Goal: Task Accomplishment & Management: Manage account settings

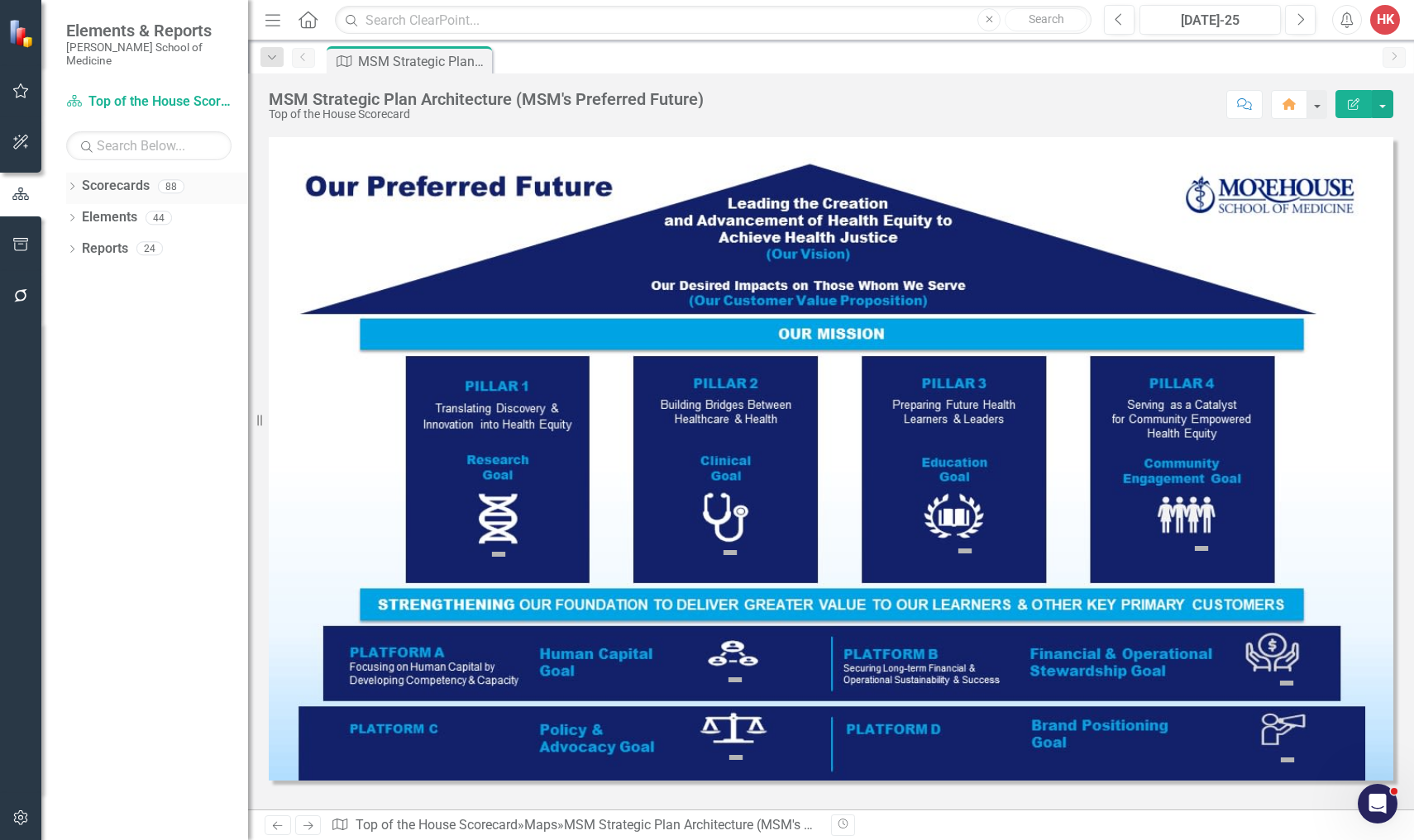
click at [129, 177] on link "Scorecards" at bounding box center [116, 186] width 68 height 19
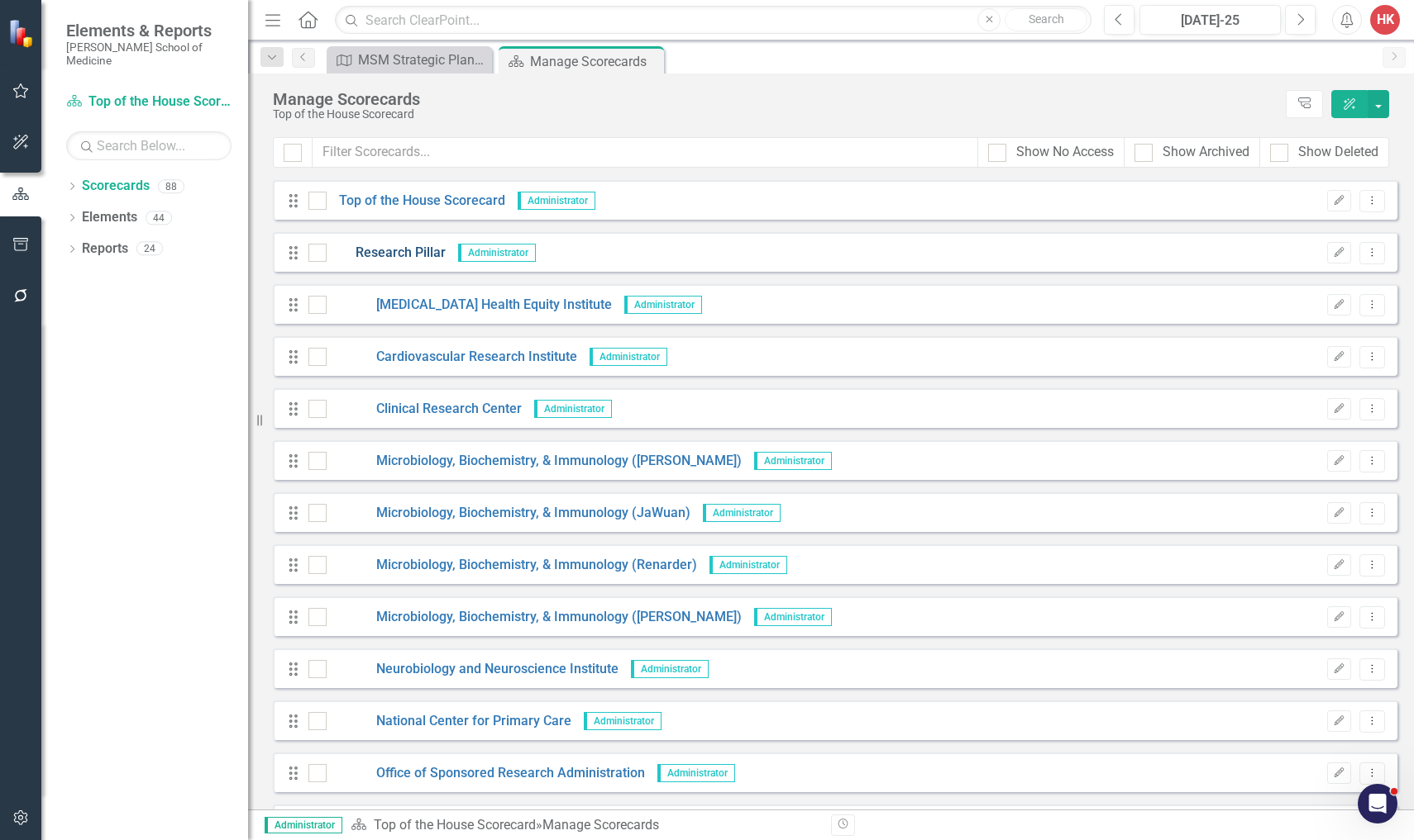
click at [431, 257] on link "Research Pillar" at bounding box center [386, 253] width 120 height 19
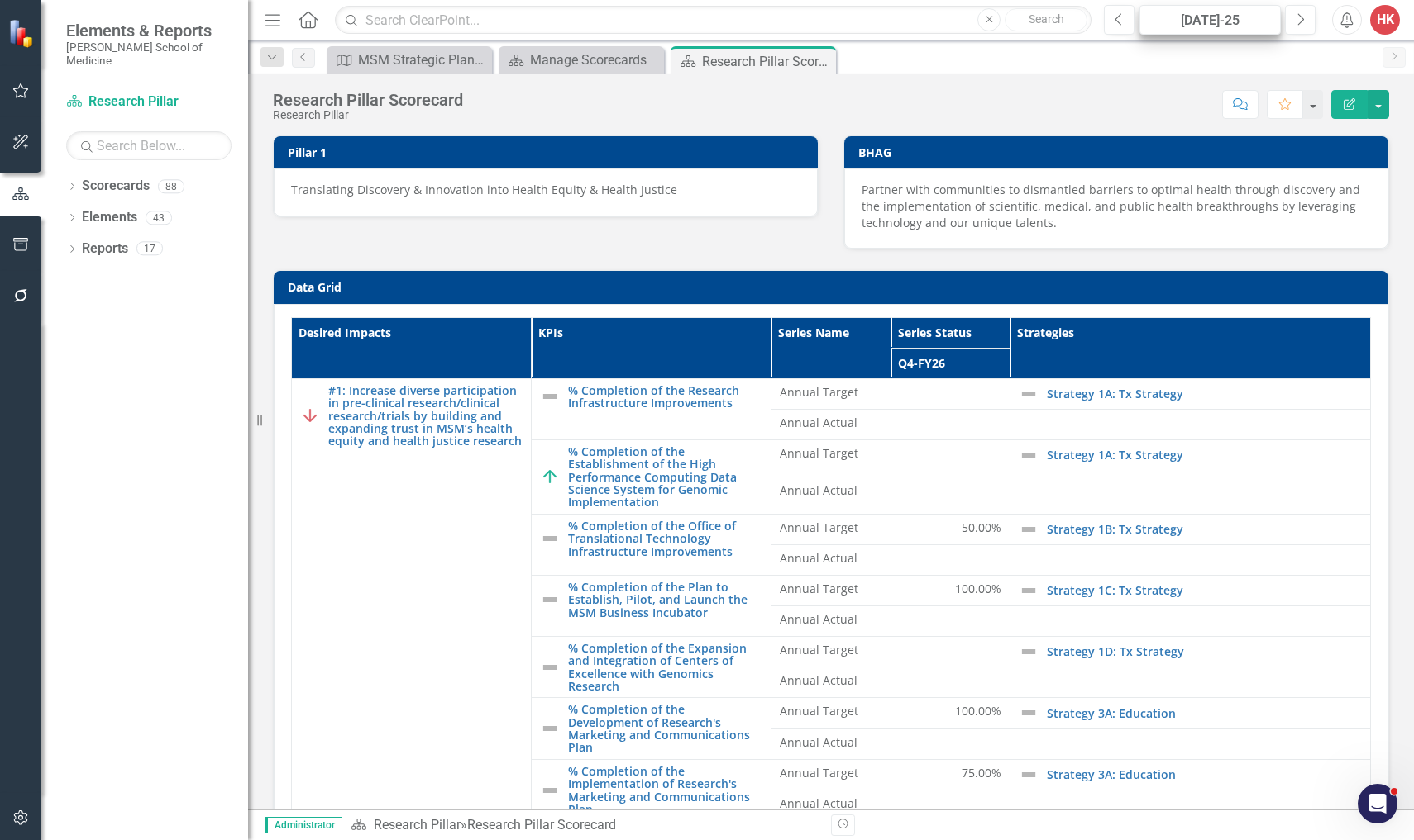
click at [1237, 28] on div "[DATE]-25" at bounding box center [1210, 20] width 130 height 20
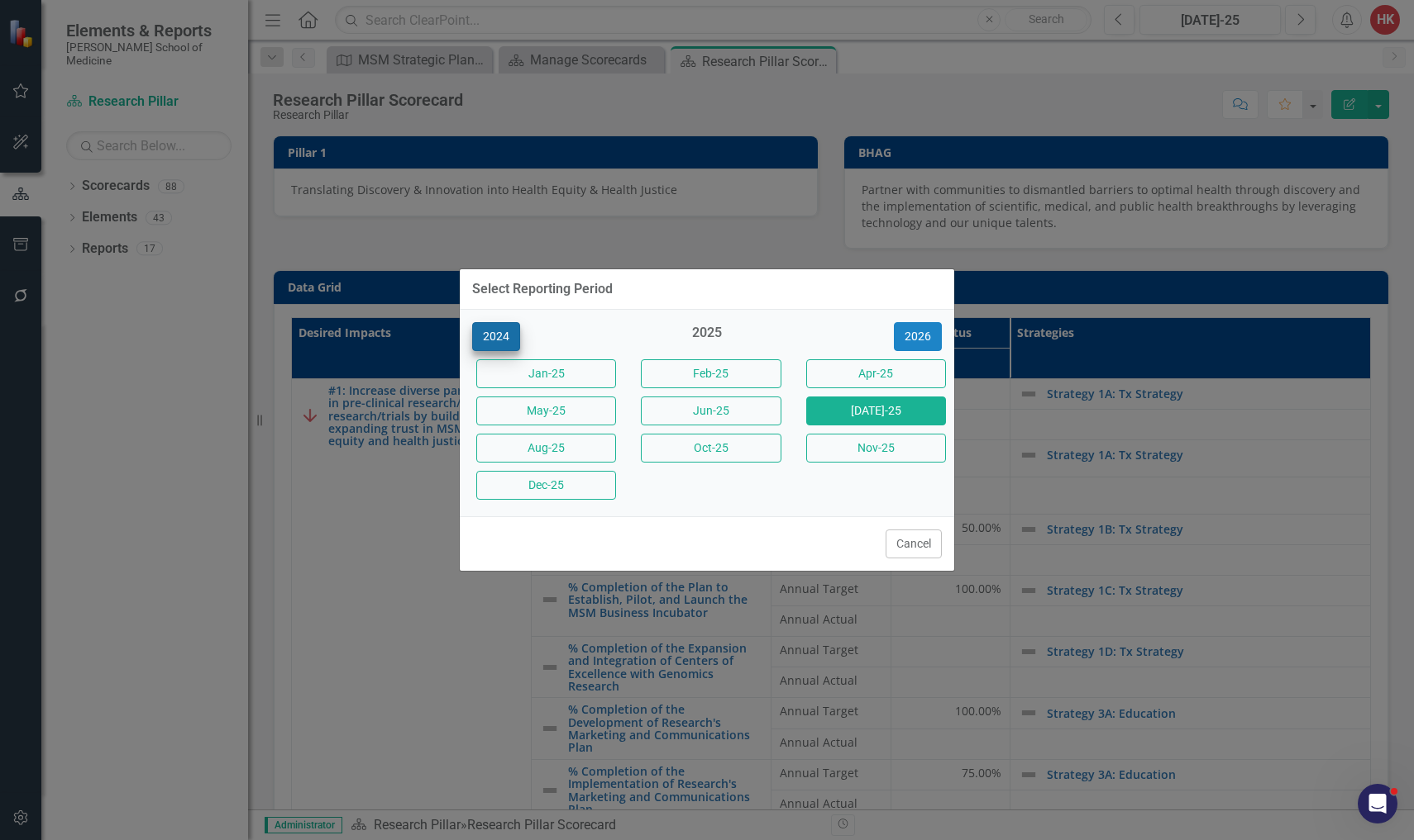
click at [505, 340] on button "2024" at bounding box center [496, 336] width 48 height 29
click at [848, 406] on button "Jun-24" at bounding box center [876, 411] width 140 height 29
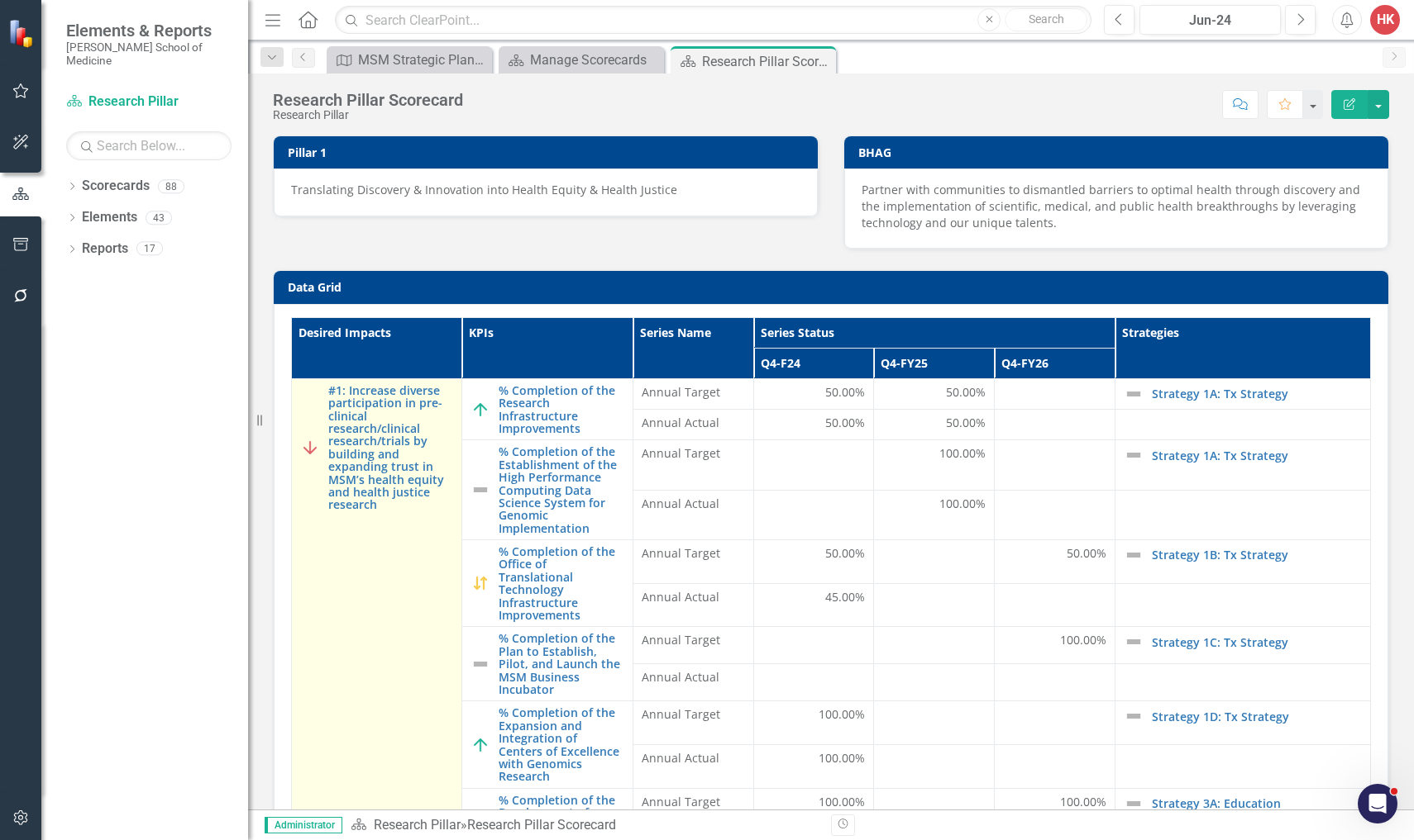
click at [361, 603] on td "#1: Increase diverse participation in pre-clinical research/clinical research/t…" at bounding box center [377, 796] width 170 height 835
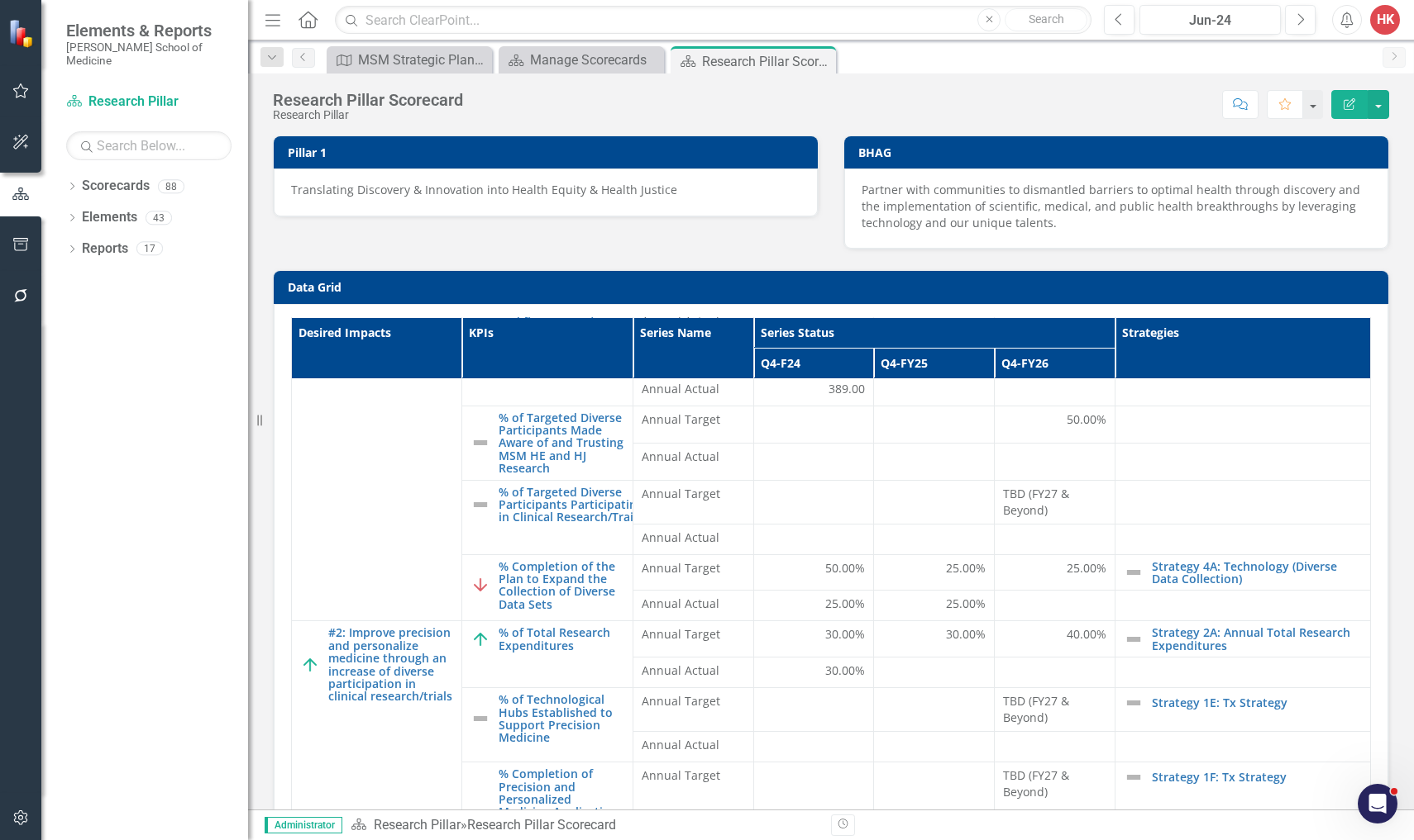
scroll to position [626, 0]
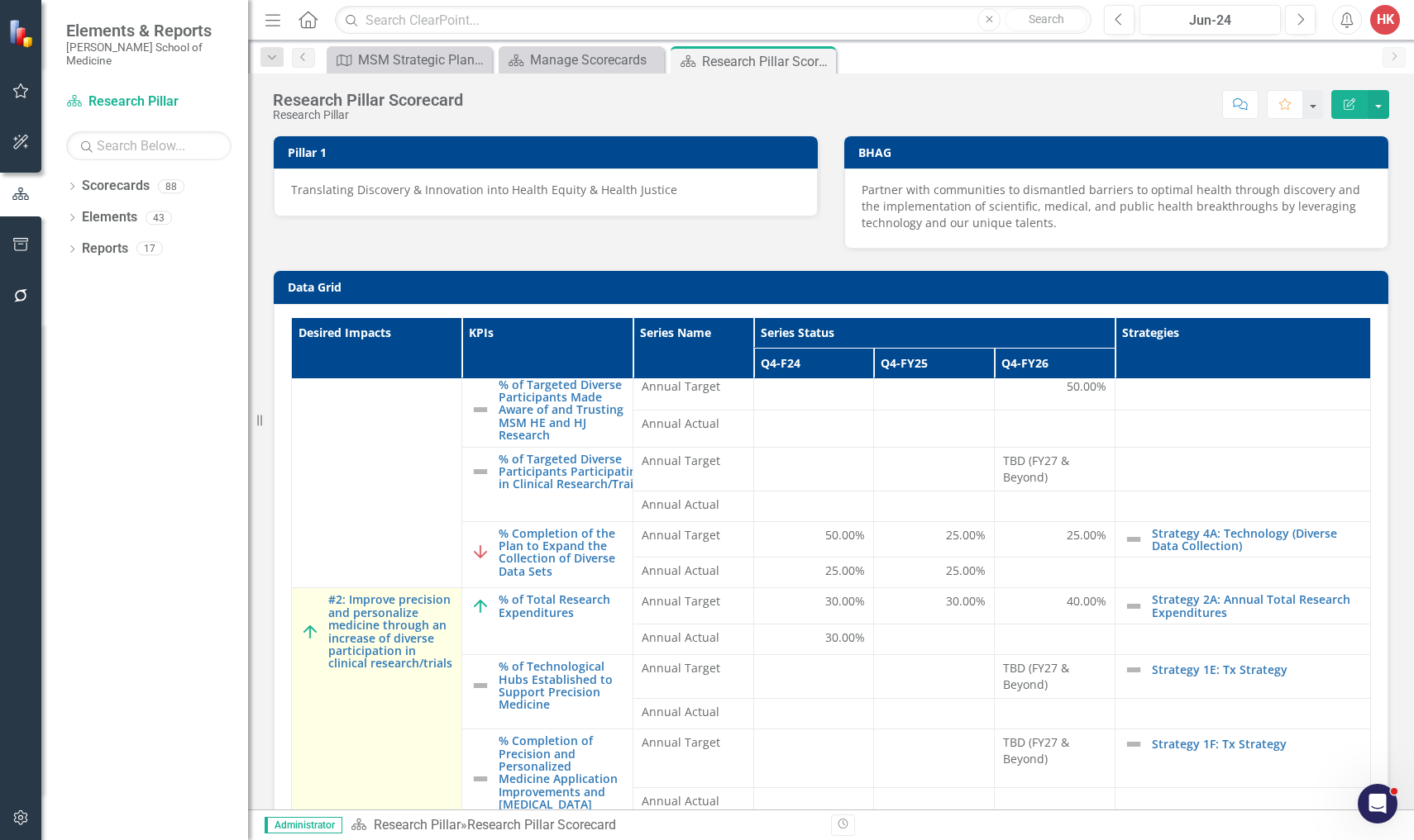
click at [316, 669] on td "#2: Improve precision and personalize medicine through an increase of diverse p…" at bounding box center [377, 771] width 170 height 366
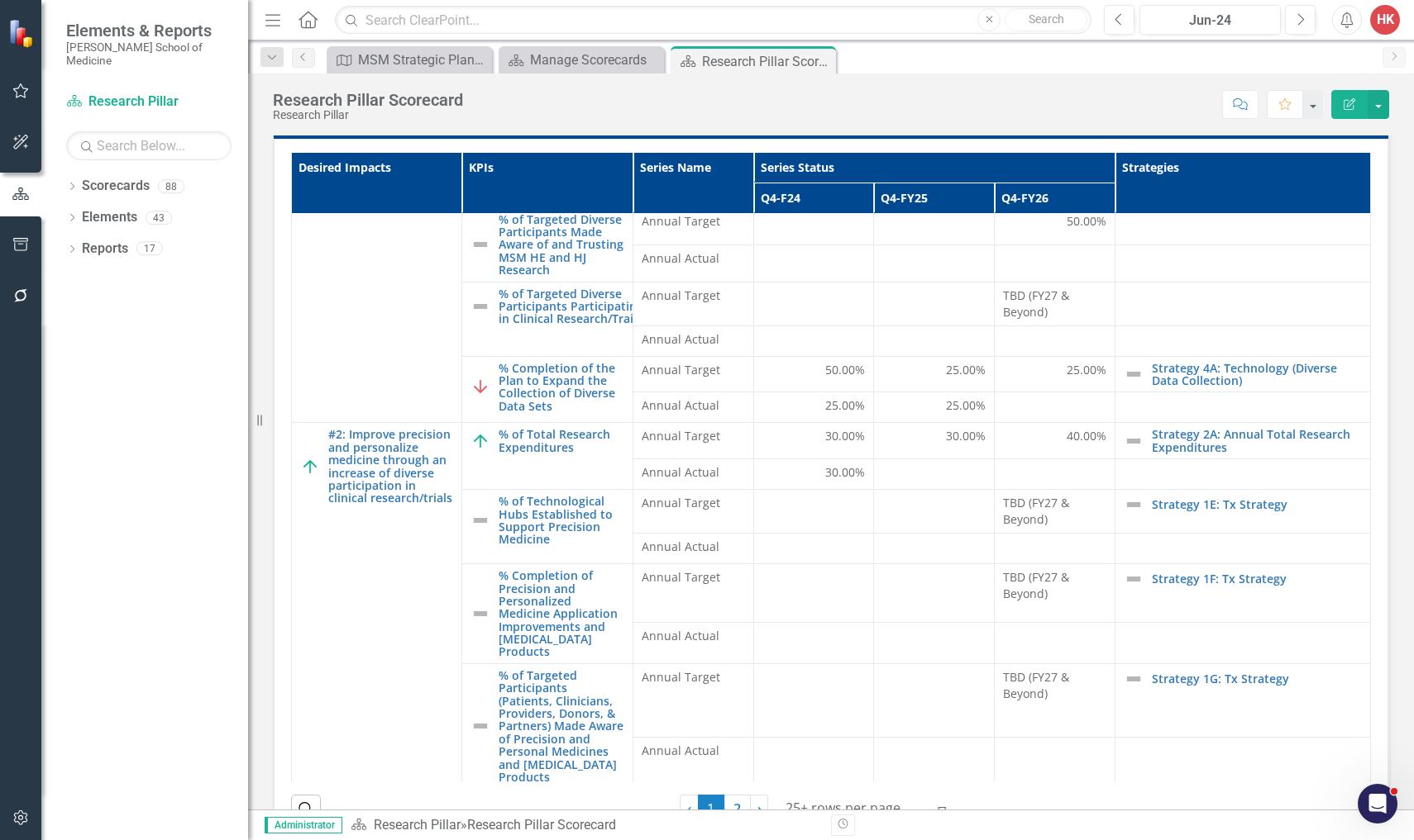
scroll to position [212, 0]
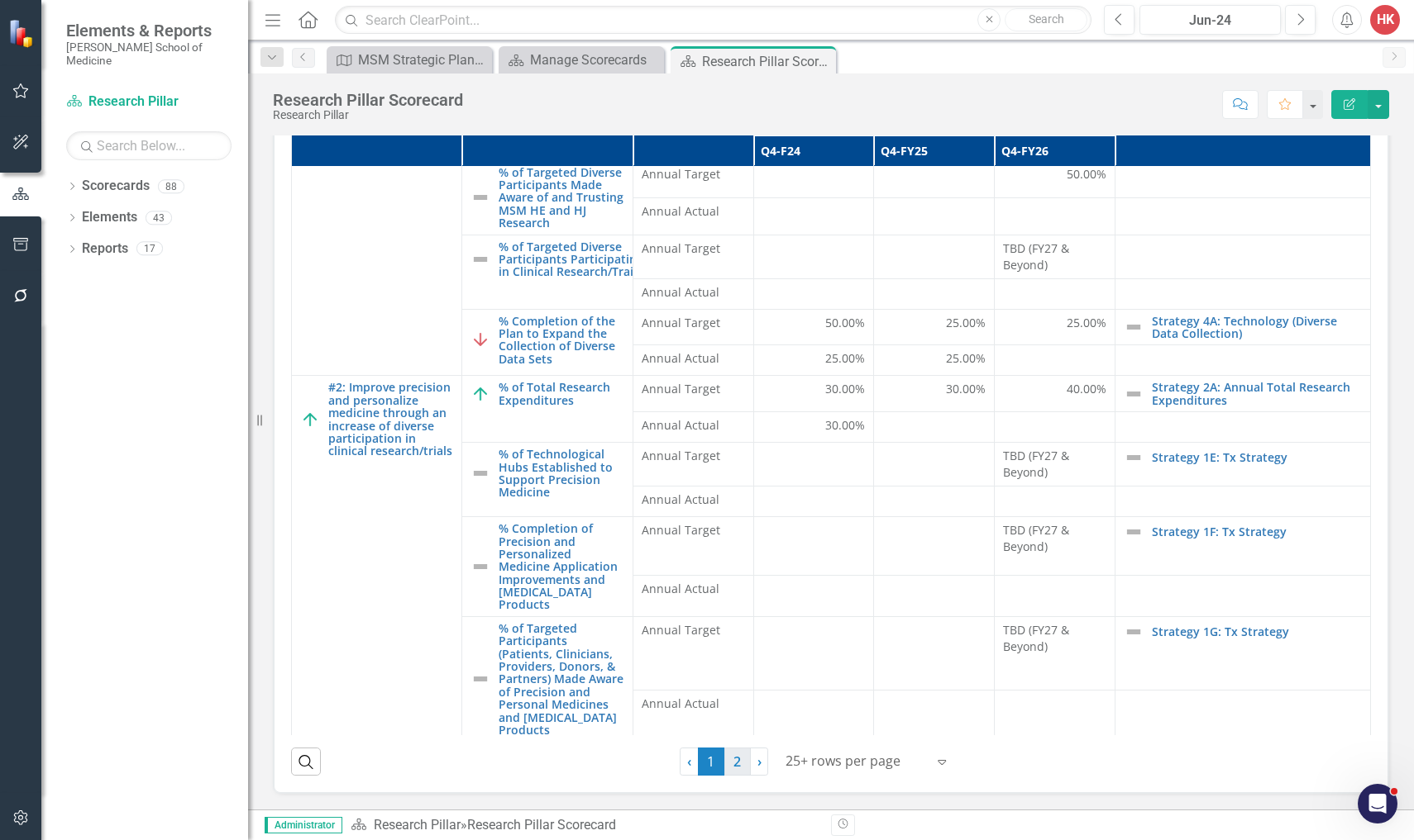
click at [730, 761] on link "2" at bounding box center [738, 762] width 27 height 28
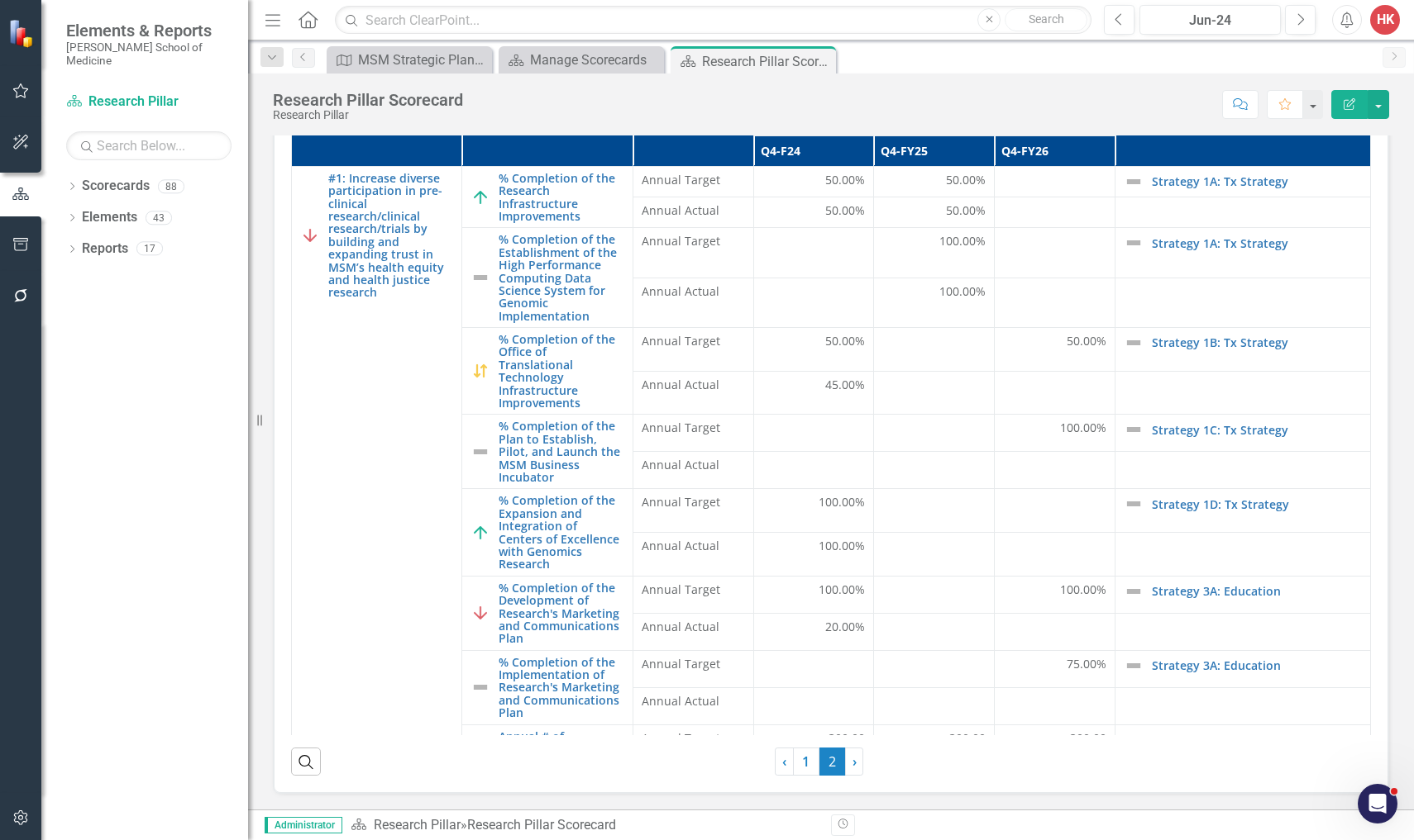
scroll to position [191, 0]
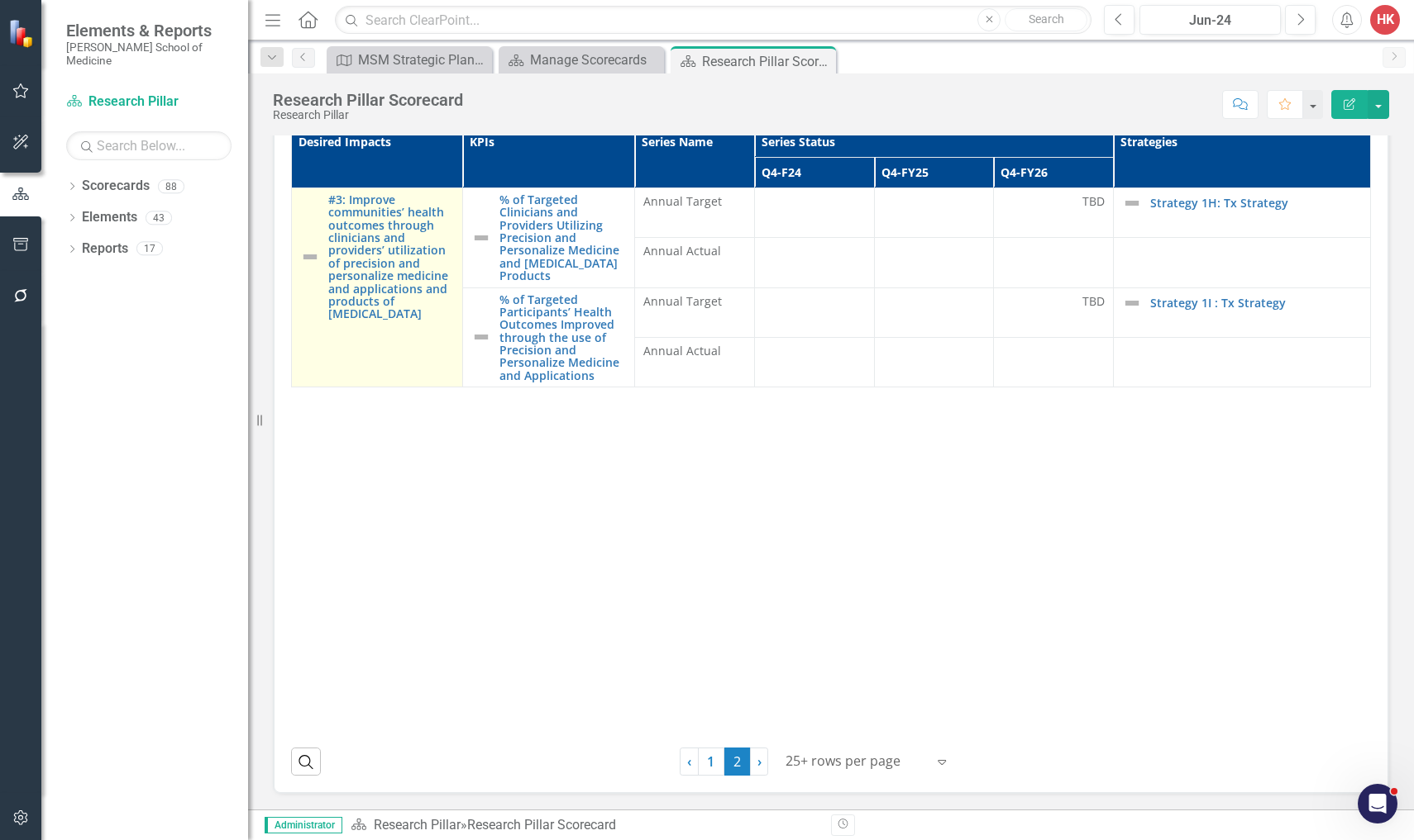
click at [394, 327] on td "#3: Improve communities’ health outcomes through clinicians and providers’ util…" at bounding box center [377, 287] width 171 height 199
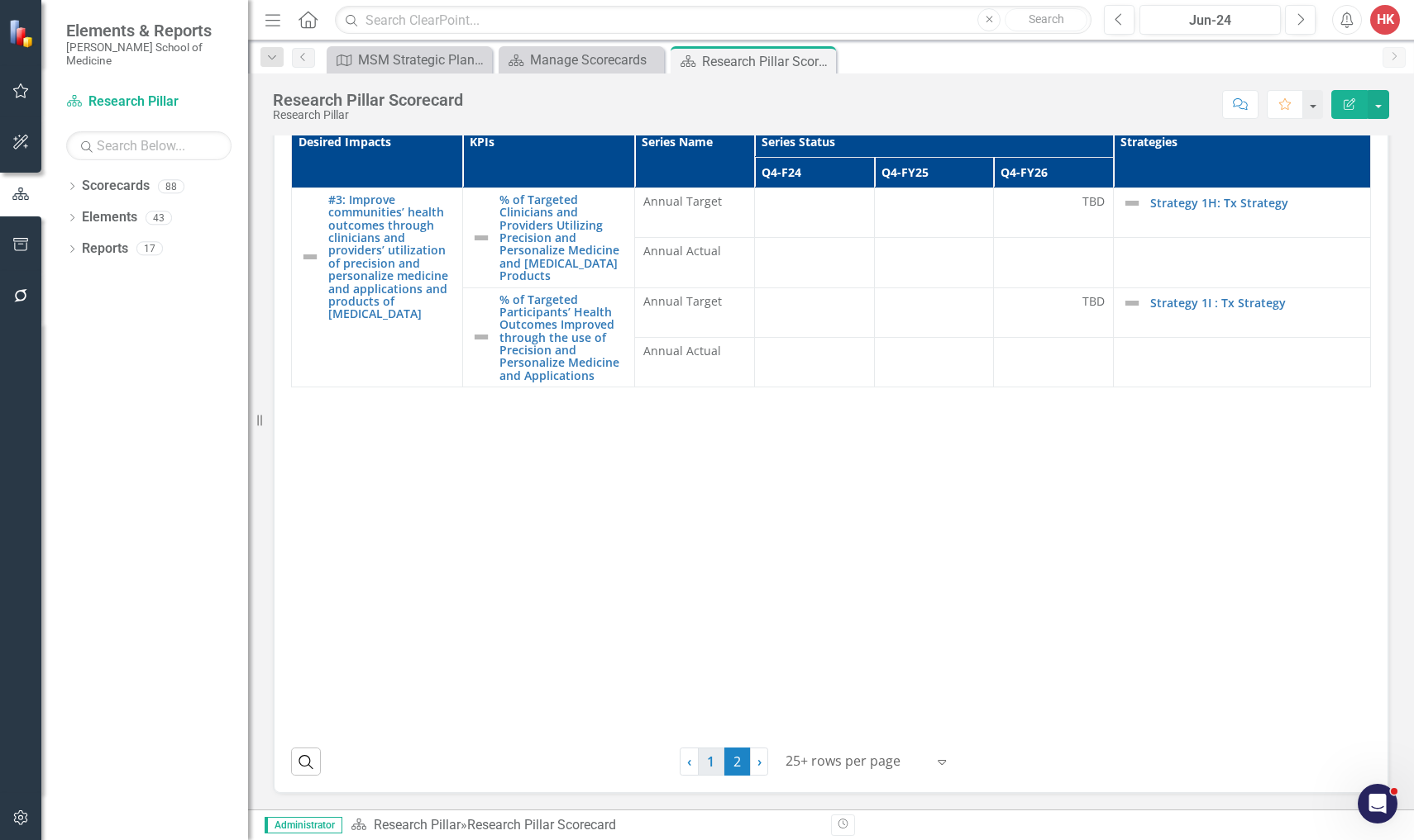
click at [704, 767] on link "1" at bounding box center [711, 762] width 27 height 28
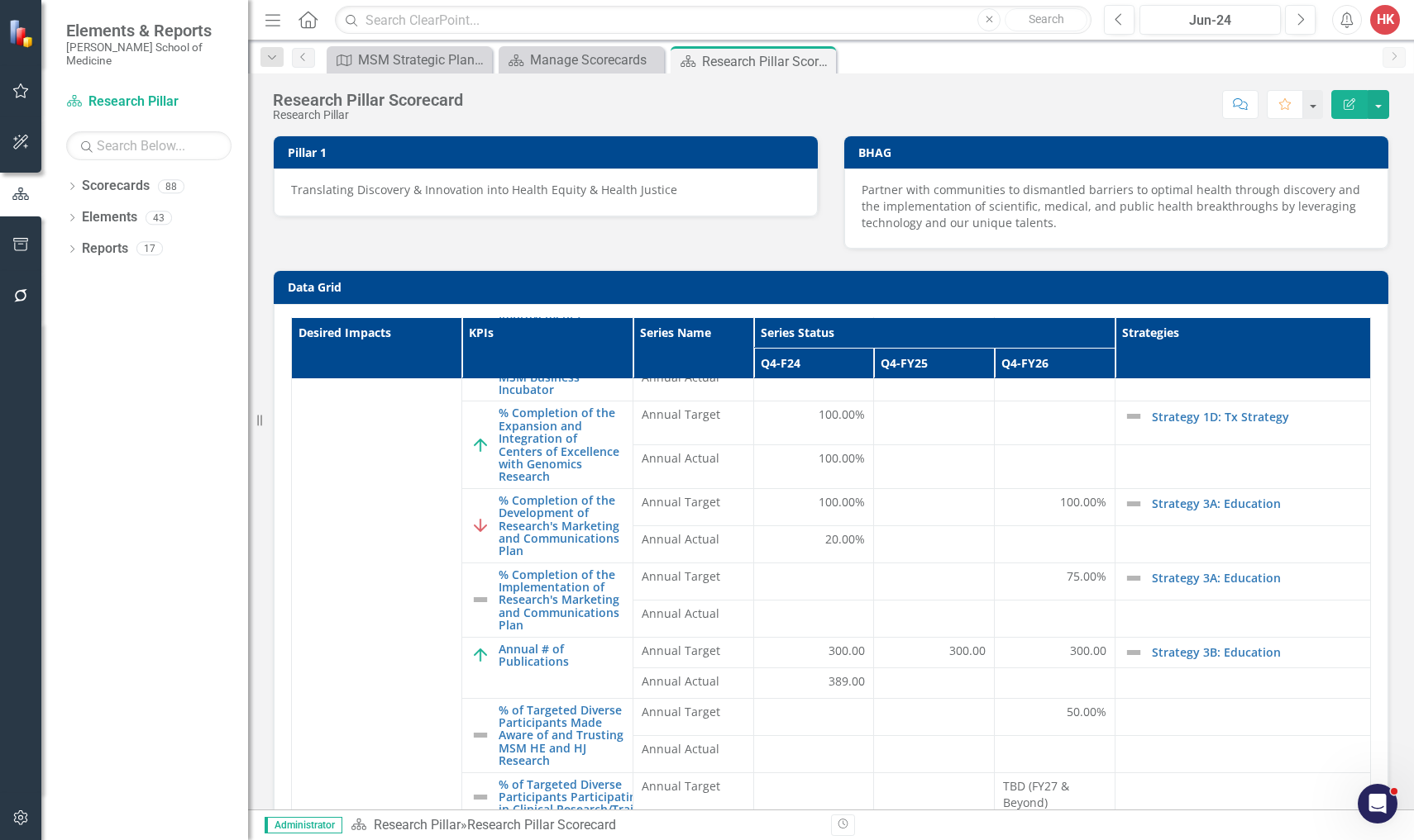
scroll to position [302, 0]
click at [1152, 414] on link "Strategy 1D: Tx Strategy" at bounding box center [1257, 415] width 210 height 12
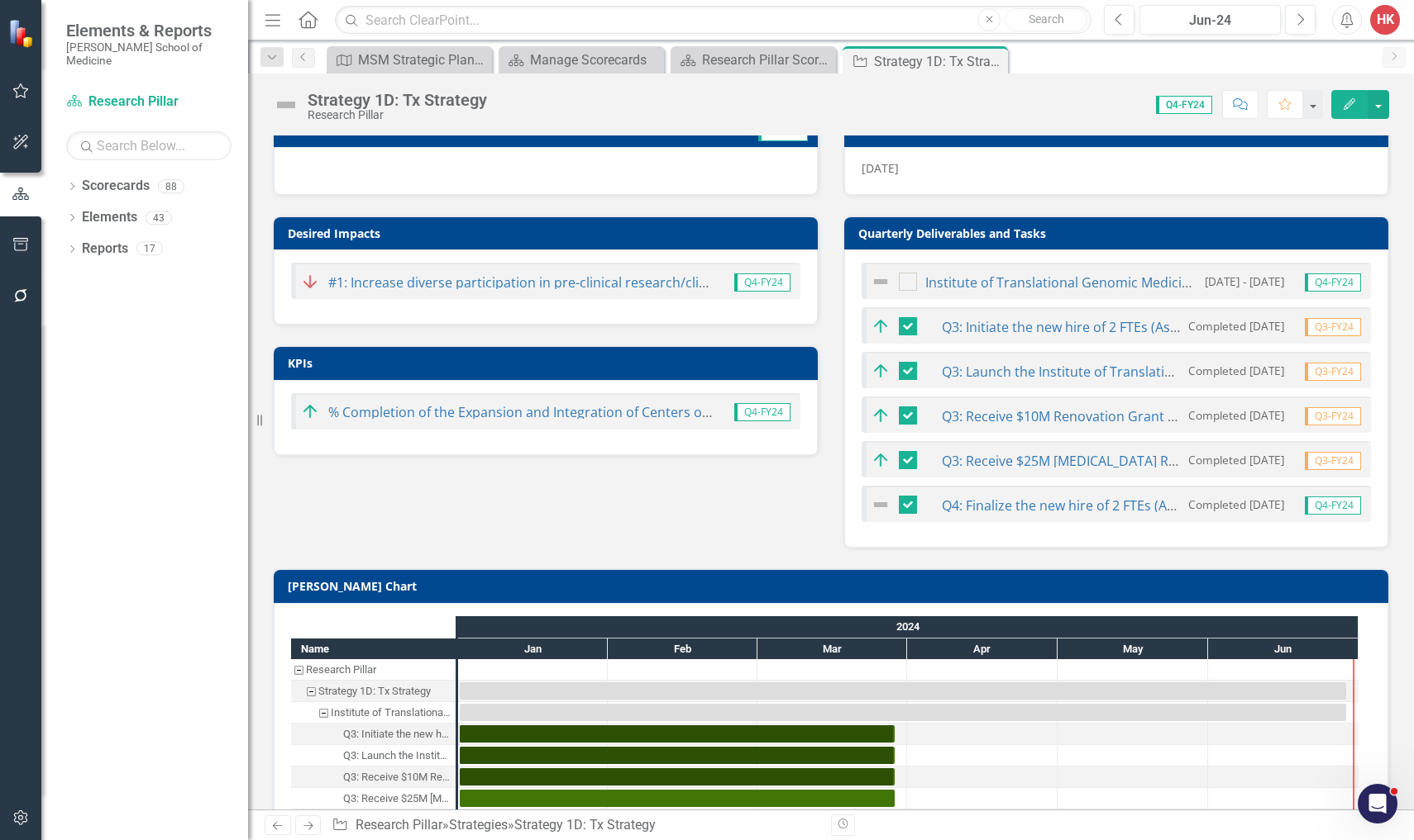
scroll to position [180, 0]
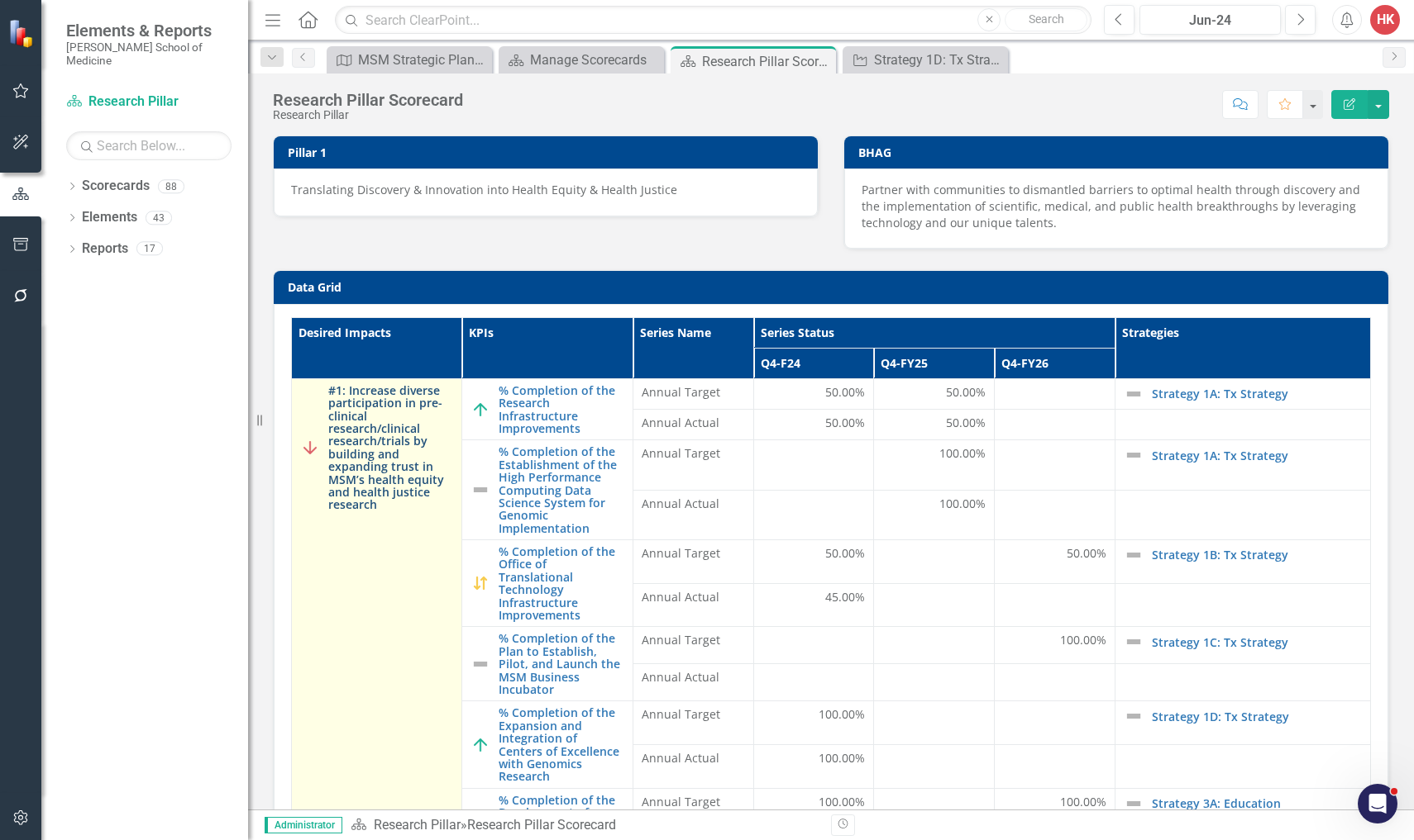
click at [372, 425] on link "#1: Increase diverse participation in pre-clinical research/clinical research/t…" at bounding box center [390, 447] width 125 height 127
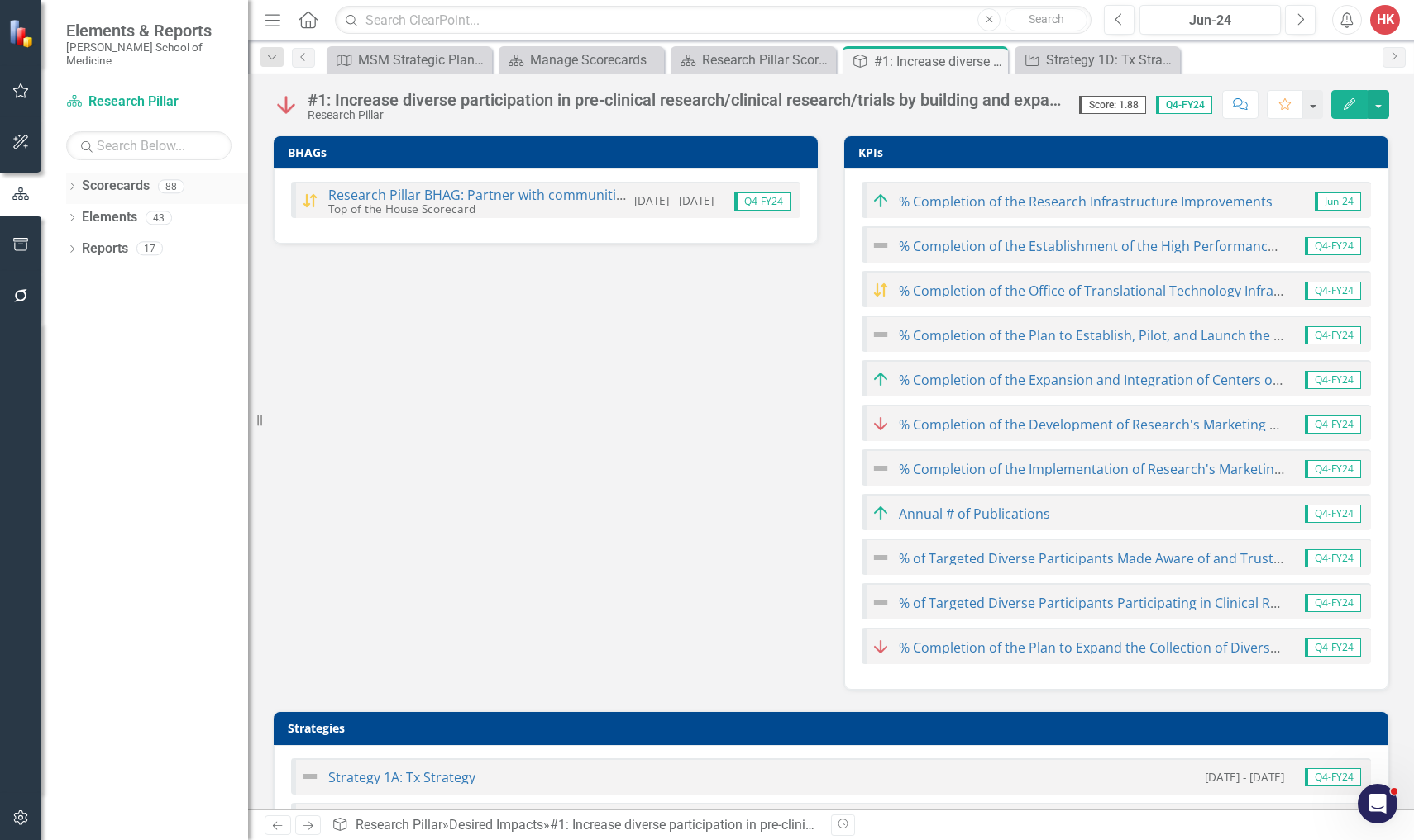
click at [100, 177] on link "Scorecards" at bounding box center [116, 186] width 68 height 19
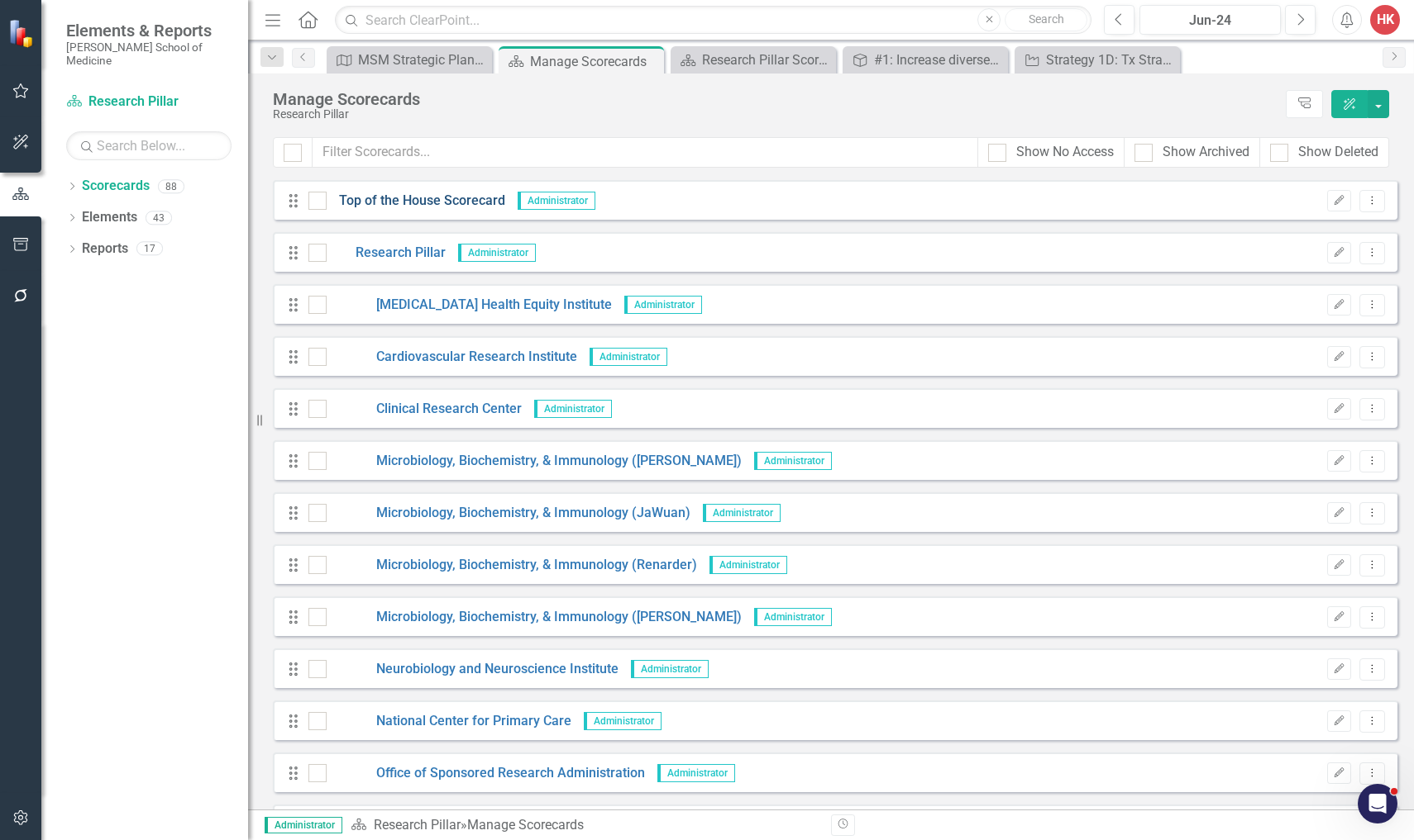
click at [397, 204] on link "Top of the House Scorecard" at bounding box center [416, 202] width 179 height 19
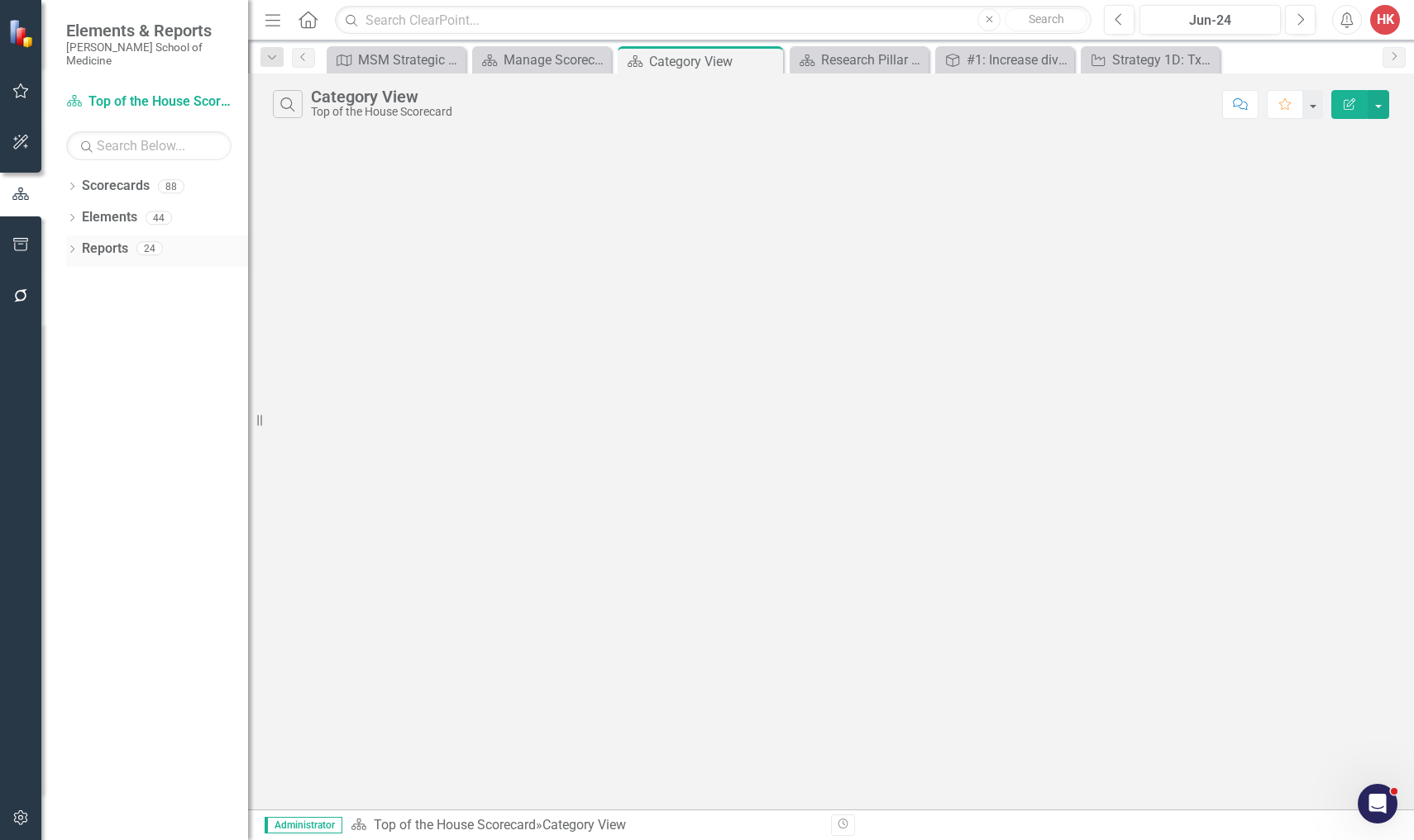
click at [123, 240] on link "Reports" at bounding box center [105, 249] width 46 height 19
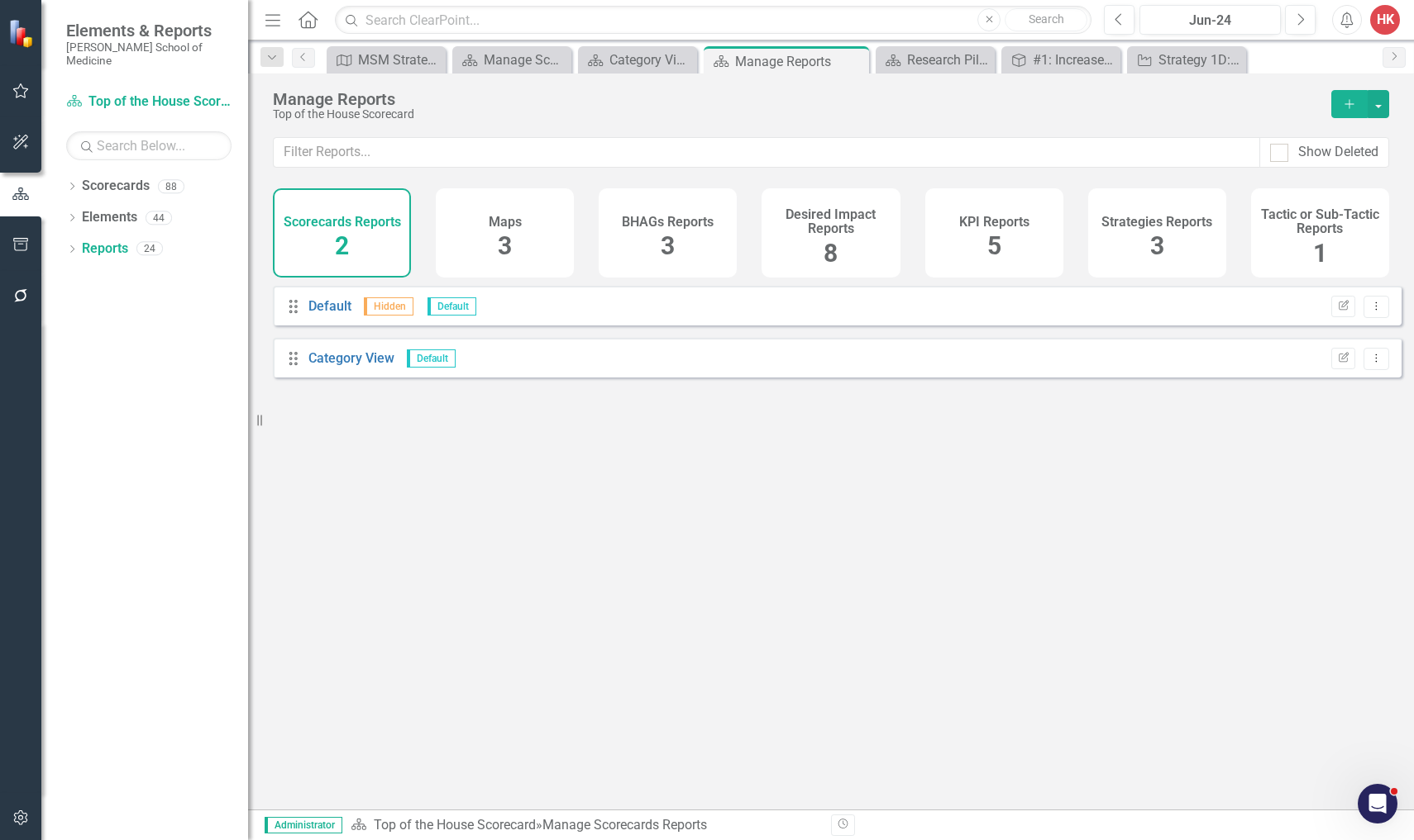
click at [535, 212] on div "Maps 3" at bounding box center [505, 232] width 138 height 89
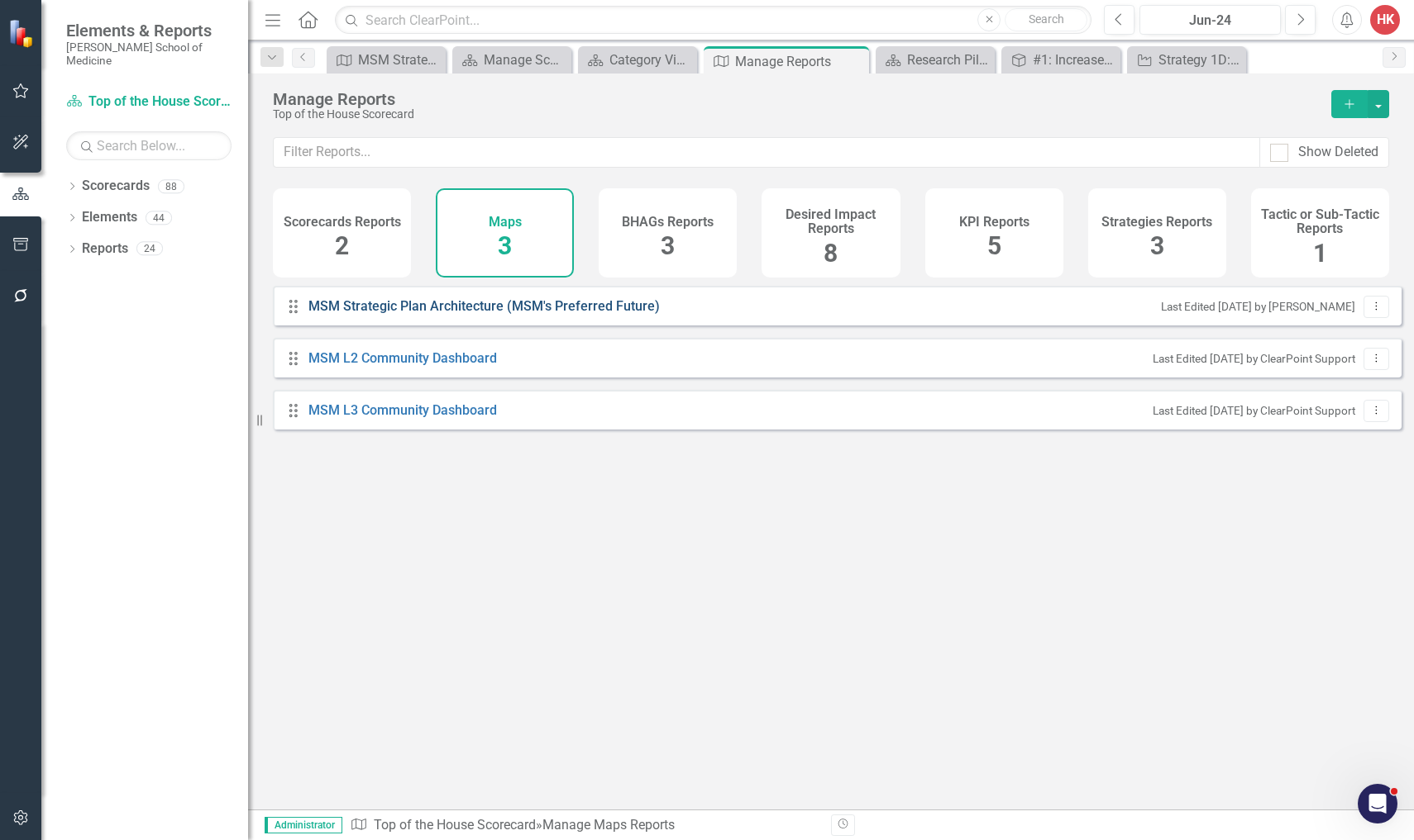
click at [455, 314] on link "MSM Strategic Plan Architecture (MSM's Preferred Future)" at bounding box center [487, 307] width 356 height 19
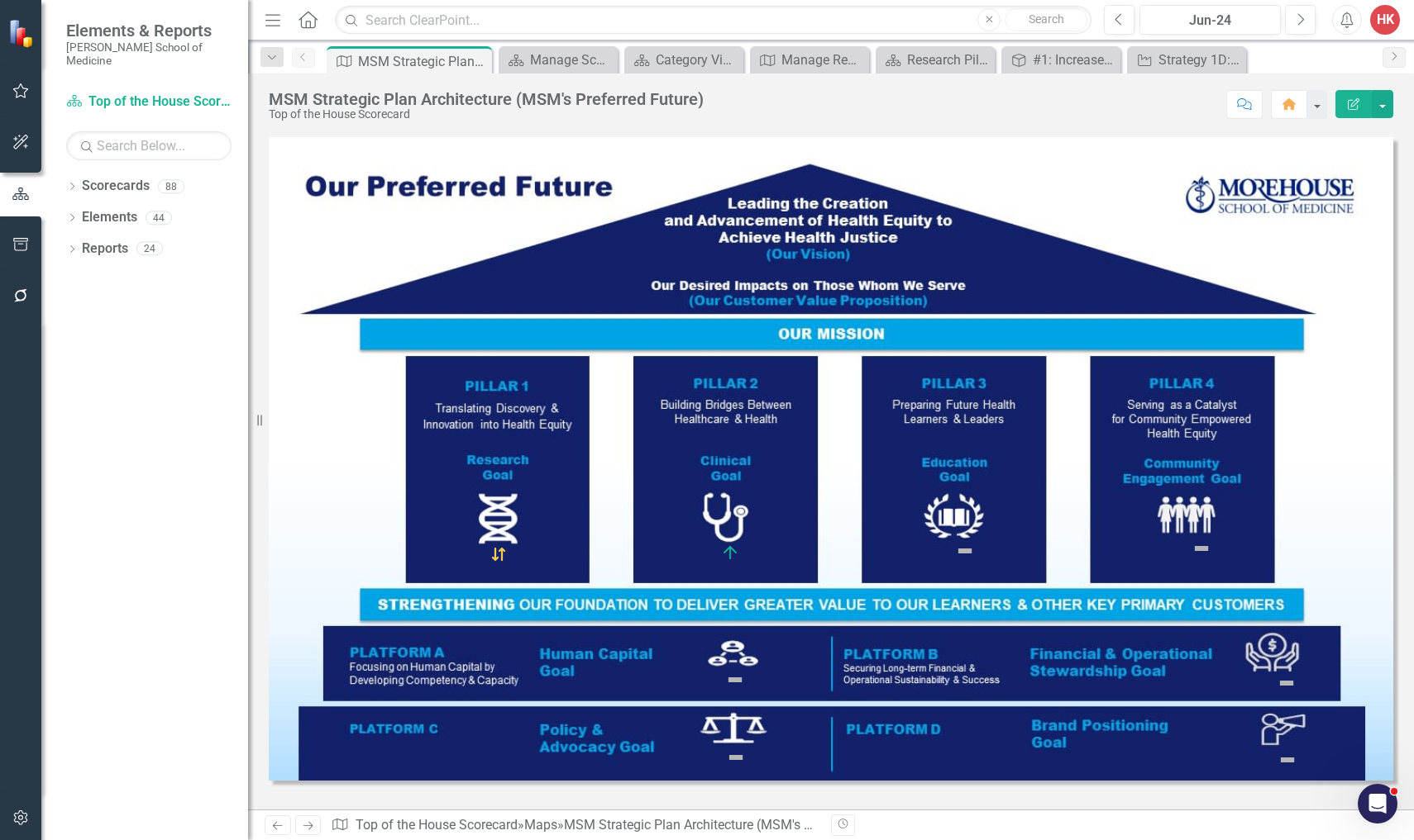
click at [502, 556] on img at bounding box center [498, 554] width 20 height 20
click at [126, 177] on link "Scorecards" at bounding box center [116, 186] width 68 height 19
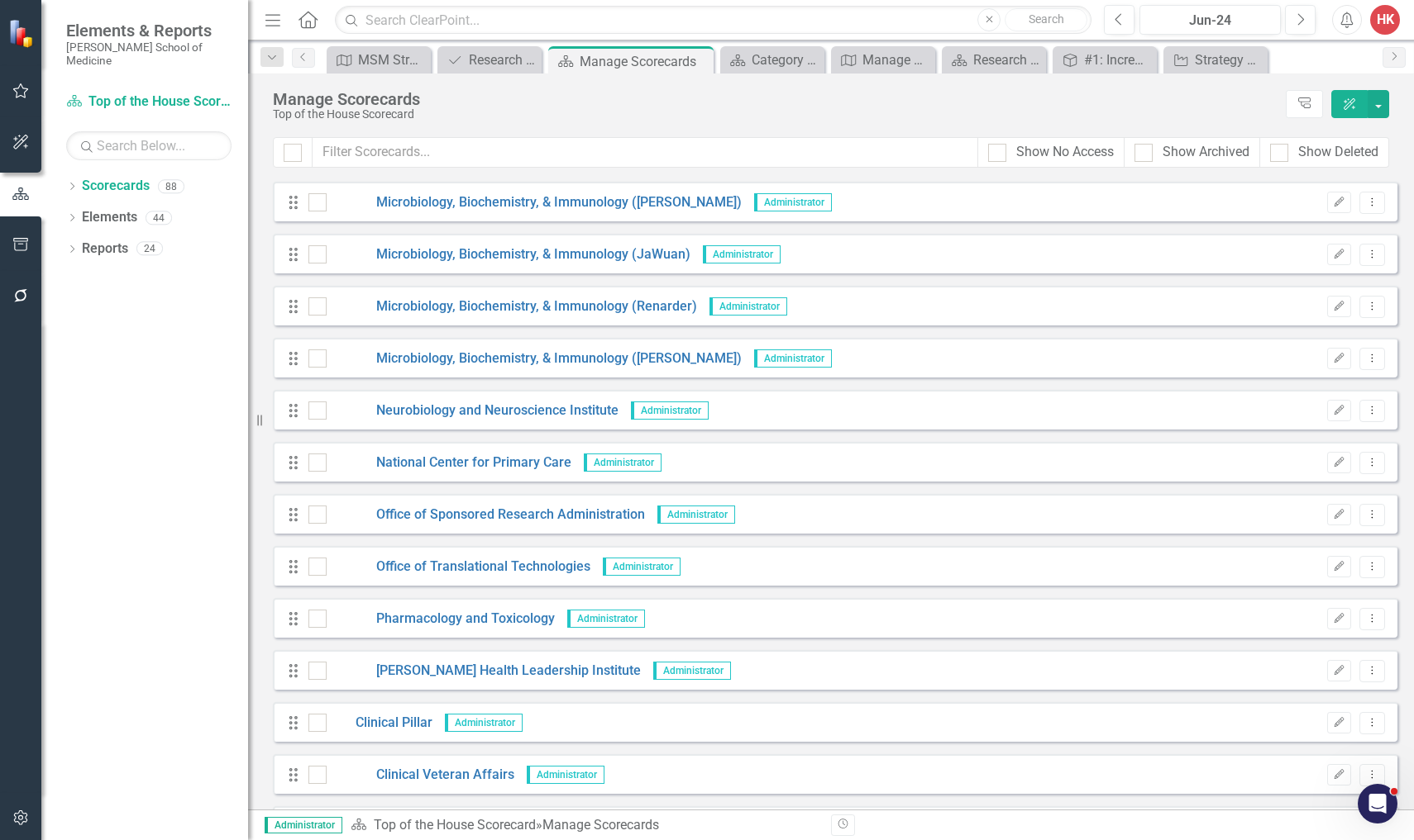
scroll to position [271, 0]
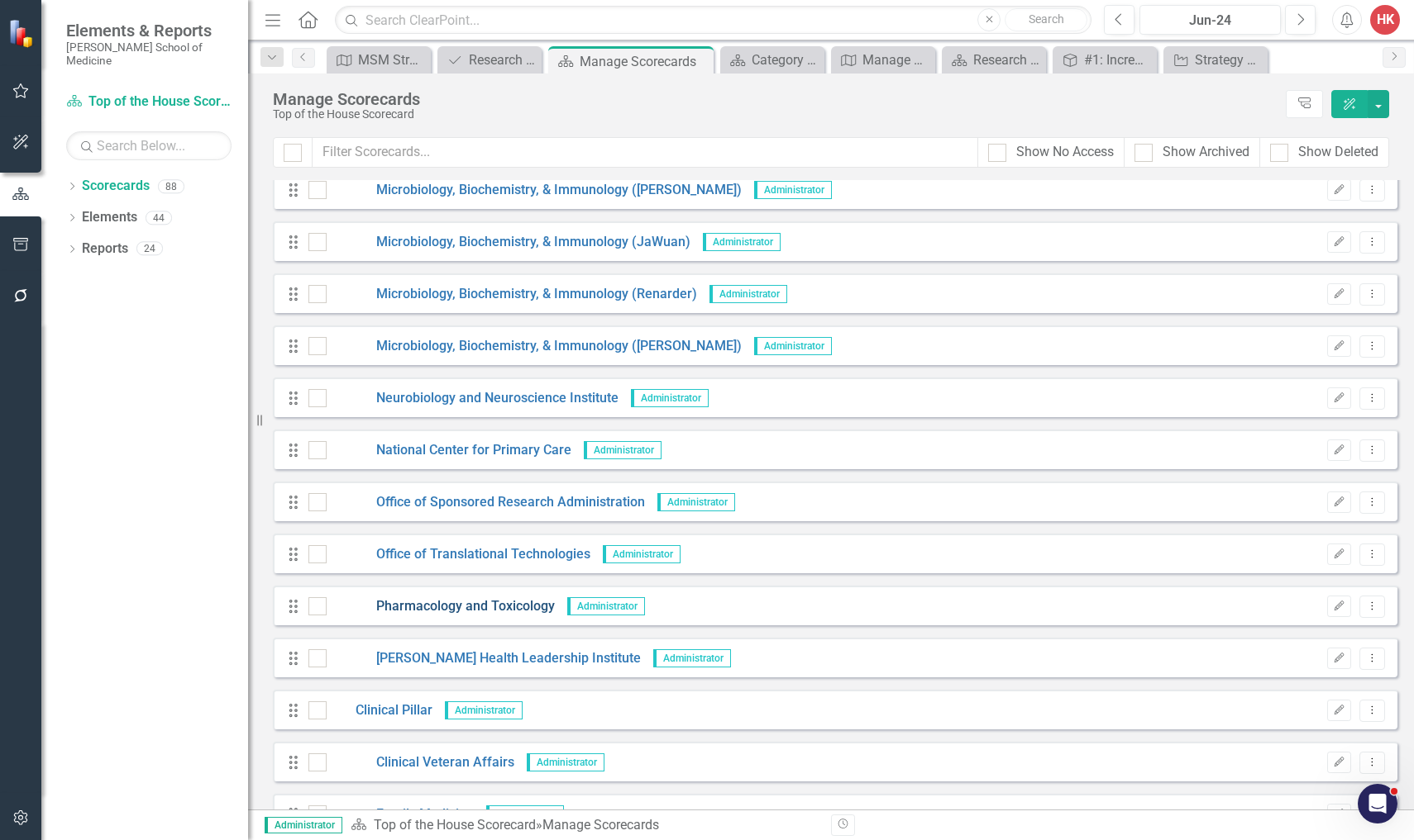
click at [495, 611] on link "Pharmacology and Toxicology" at bounding box center [441, 607] width 228 height 19
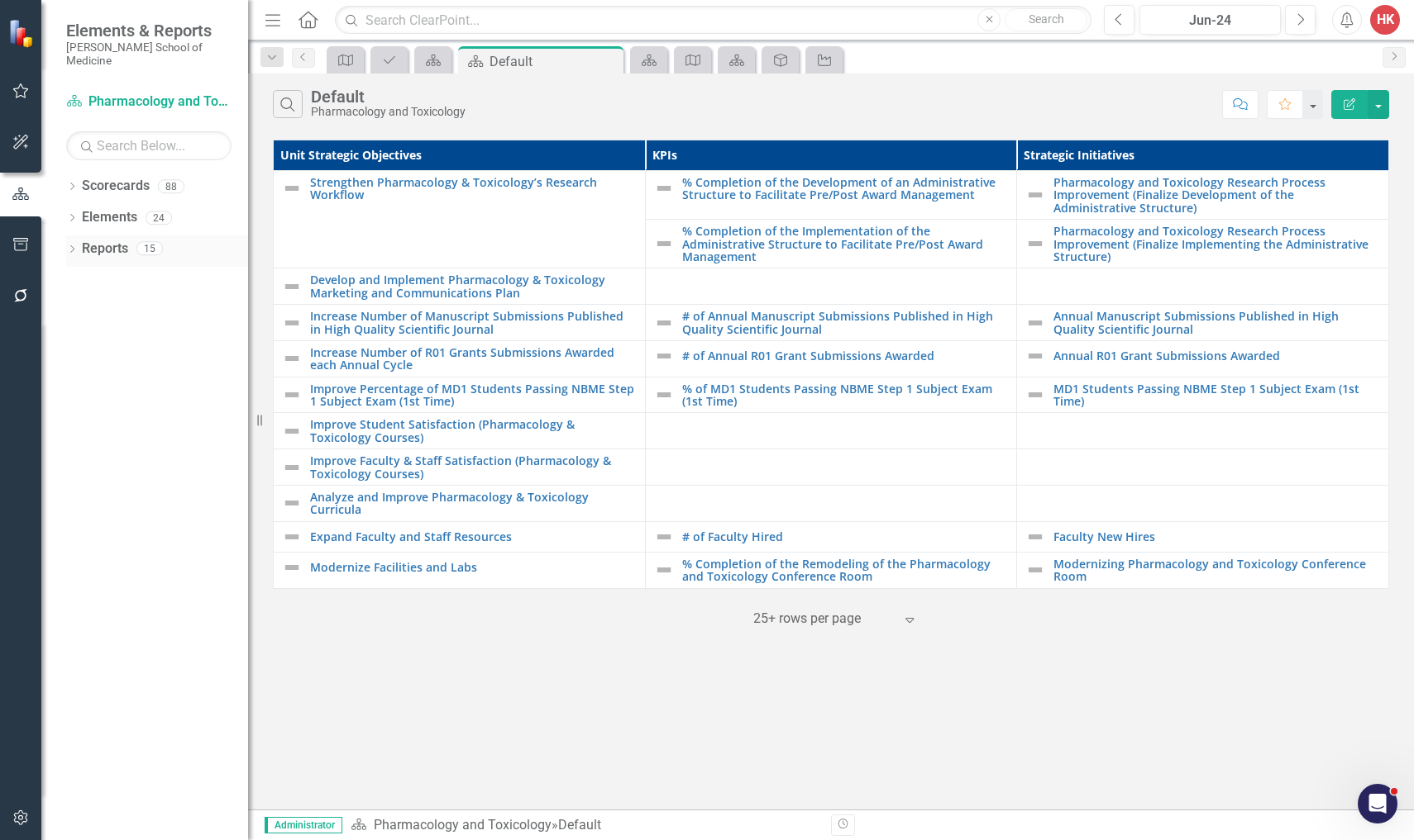
click at [89, 240] on link "Reports" at bounding box center [105, 249] width 46 height 19
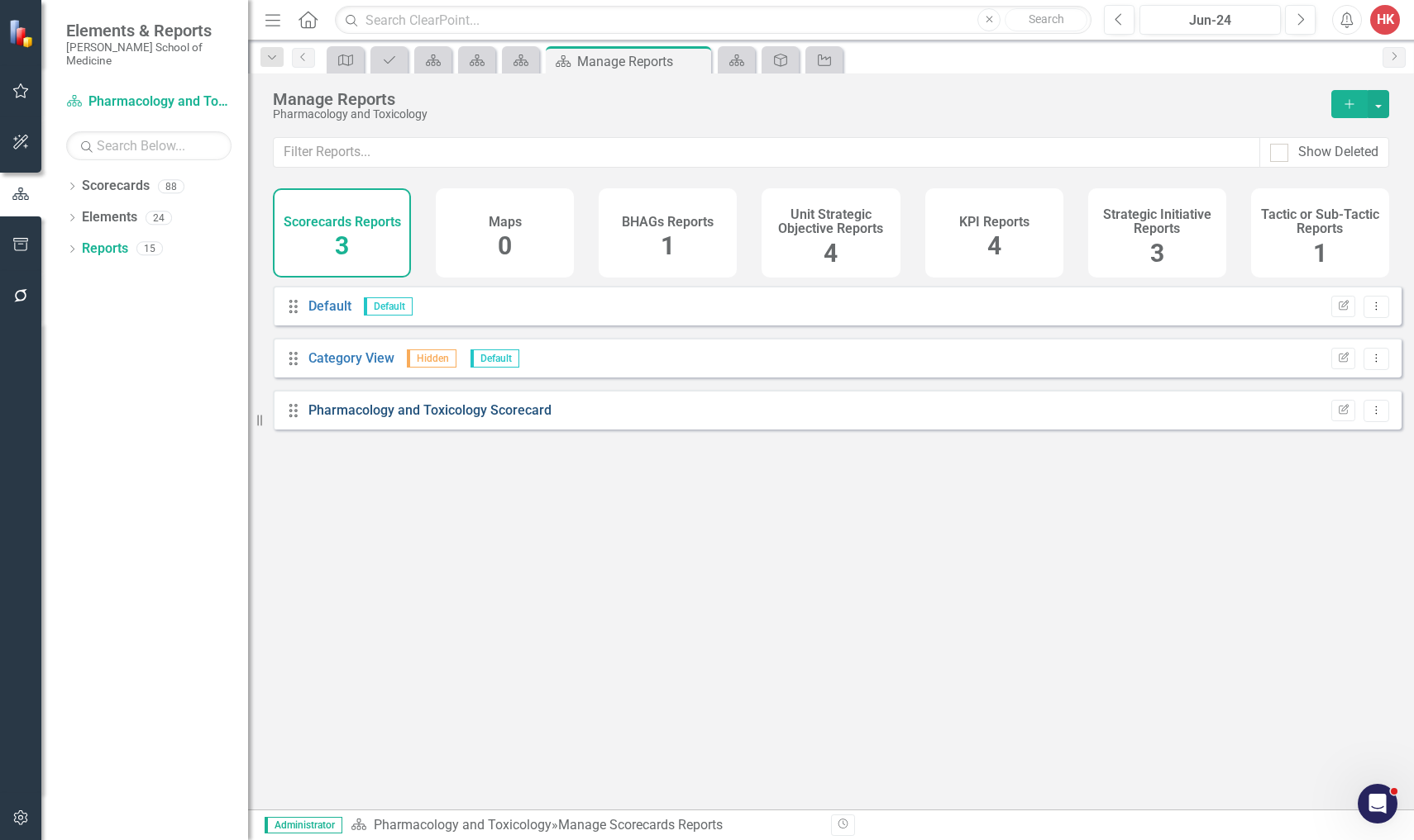
click at [368, 419] on link "Pharmacology and Toxicology Scorecard" at bounding box center [430, 410] width 243 height 15
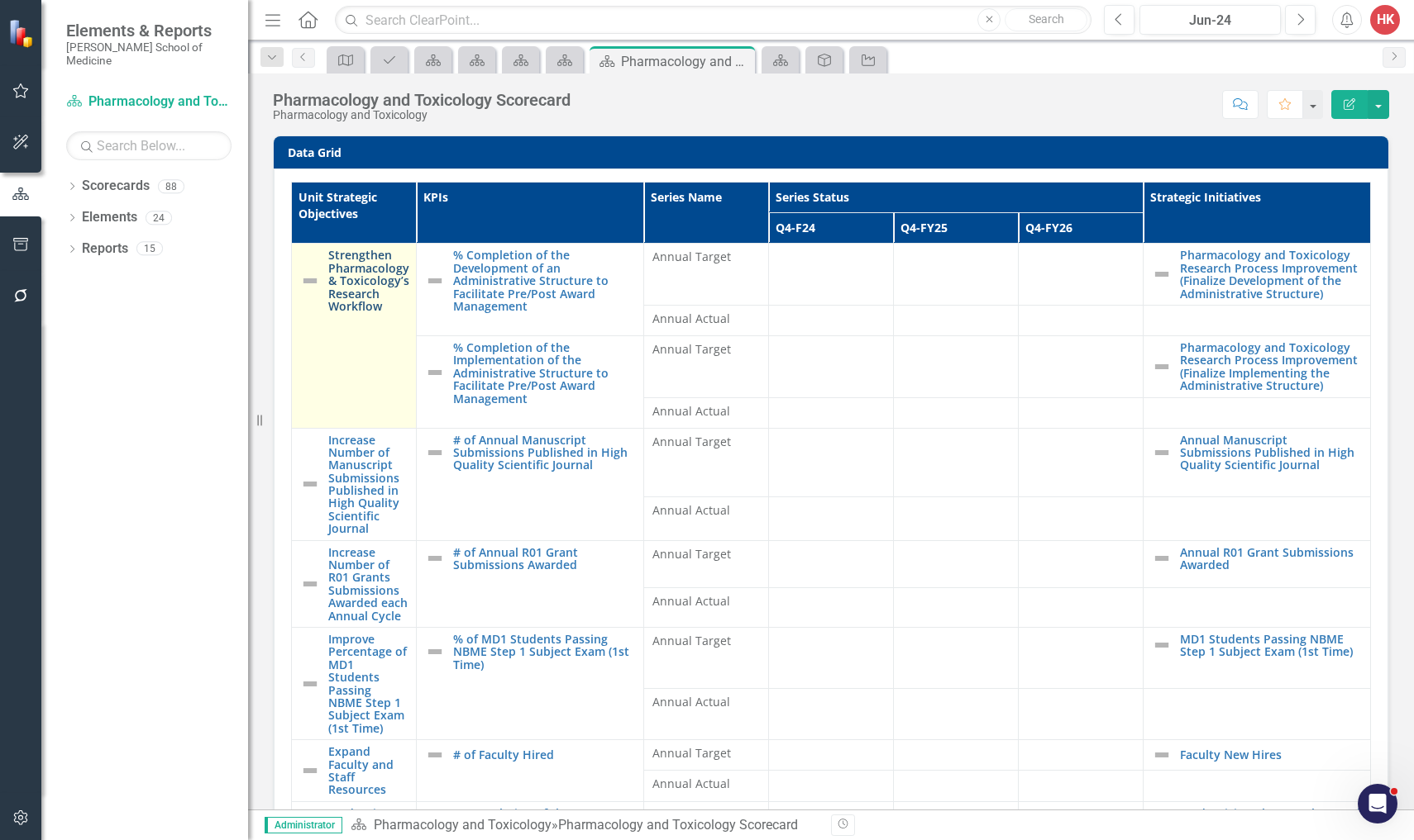
click at [359, 282] on link "Strengthen Pharmacology & Toxicology’s Research Workflow" at bounding box center [368, 280] width 81 height 64
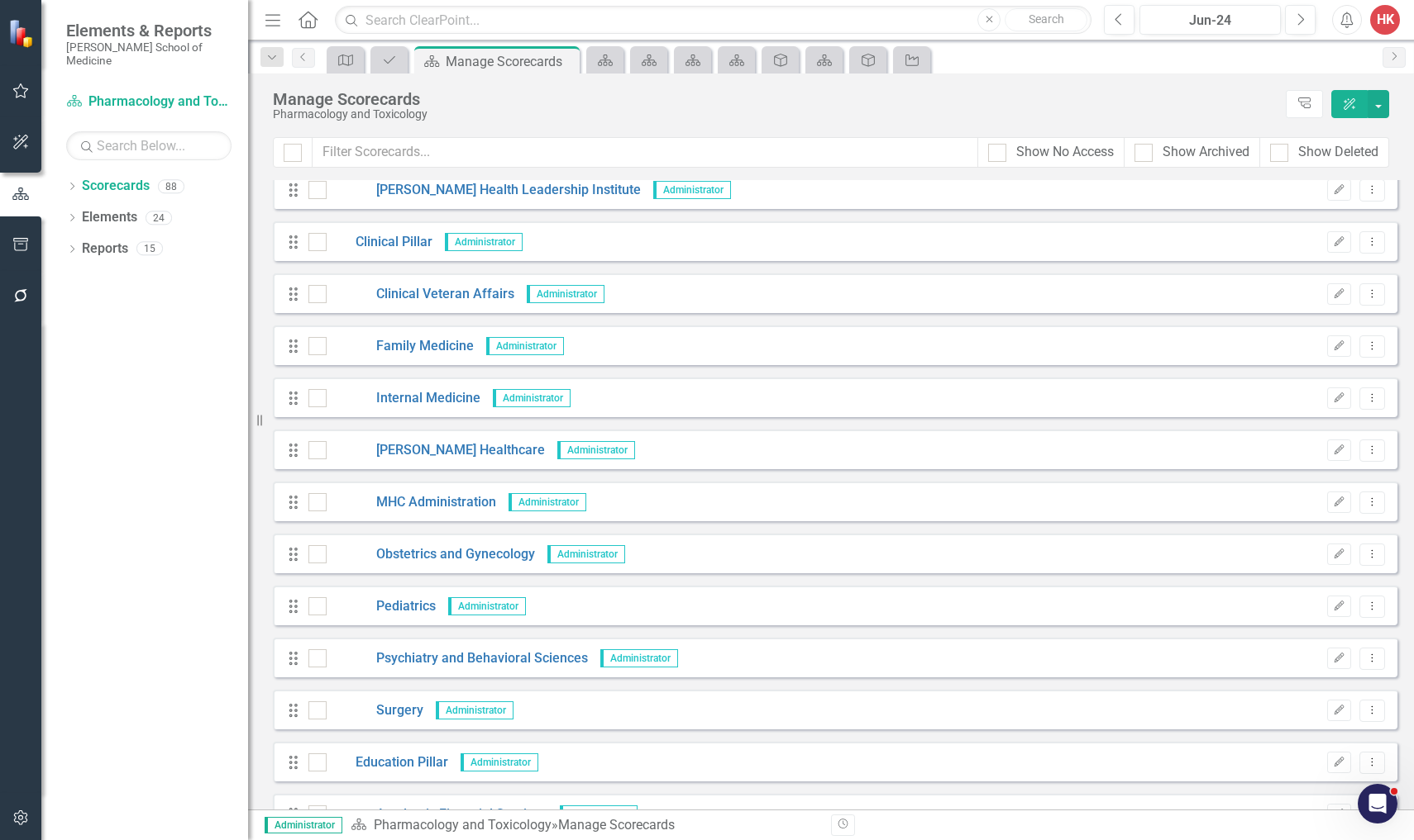
scroll to position [746, 0]
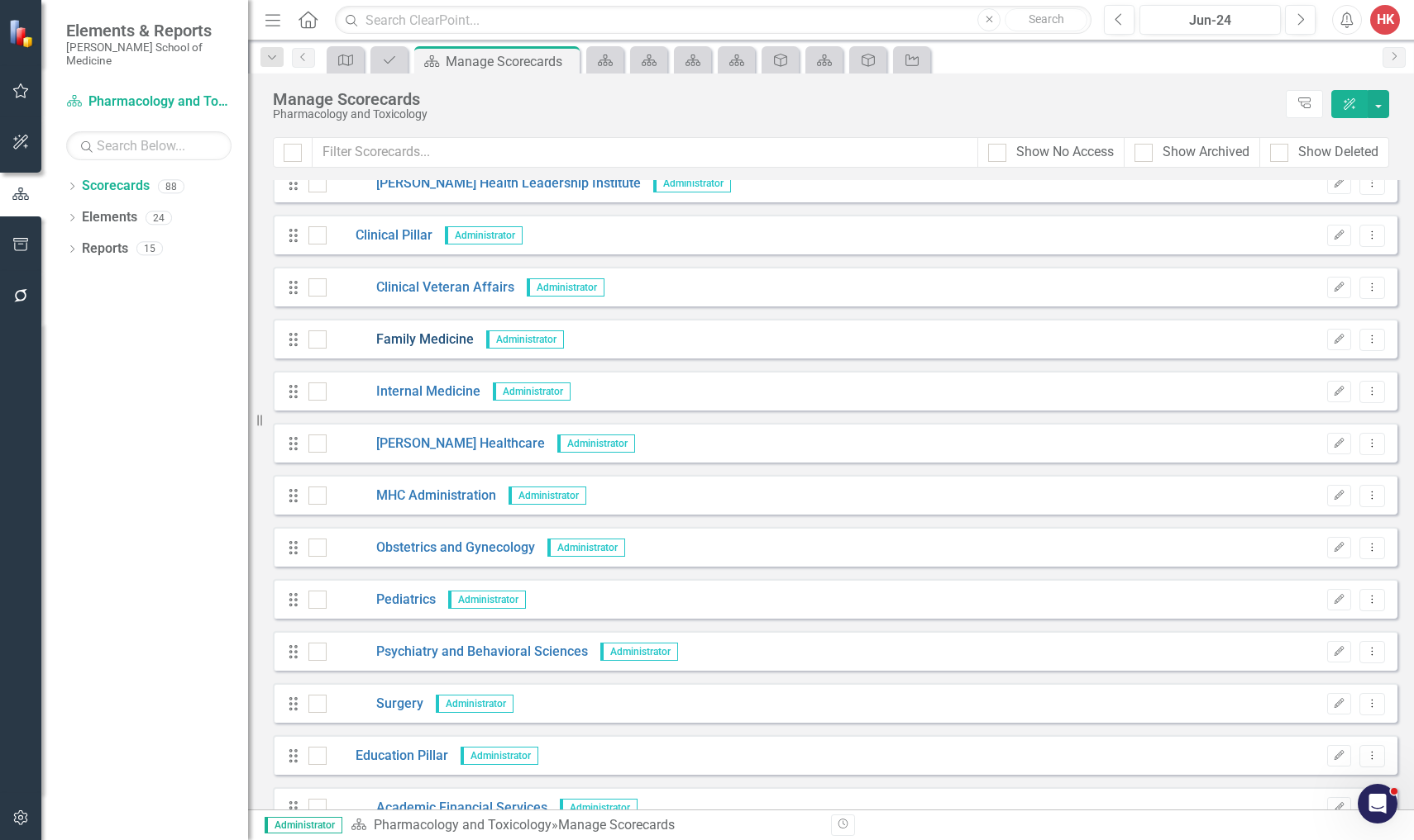
click at [442, 338] on link "Family Medicine" at bounding box center [401, 340] width 147 height 19
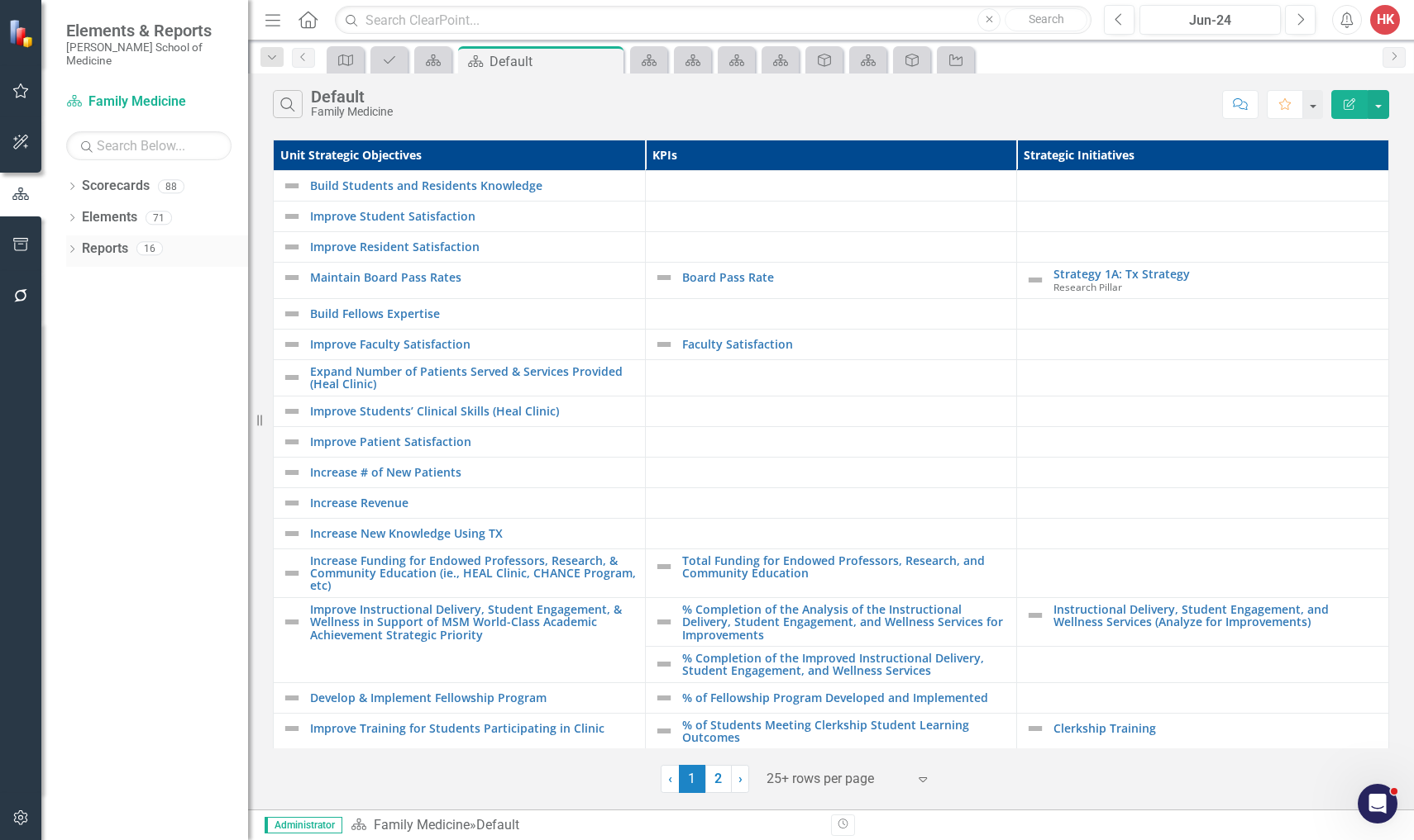
click at [97, 240] on link "Reports" at bounding box center [105, 249] width 46 height 19
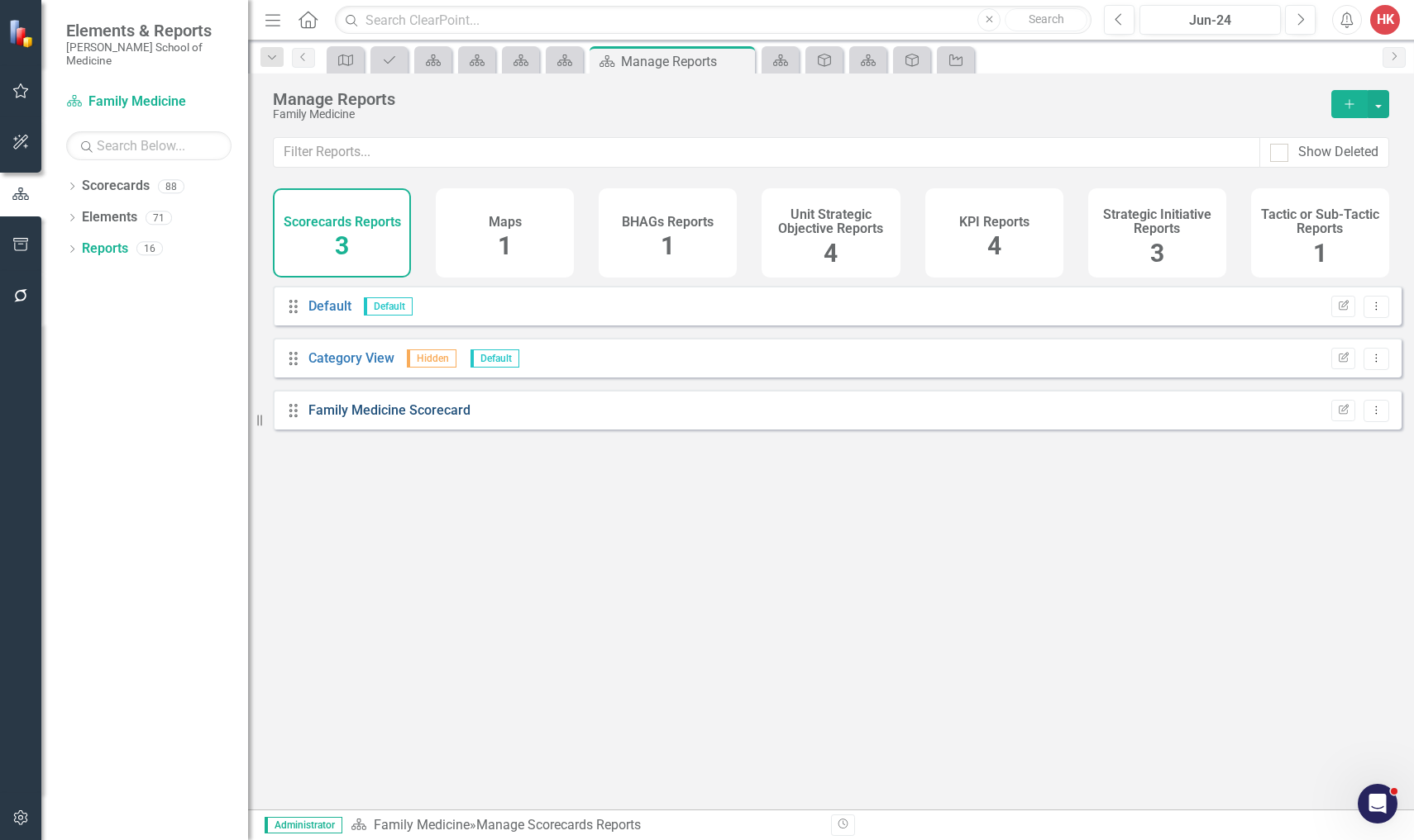
click at [353, 419] on link "Family Medicine Scorecard" at bounding box center [389, 410] width 162 height 15
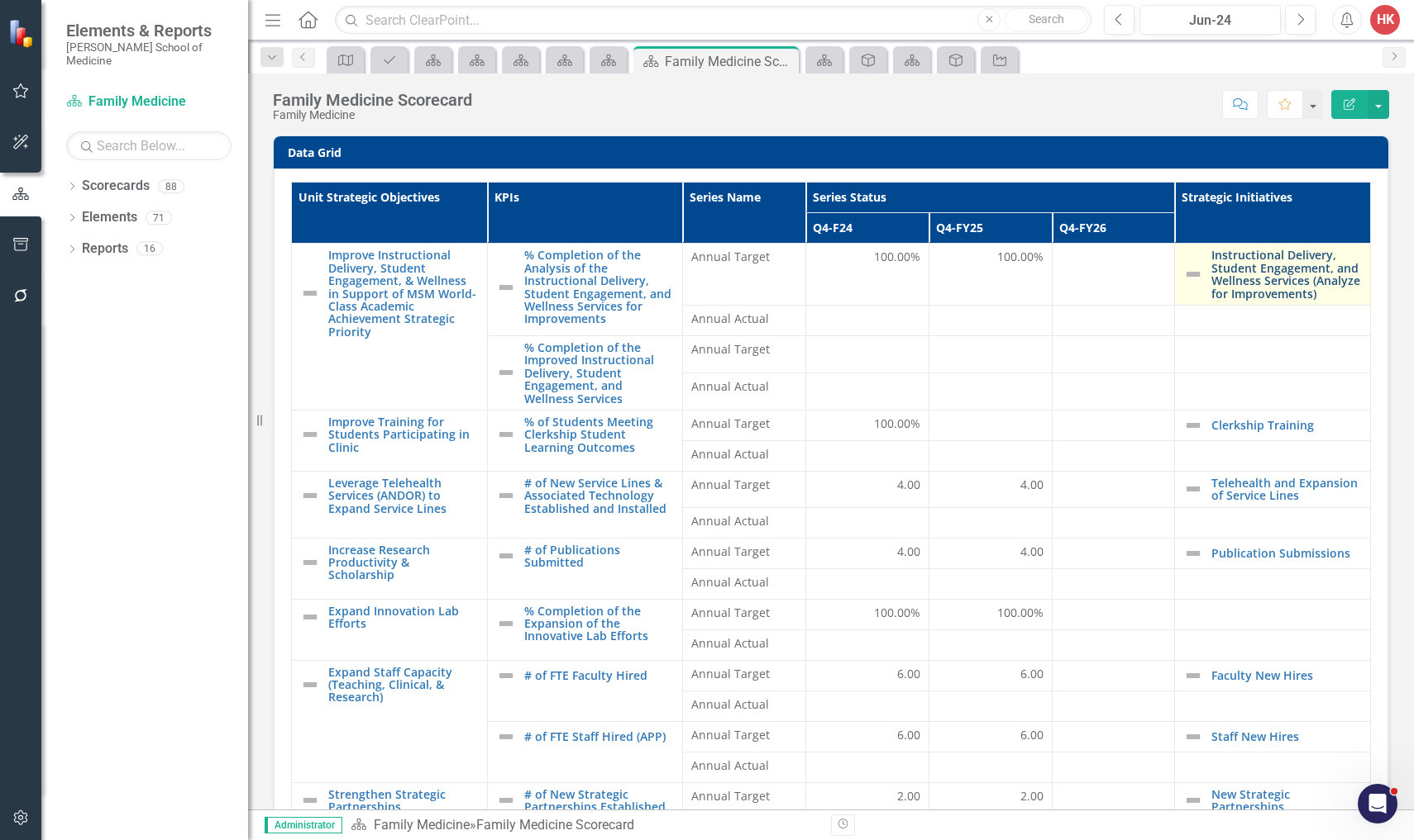
click at [1223, 273] on link "Instructional Delivery, Student Engagement, and Wellness Services (Analyze for …" at bounding box center [1286, 274] width 150 height 52
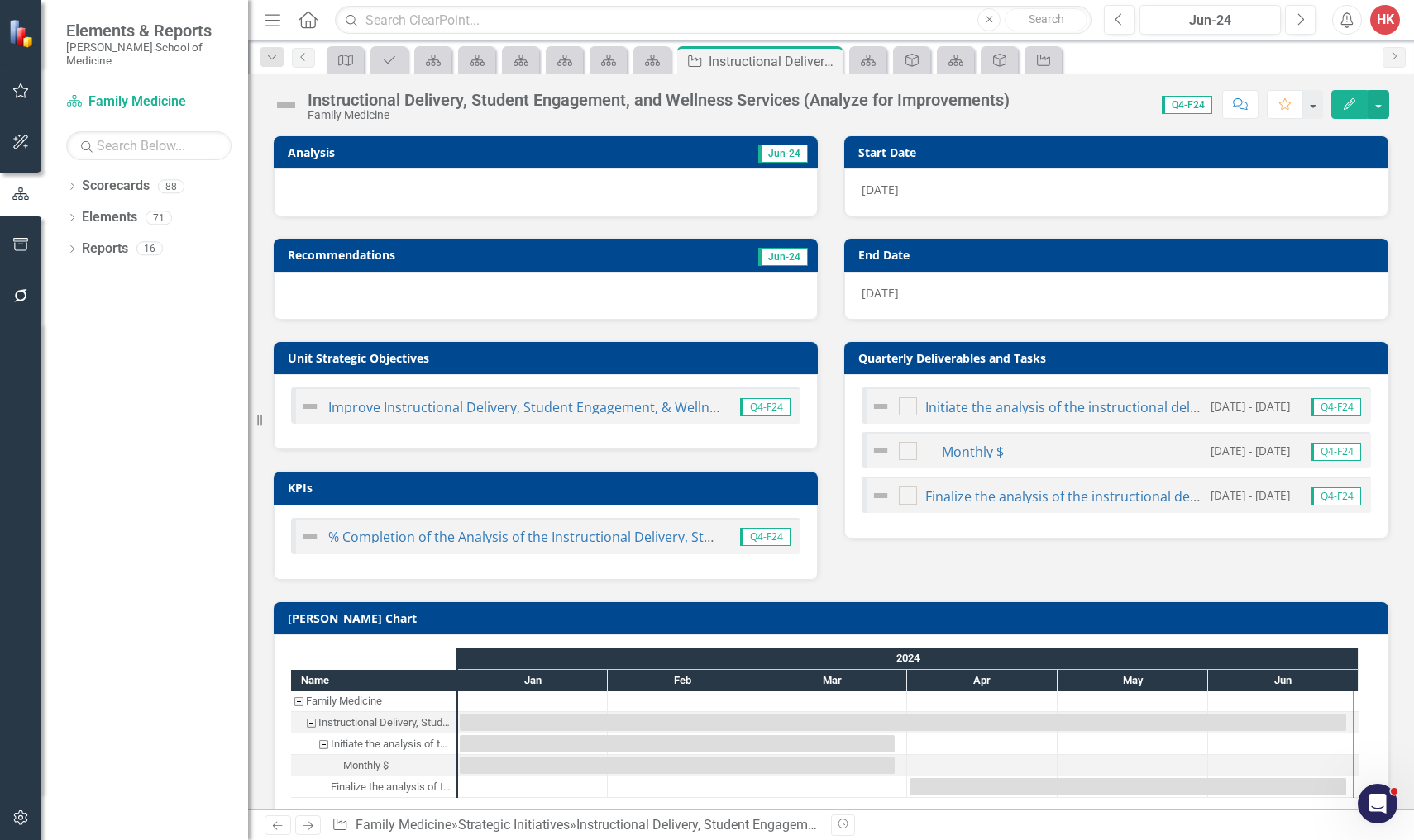
click at [519, 305] on div at bounding box center [545, 296] width 544 height 48
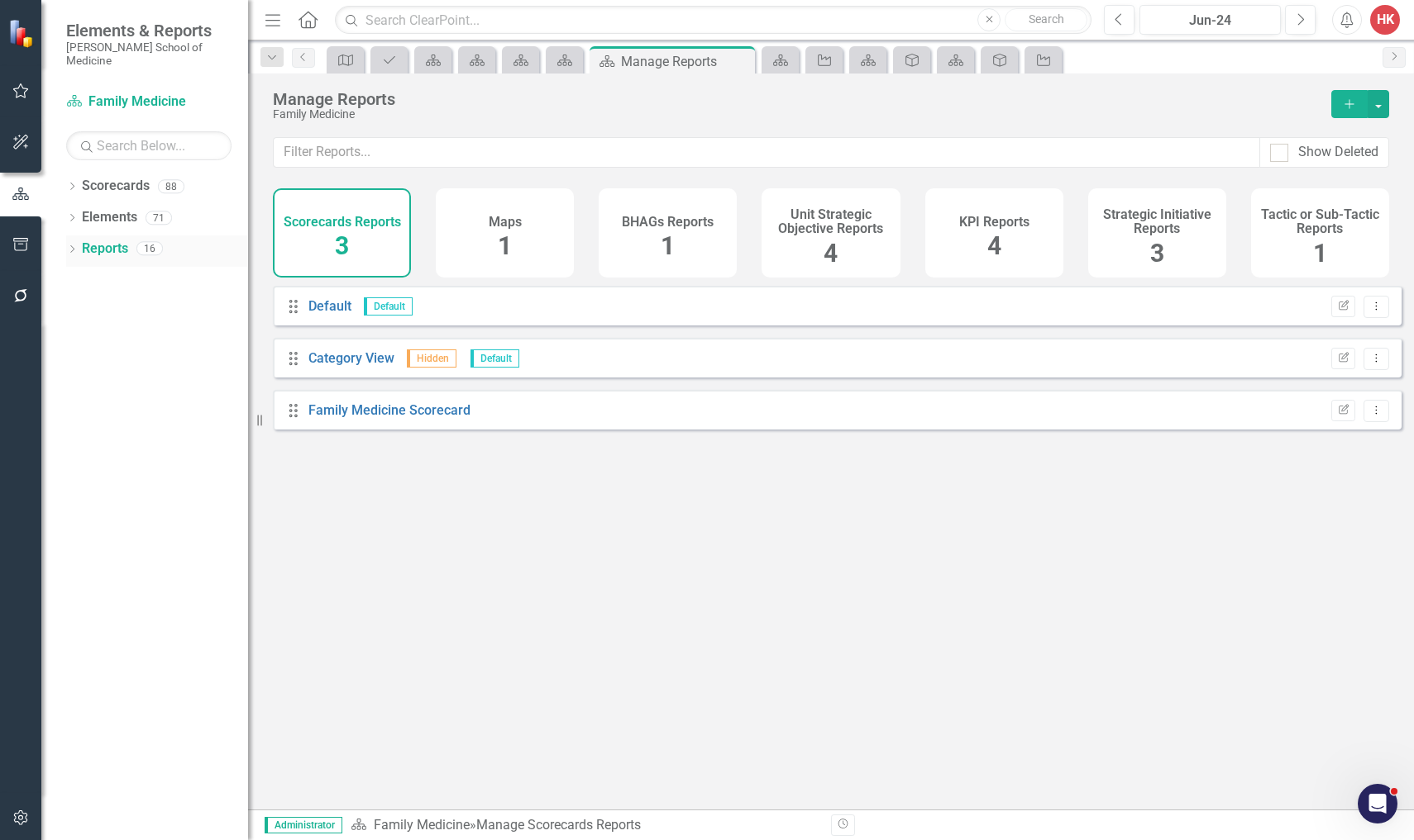
click at [106, 240] on link "Reports" at bounding box center [105, 249] width 46 height 19
click at [120, 240] on link "Reports" at bounding box center [105, 249] width 46 height 19
click at [372, 419] on link "Family Medicine Scorecard" at bounding box center [389, 410] width 162 height 15
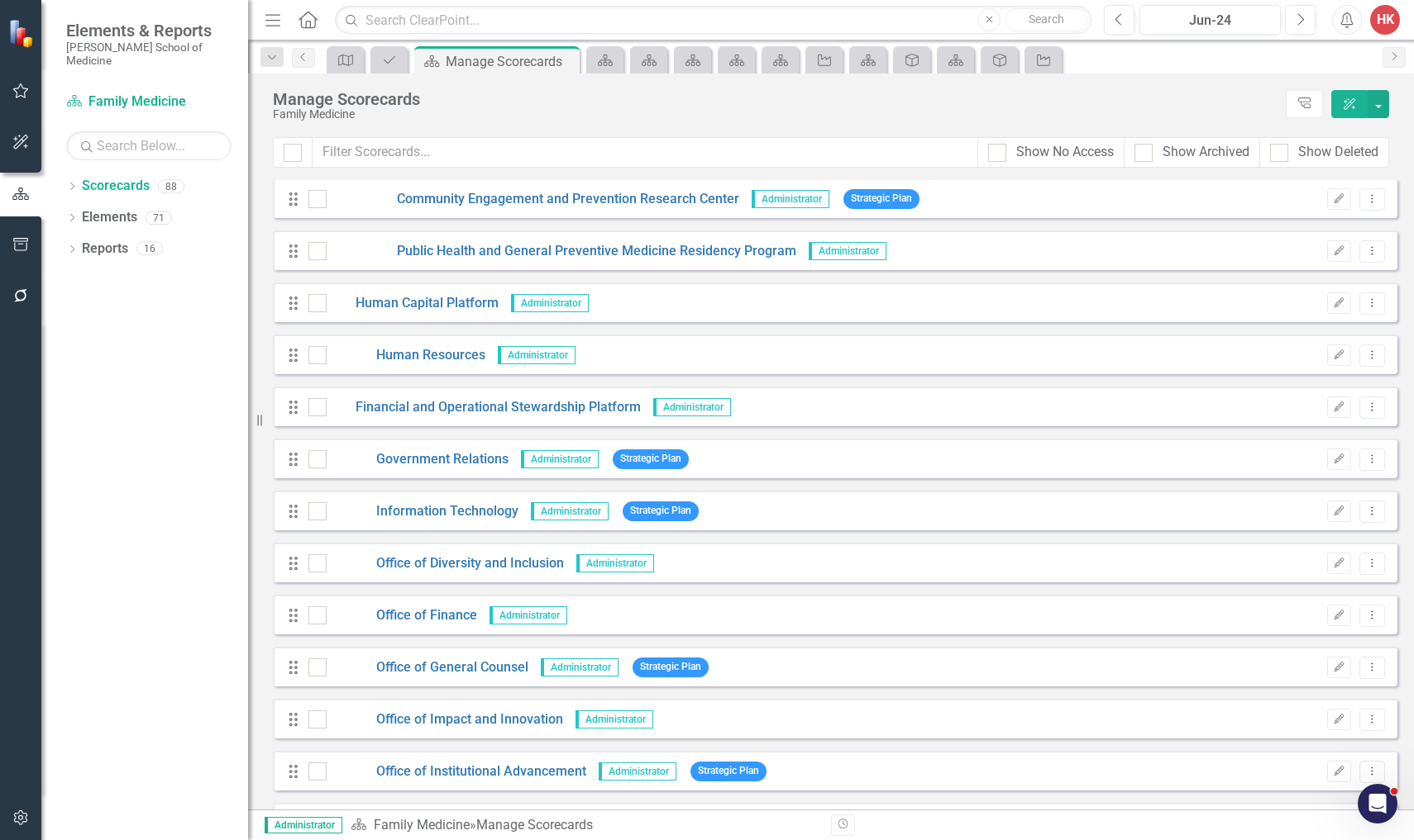
scroll to position [2635, 0]
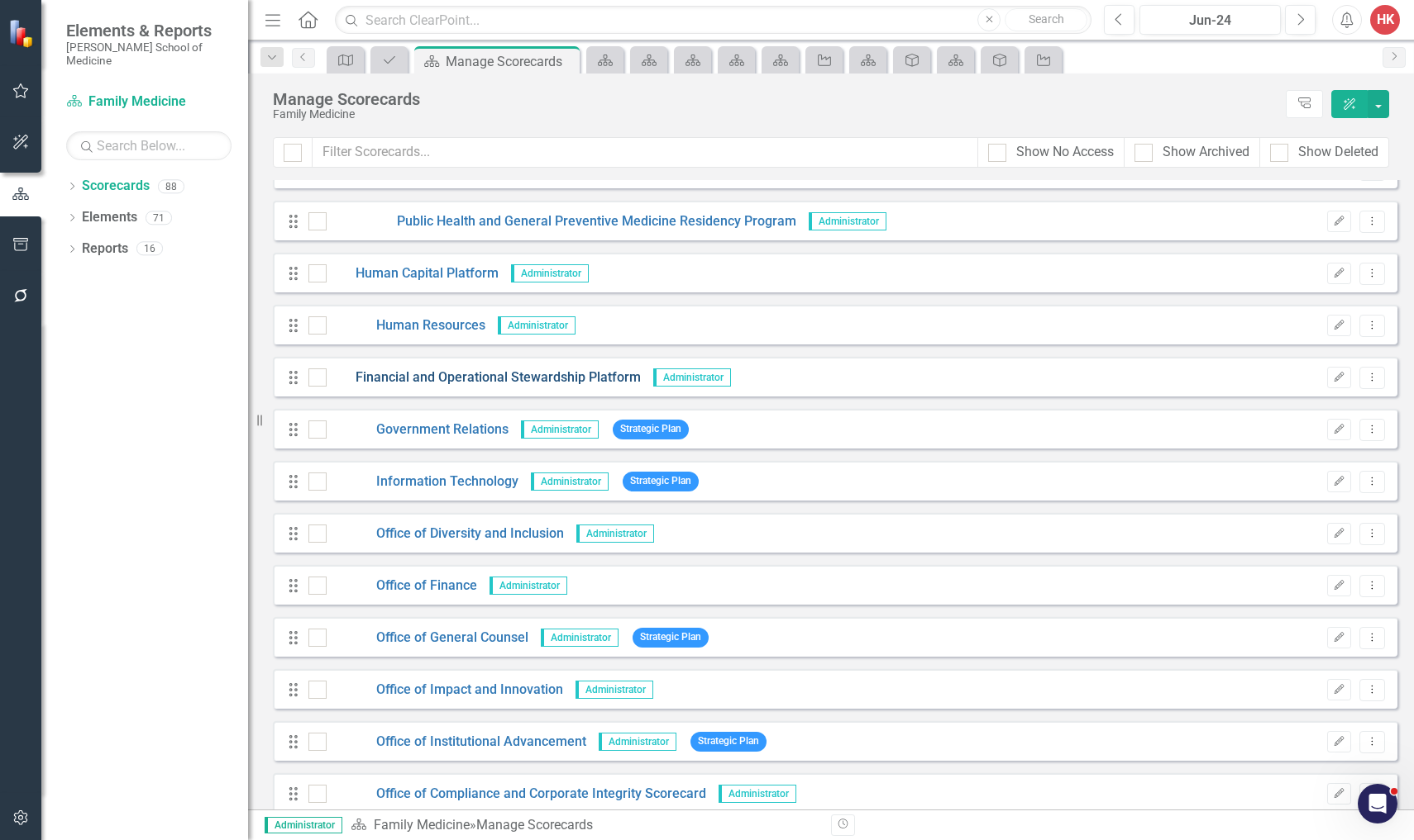
click at [543, 379] on link "Financial and Operational Stewardship Platform" at bounding box center [484, 378] width 315 height 19
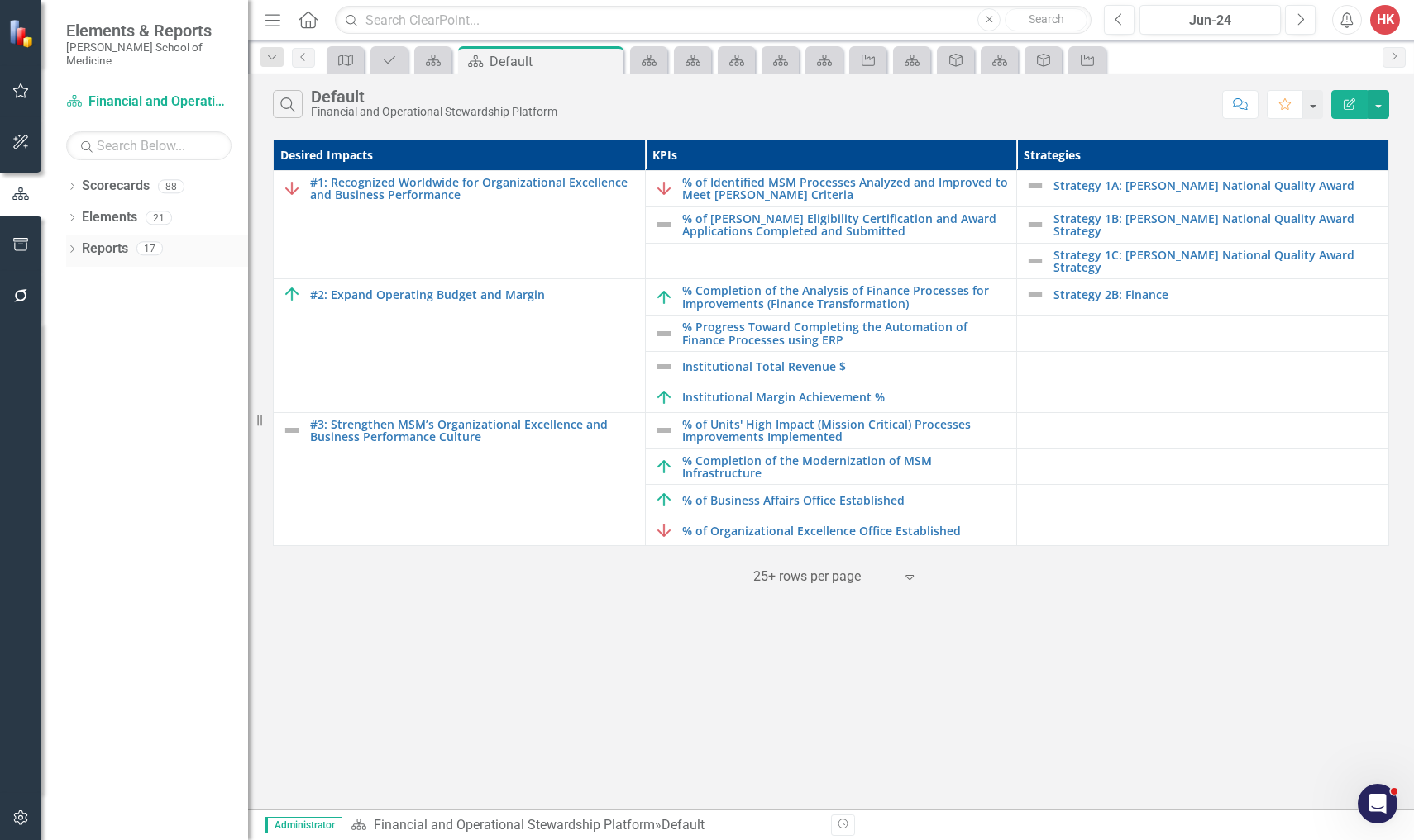
click at [108, 240] on link "Reports" at bounding box center [105, 249] width 46 height 19
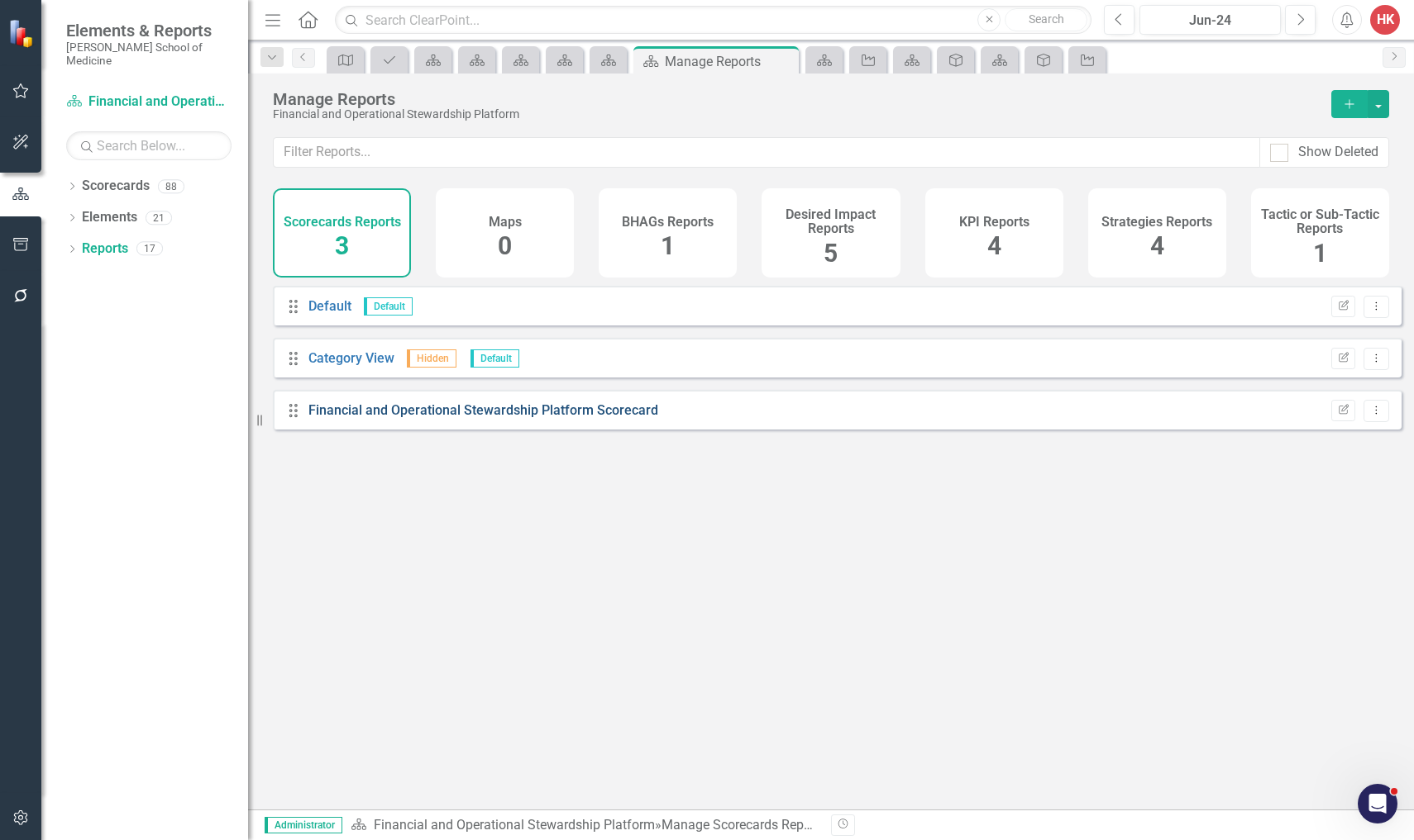
click at [419, 419] on link "Financial and Operational Stewardship Platform Scorecard" at bounding box center [484, 410] width 350 height 15
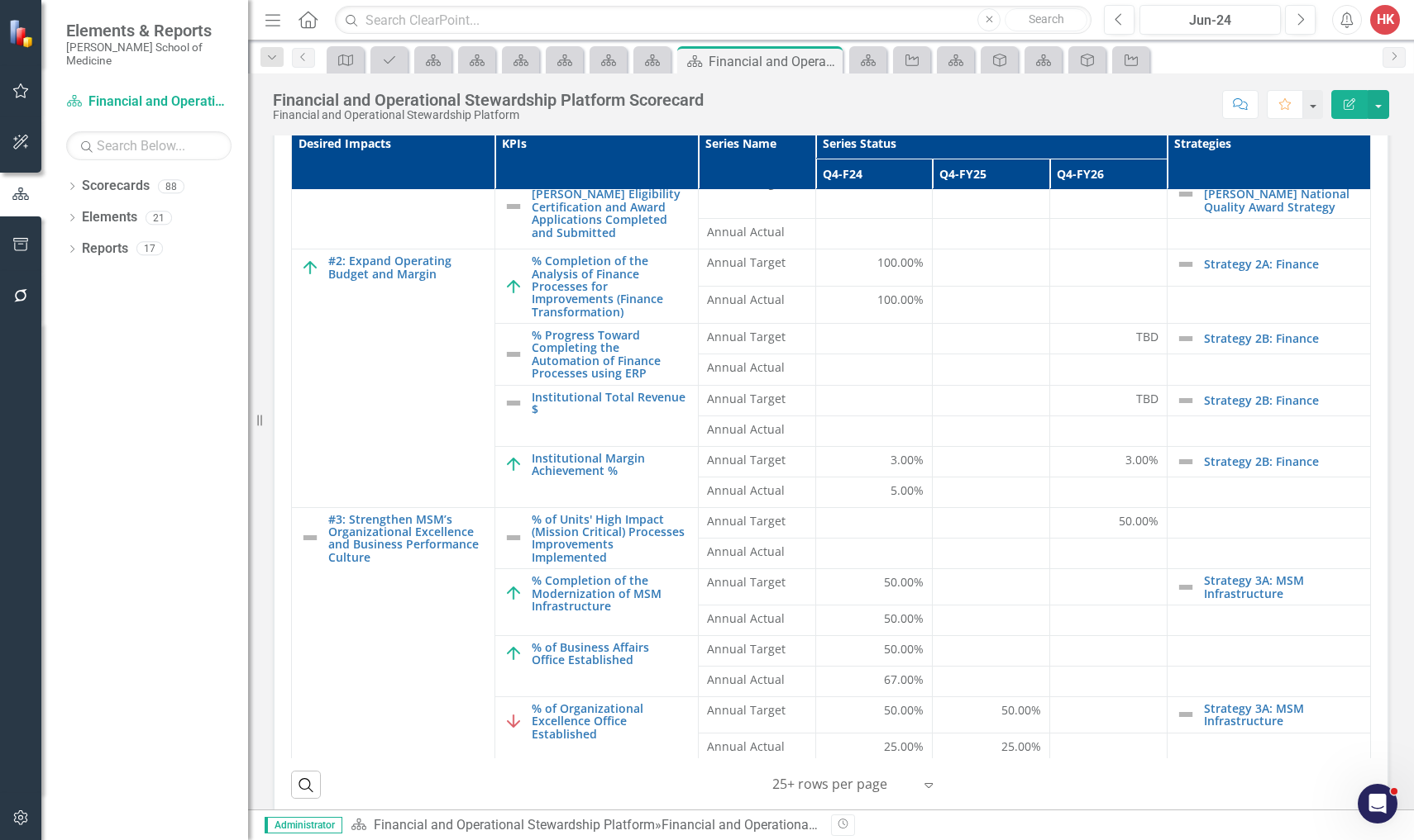
scroll to position [196, 0]
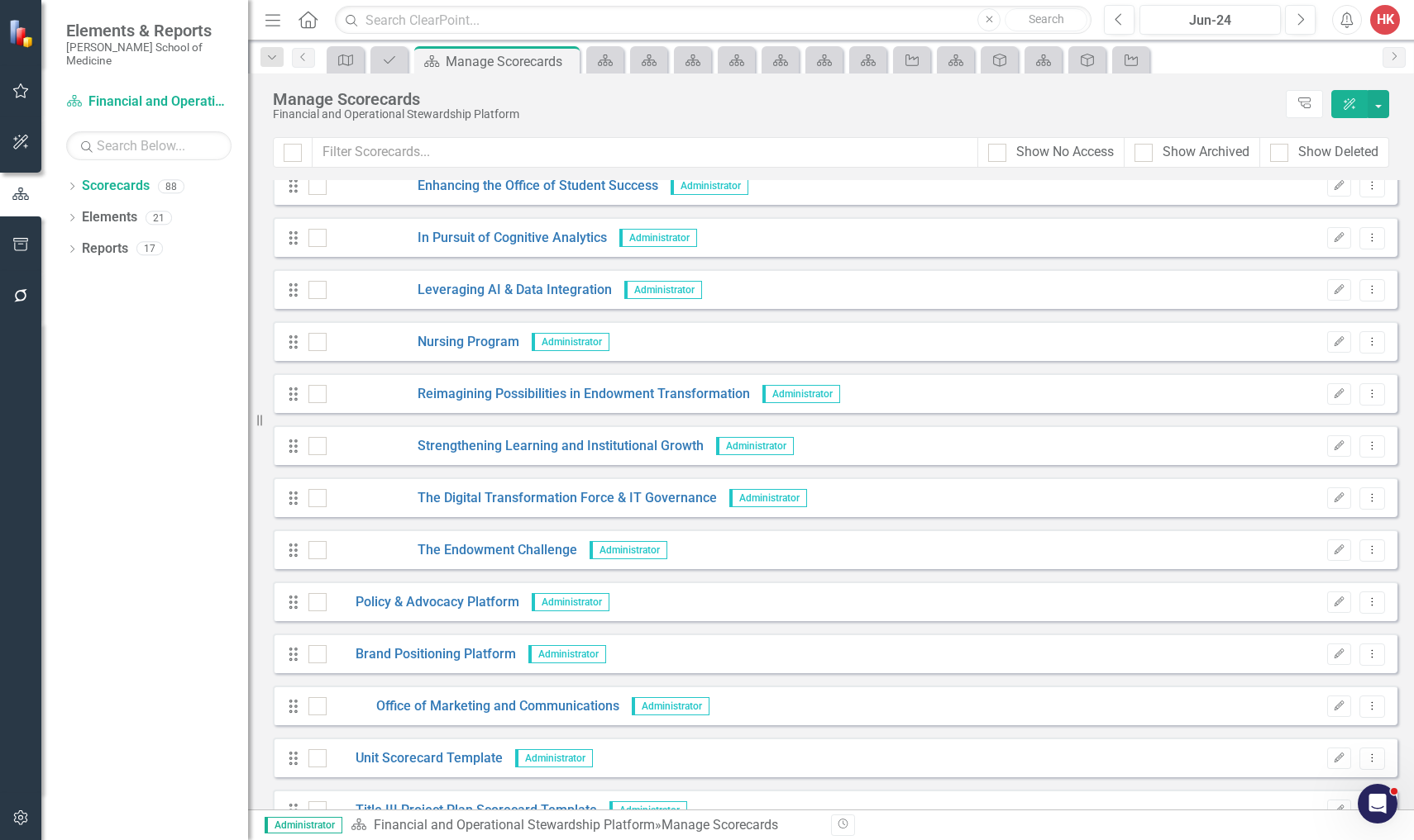
scroll to position [3952, 0]
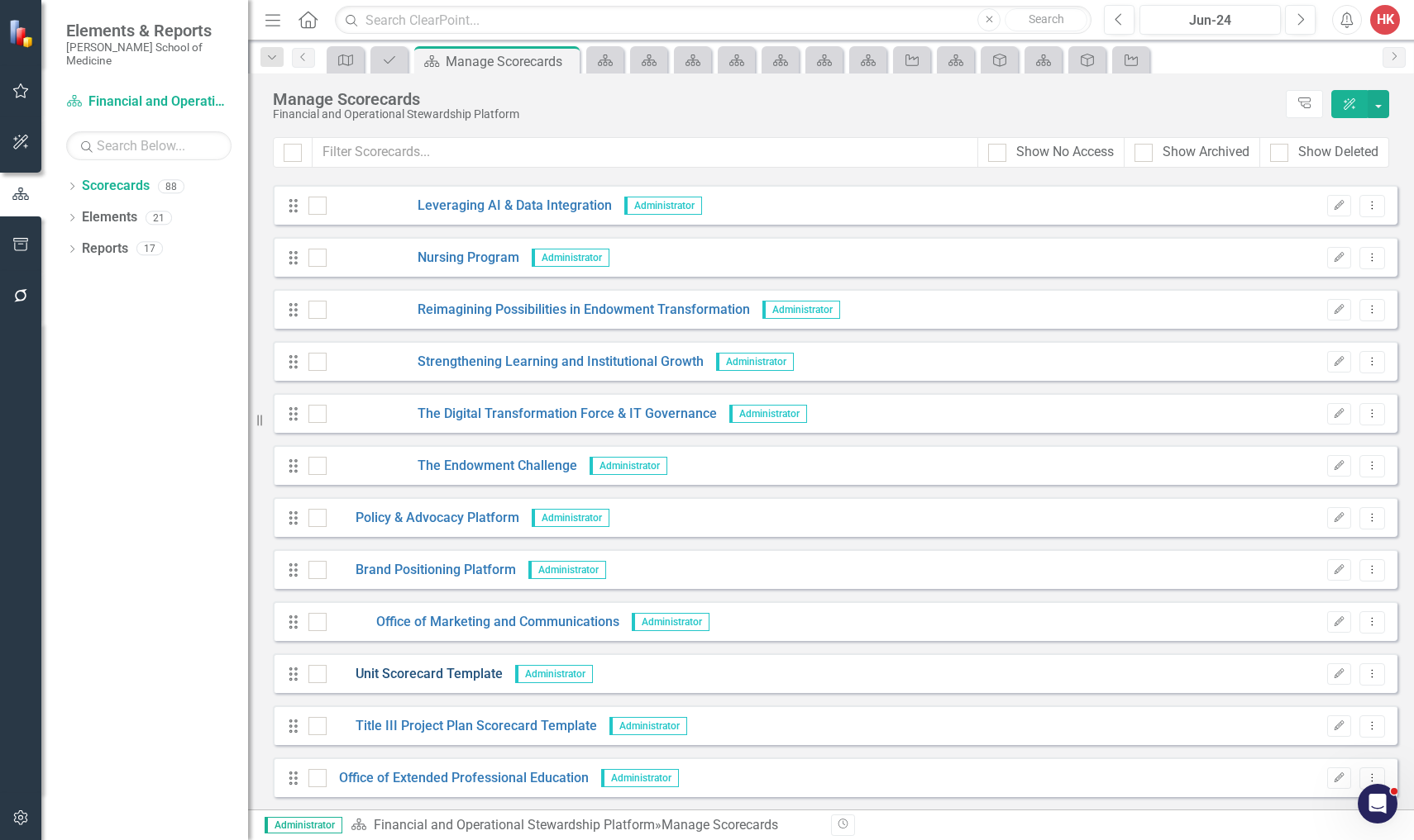
click at [444, 678] on link "Unit Scorecard Template" at bounding box center [415, 675] width 176 height 19
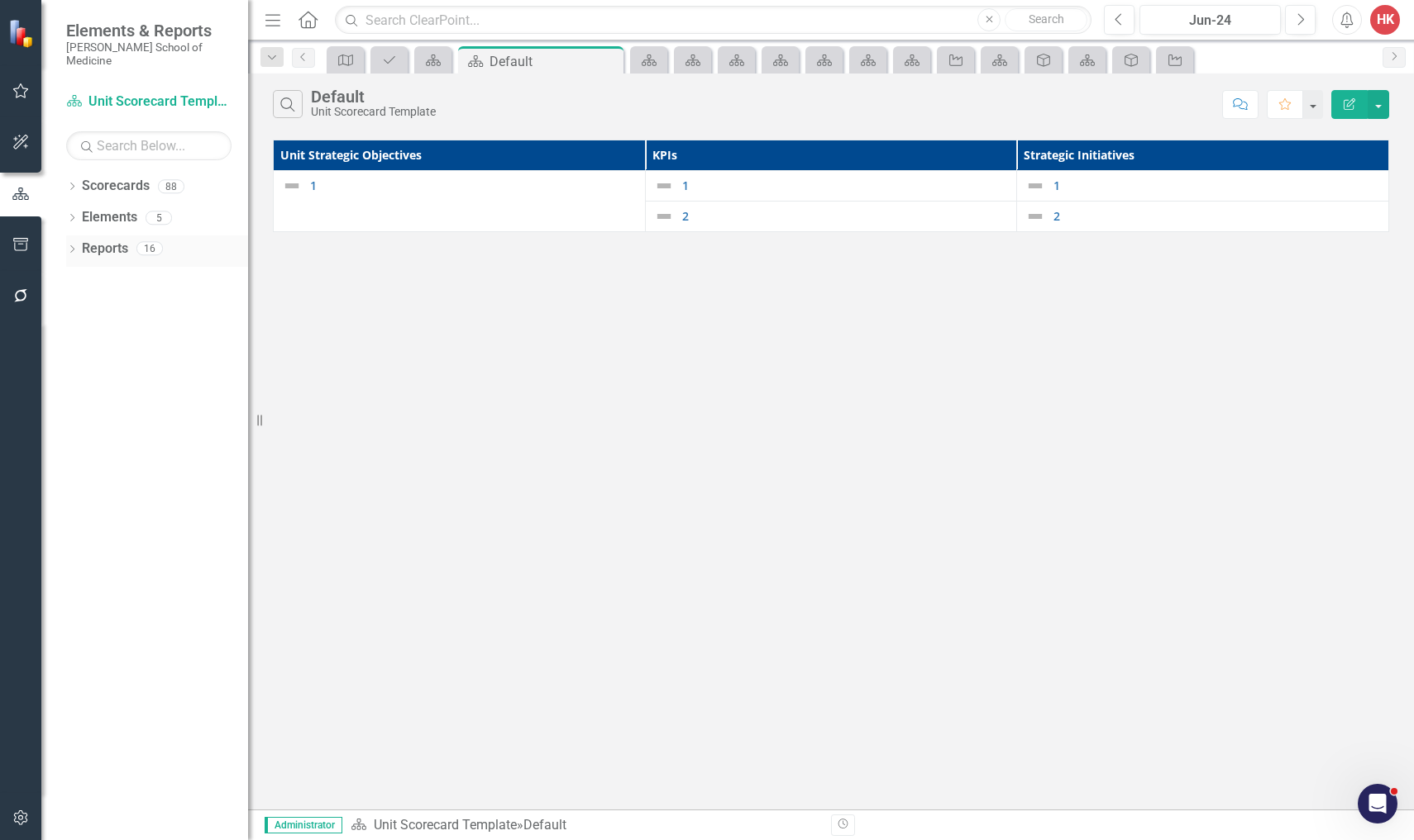
click at [114, 240] on link "Reports" at bounding box center [105, 249] width 46 height 19
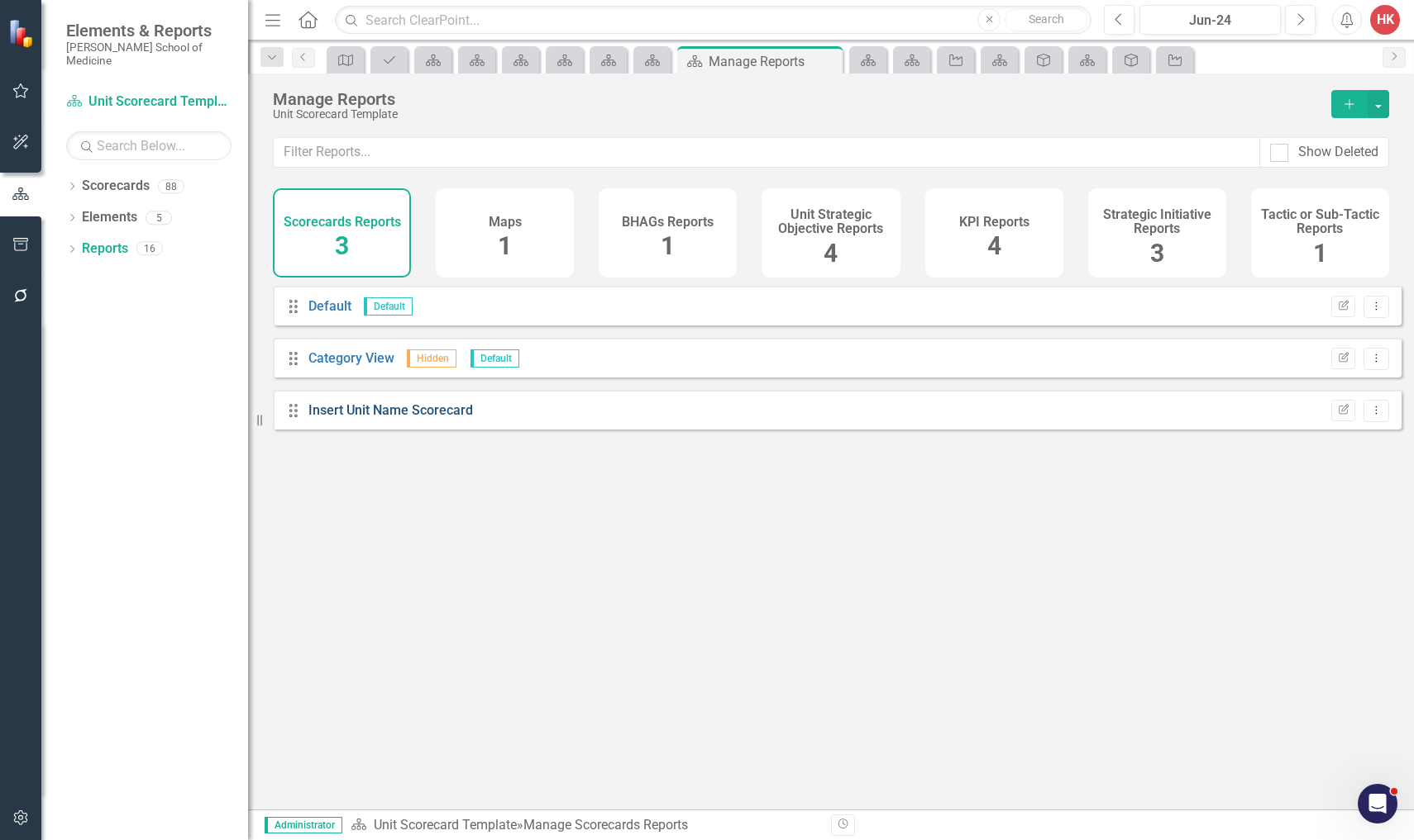
click at [419, 419] on link "Insert Unit Name Scorecard" at bounding box center [391, 410] width 164 height 15
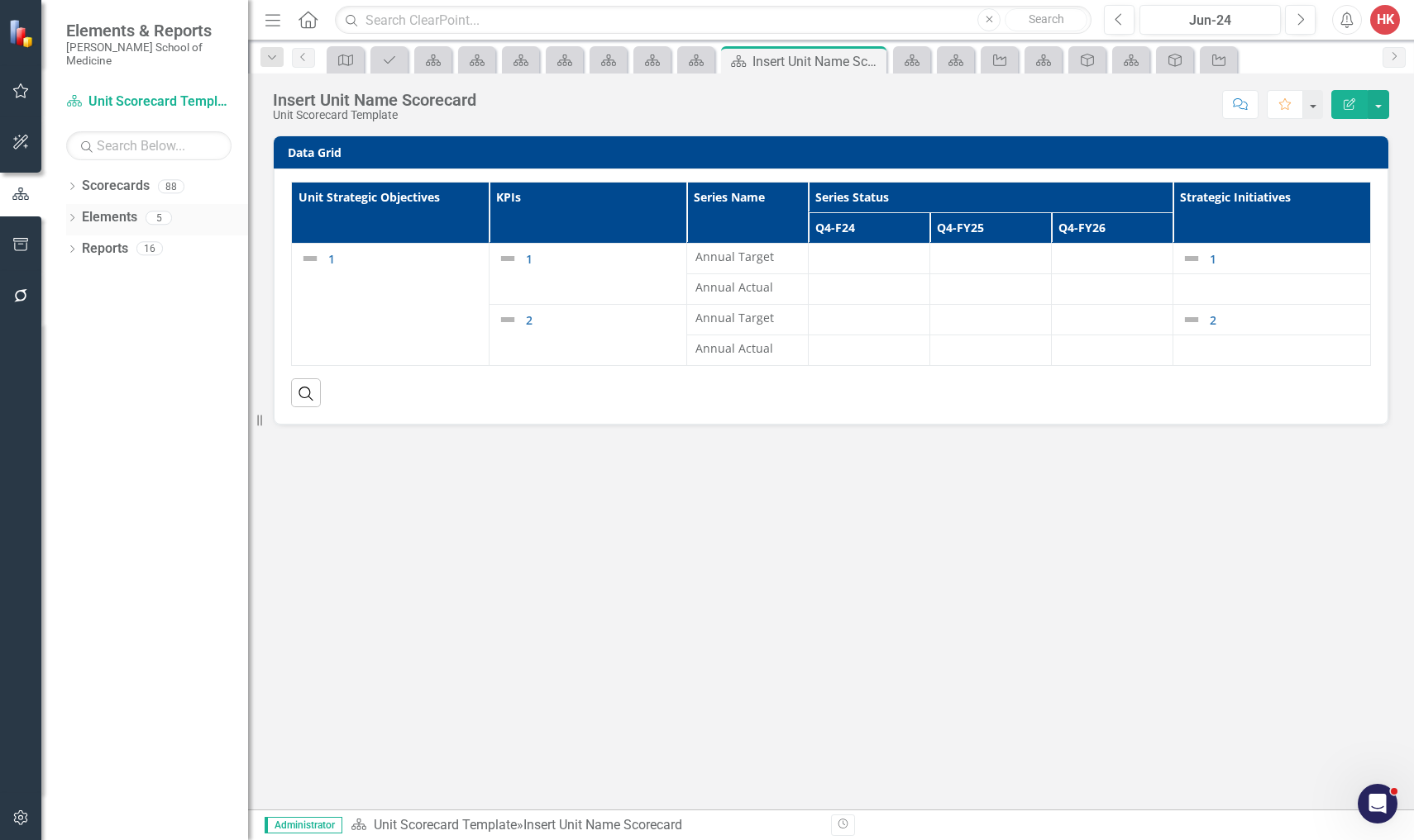
click at [123, 208] on link "Elements" at bounding box center [110, 218] width 55 height 19
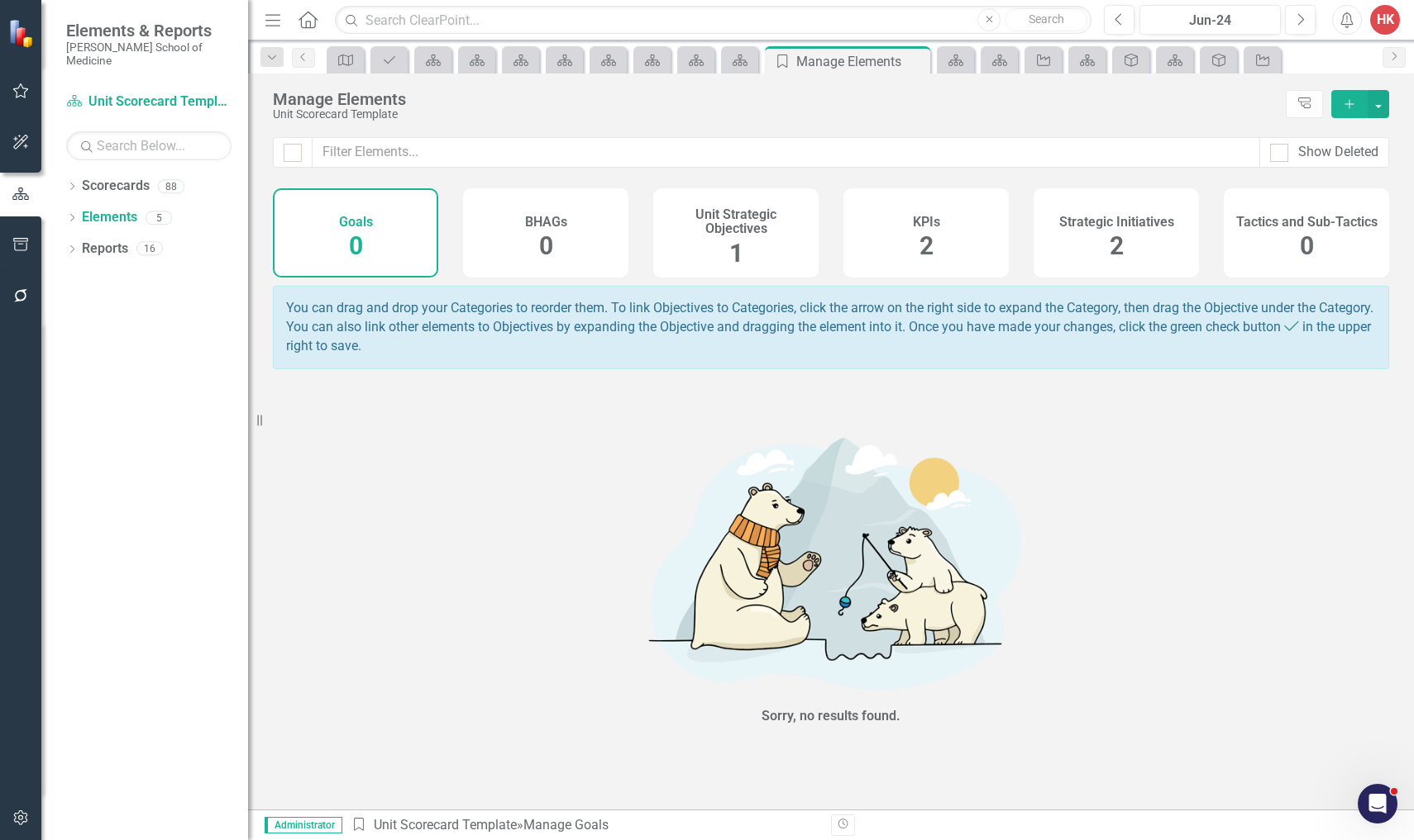
click at [738, 230] on h4 "Unit Strategic Objectives" at bounding box center [736, 222] width 145 height 29
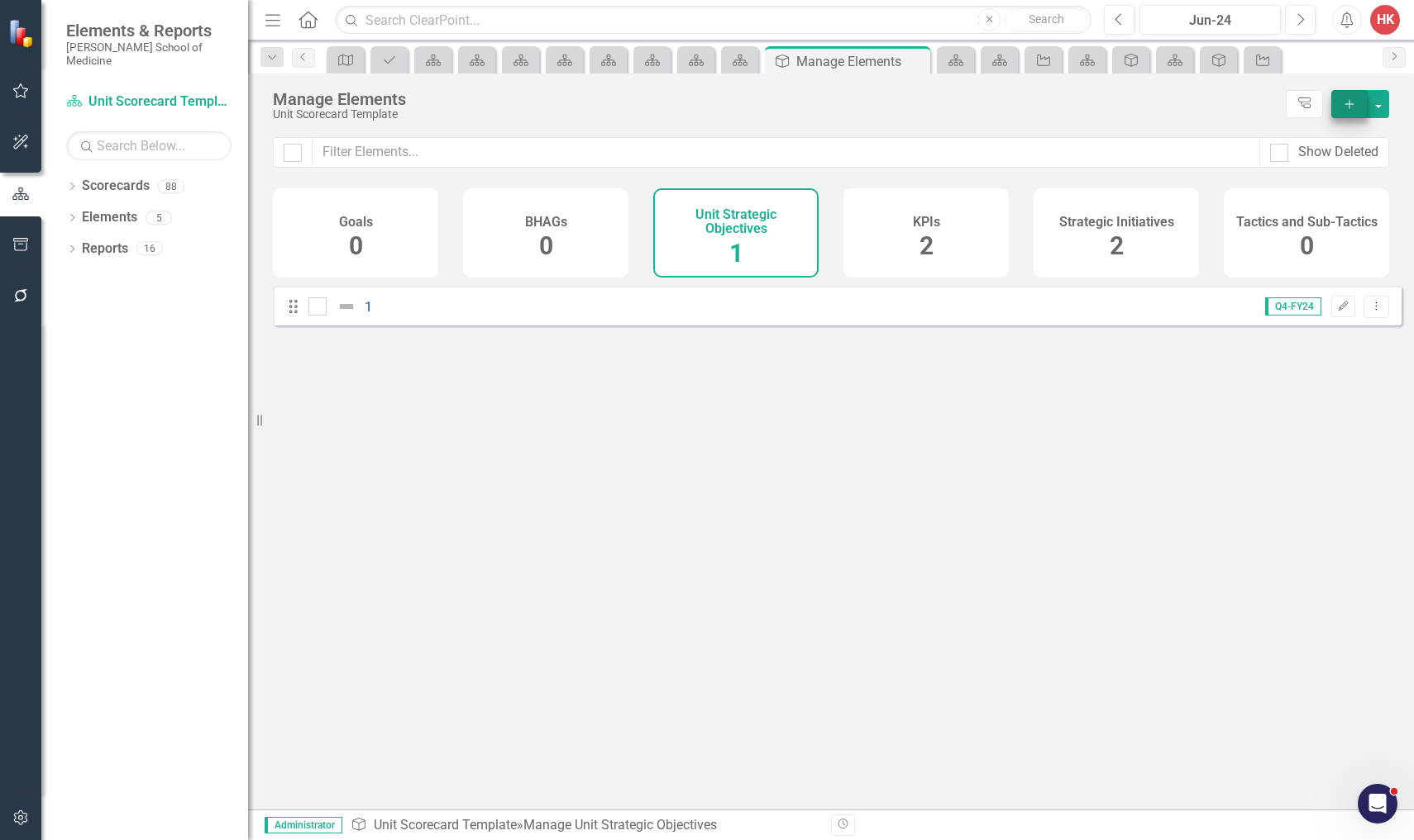
click at [1347, 108] on icon "Add" at bounding box center [1350, 104] width 15 height 11
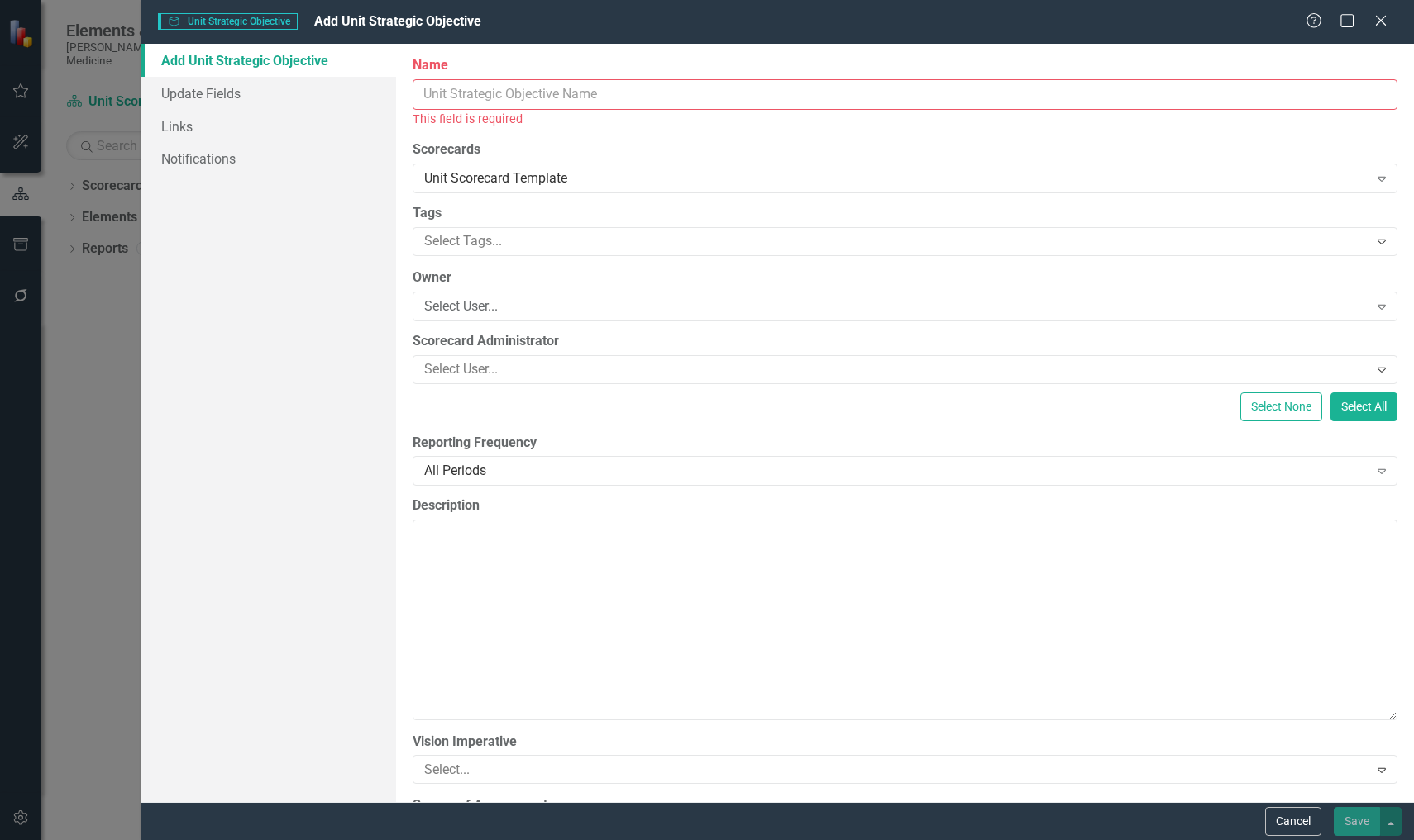
click at [727, 90] on input "Name" at bounding box center [905, 95] width 985 height 31
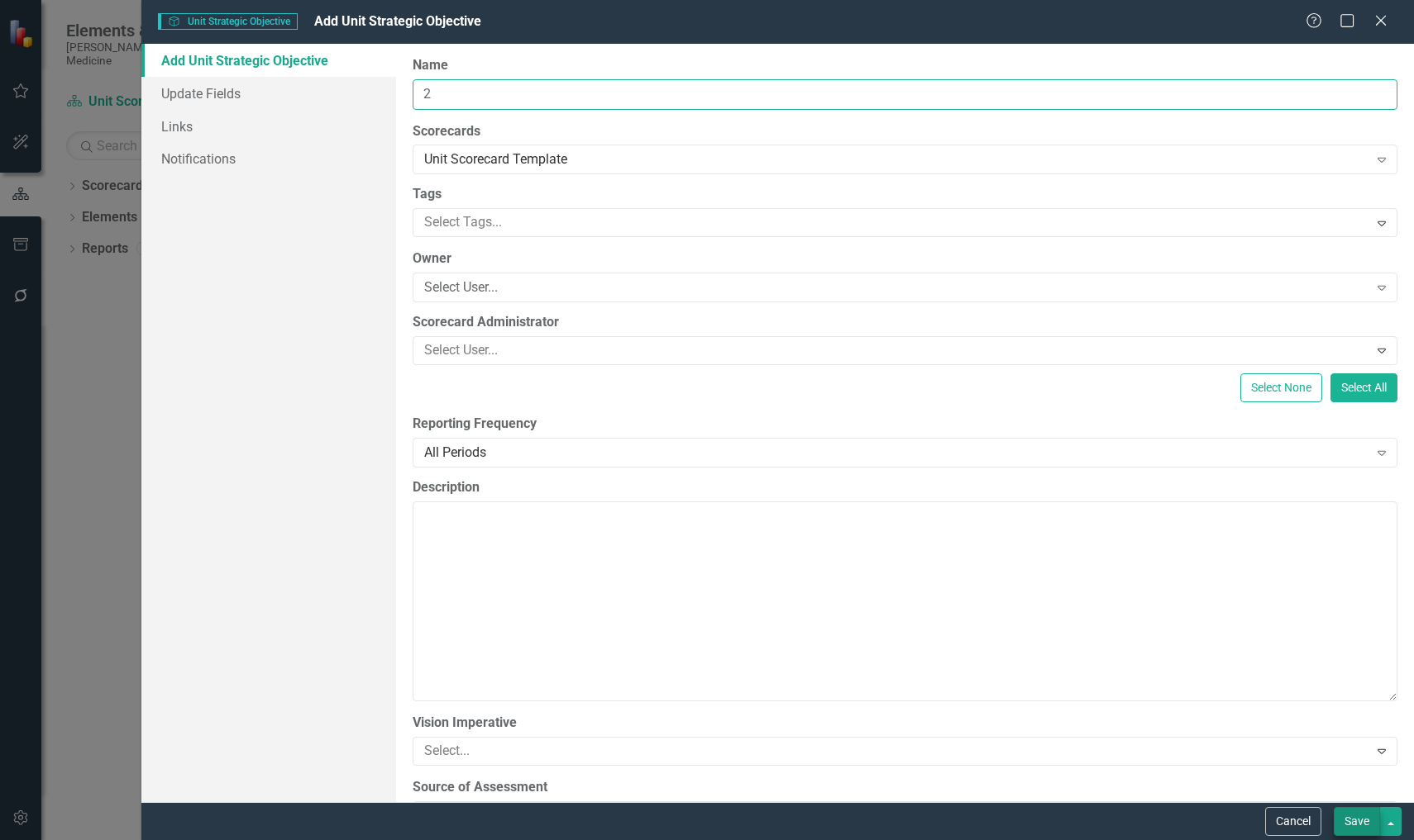
type input "2"
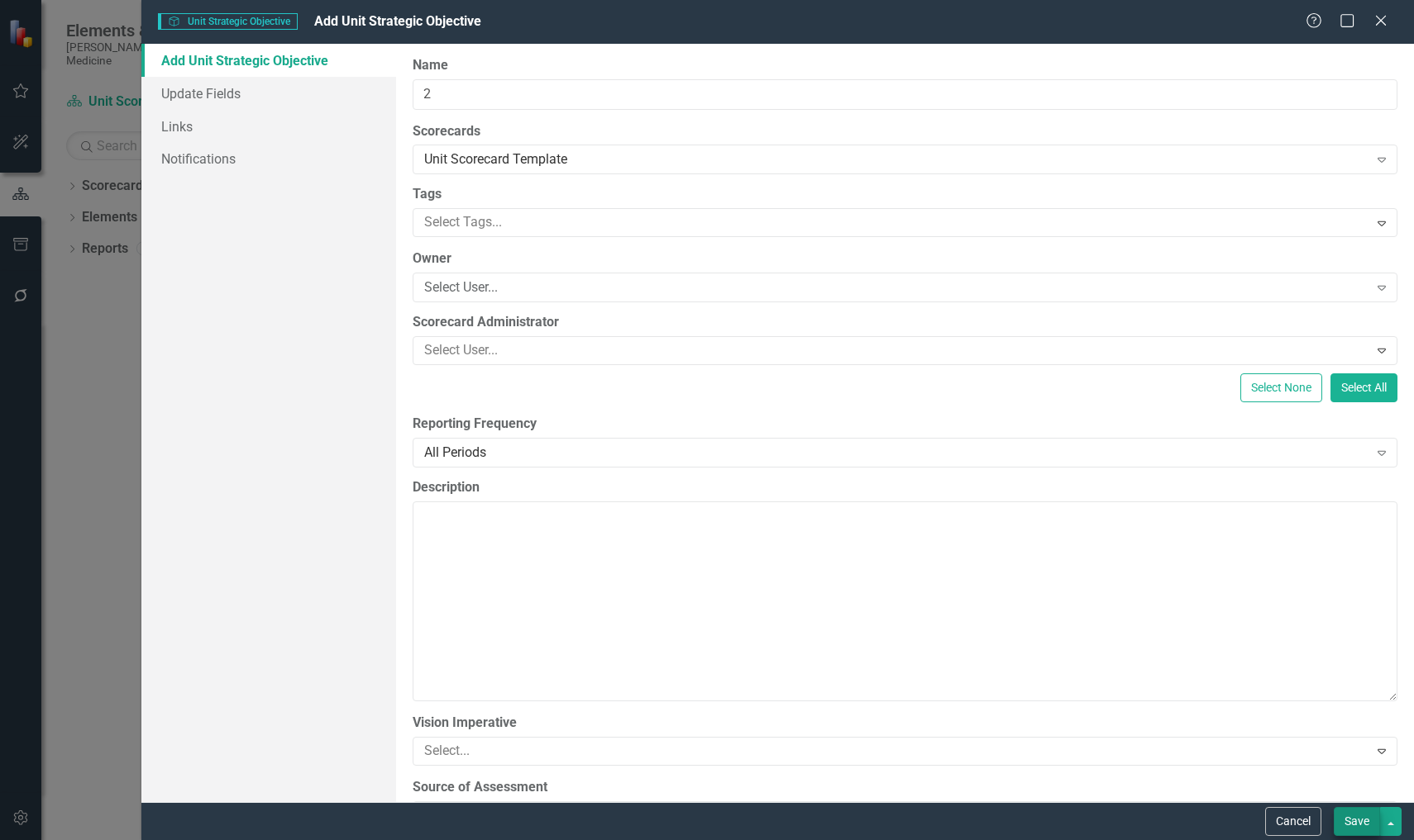
click at [1356, 828] on button "Save" at bounding box center [1357, 822] width 46 height 29
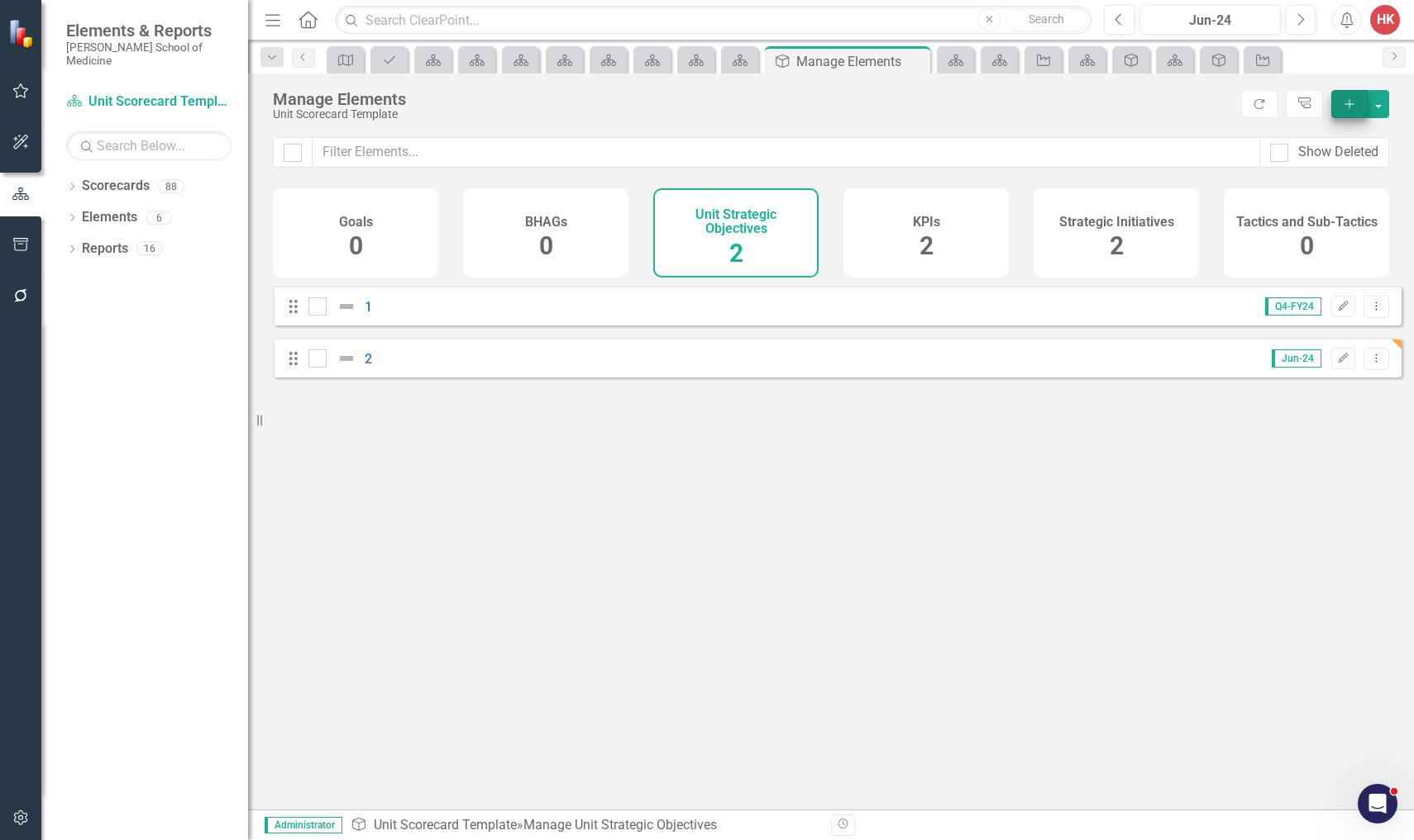
click at [1346, 105] on icon "Add" at bounding box center [1350, 104] width 15 height 11
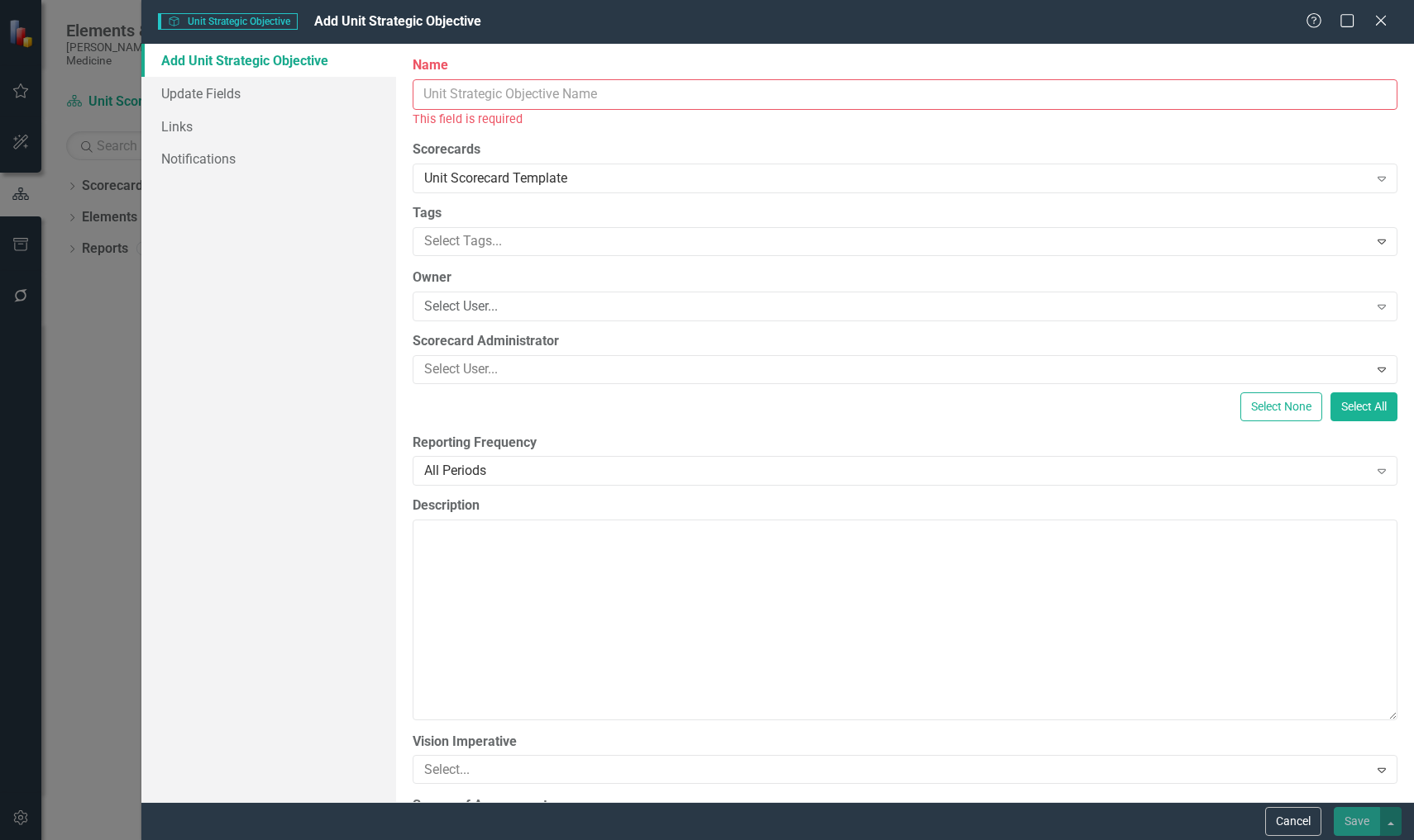
click at [518, 100] on input "Name" at bounding box center [905, 95] width 985 height 31
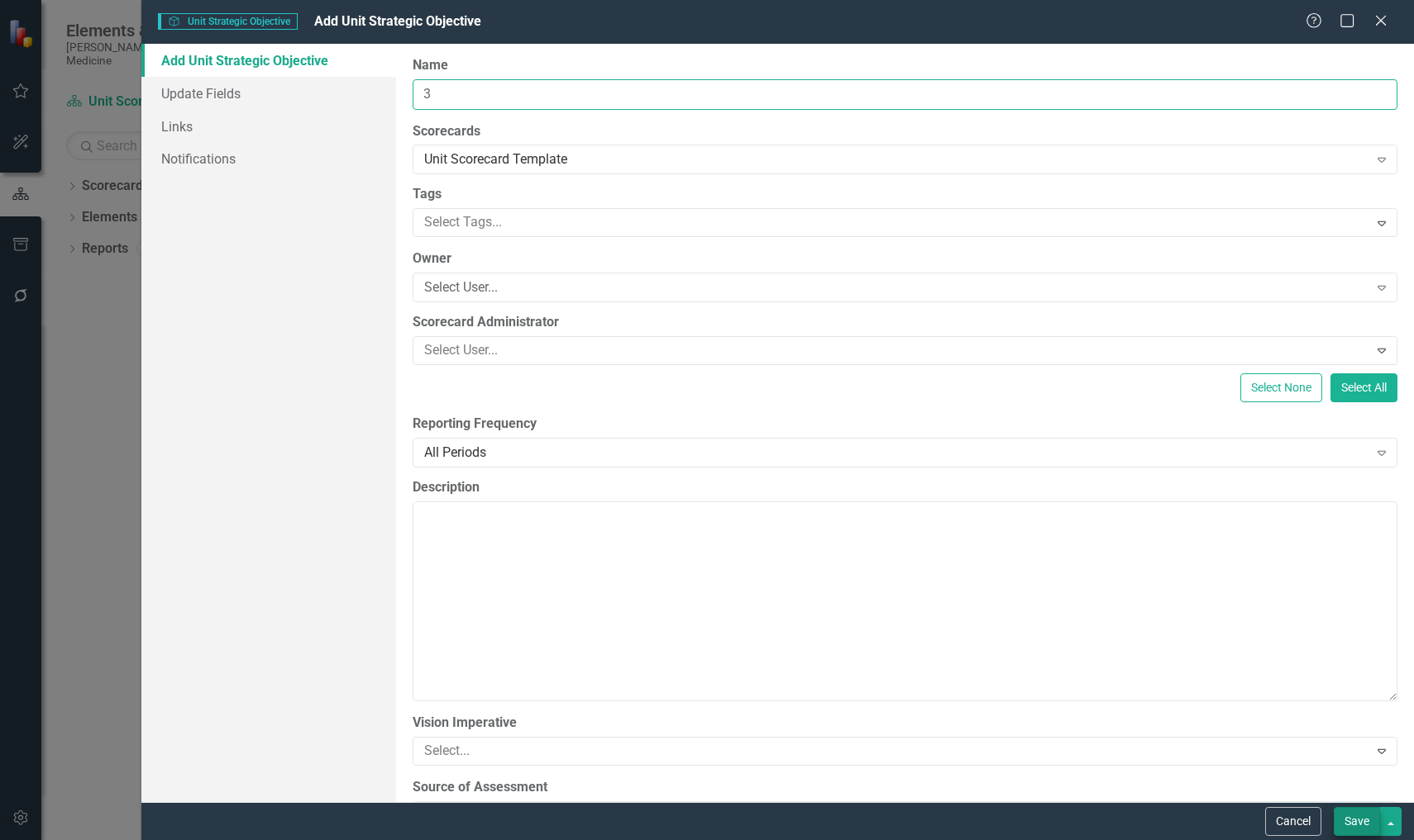
type input "3"
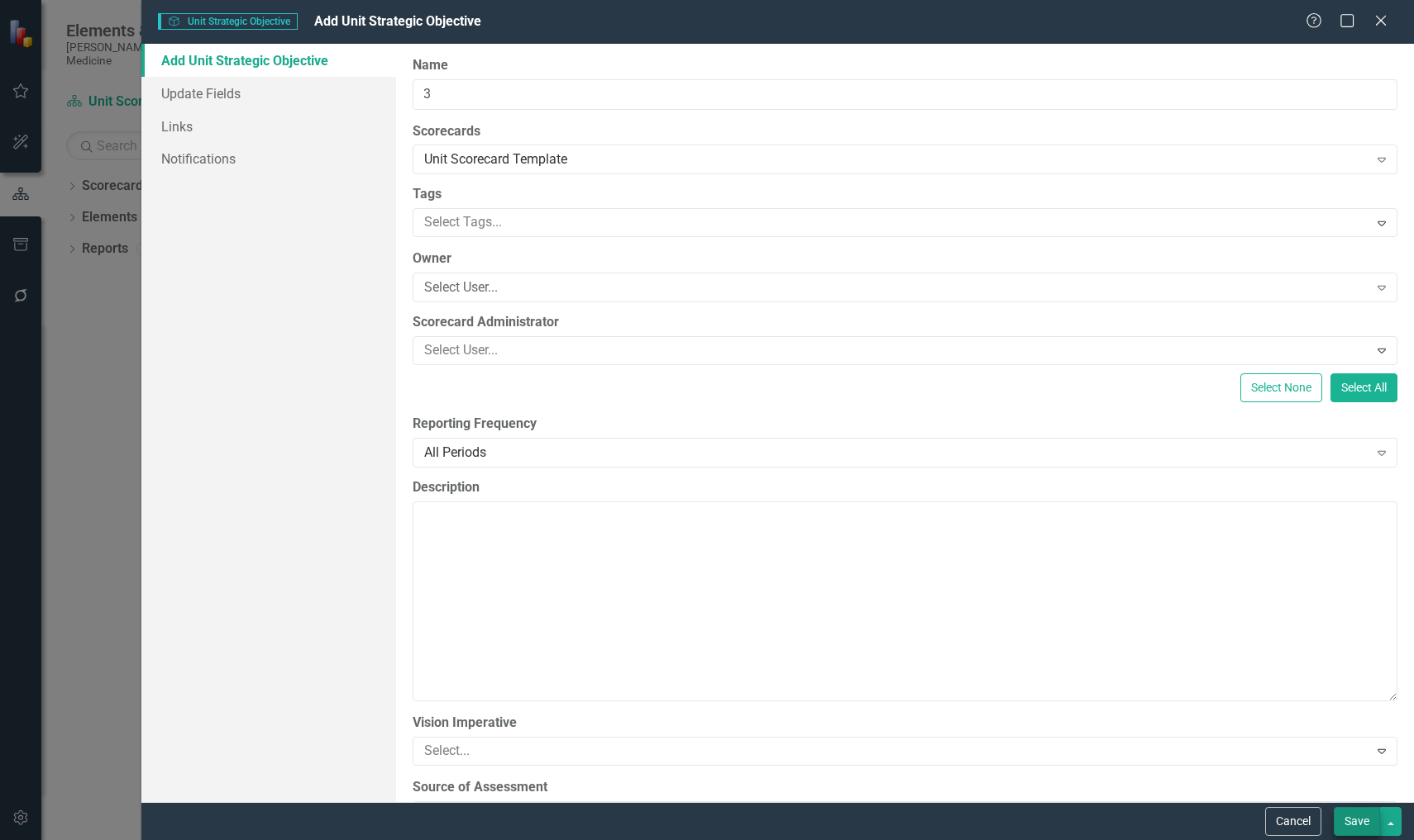
click at [1356, 820] on button "Save" at bounding box center [1357, 822] width 46 height 29
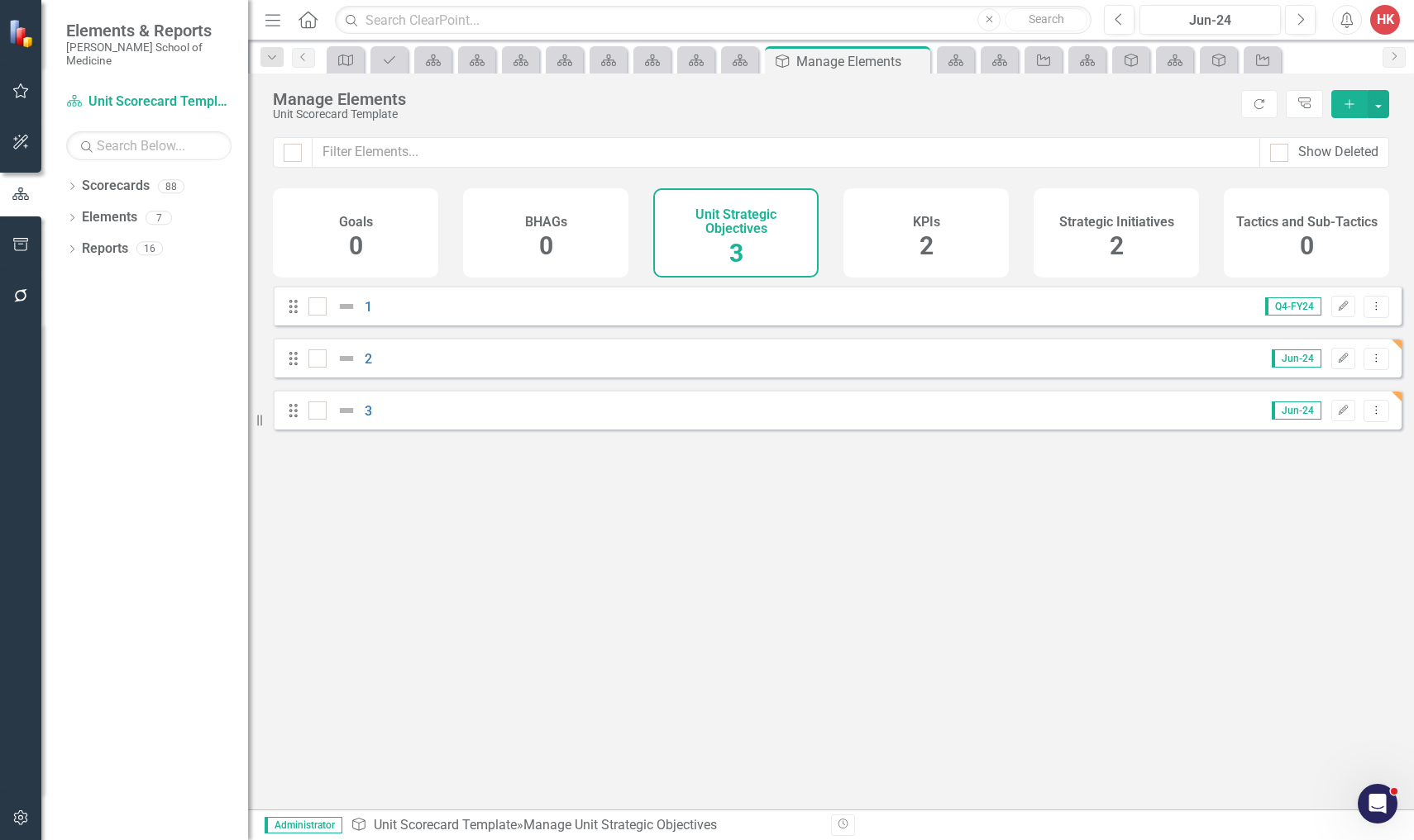
click at [737, 256] on span "3" at bounding box center [736, 253] width 14 height 29
click at [762, 229] on h4 "Unit Strategic Objectives" at bounding box center [736, 222] width 145 height 29
click at [1349, 109] on icon "Add" at bounding box center [1350, 104] width 15 height 11
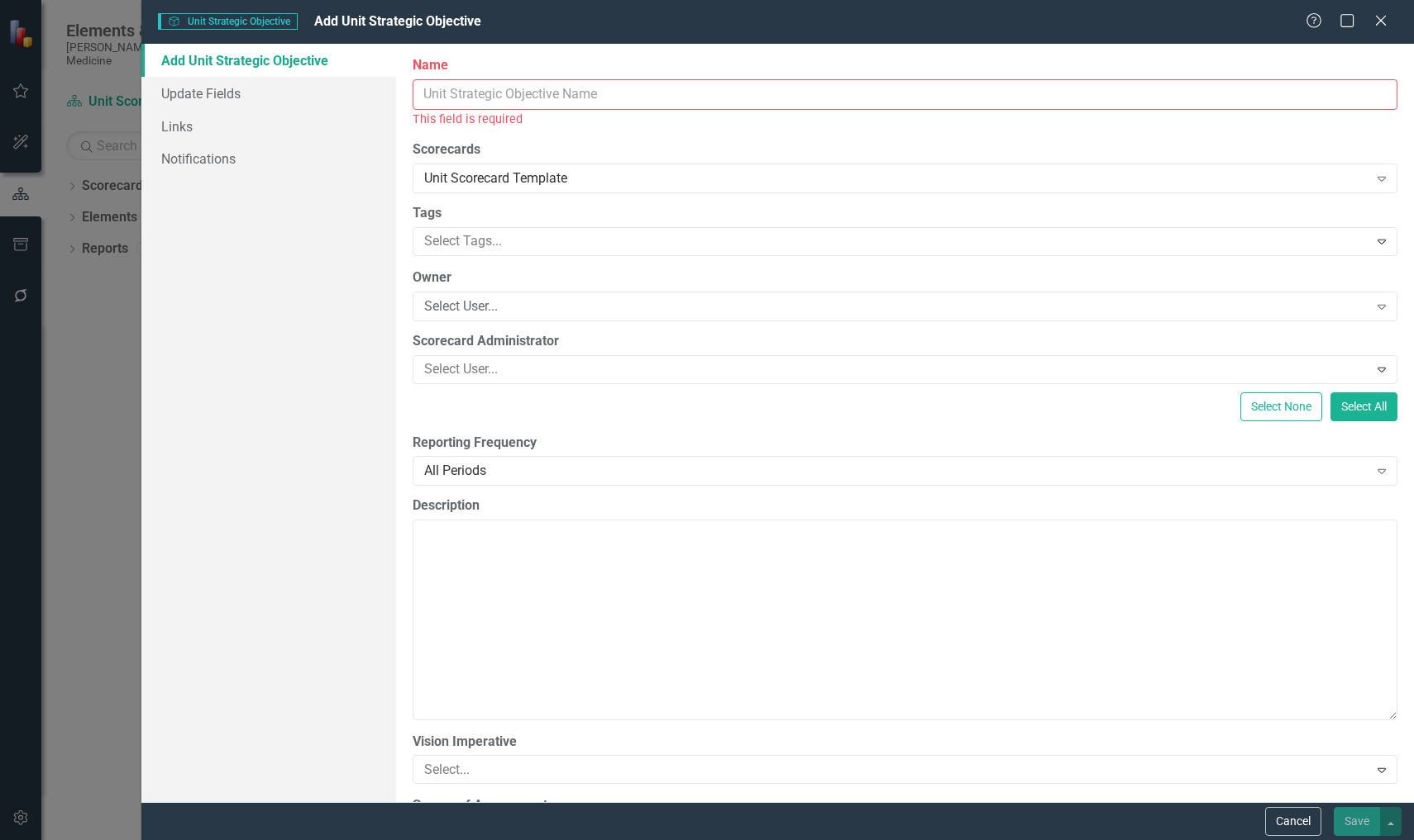
click at [454, 95] on input "Name" at bounding box center [905, 95] width 985 height 31
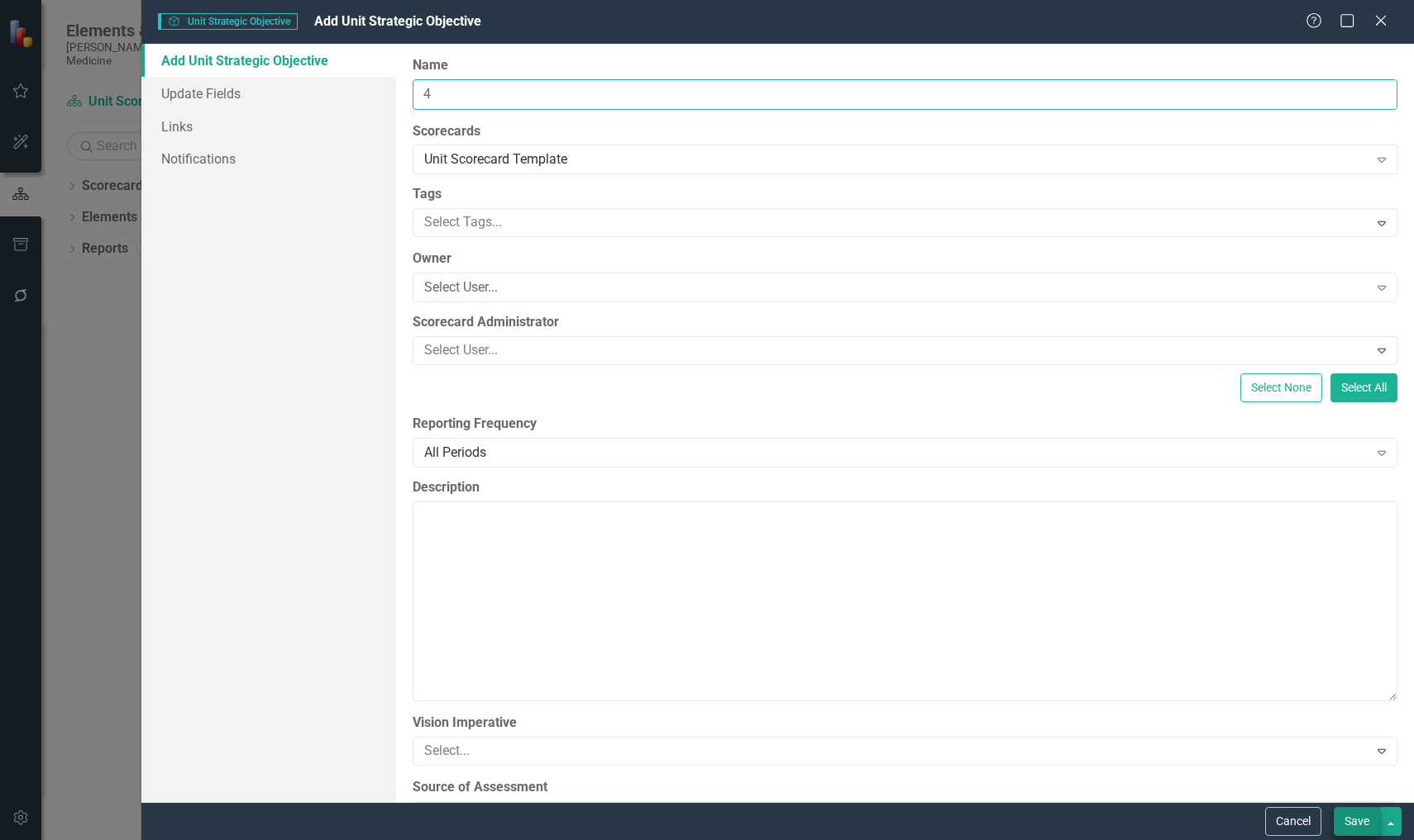
type input "4"
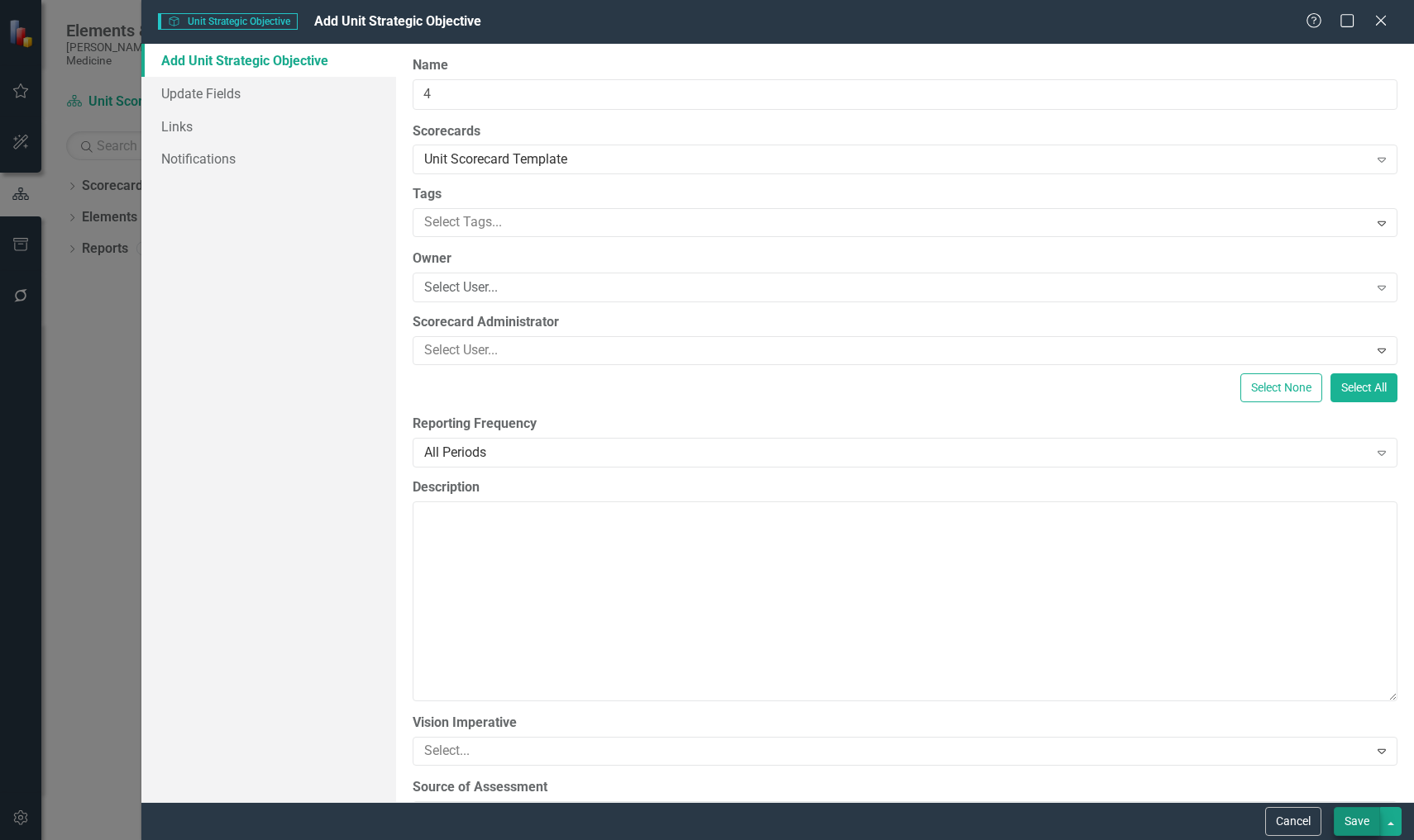
click at [1348, 825] on button "Save" at bounding box center [1357, 822] width 46 height 29
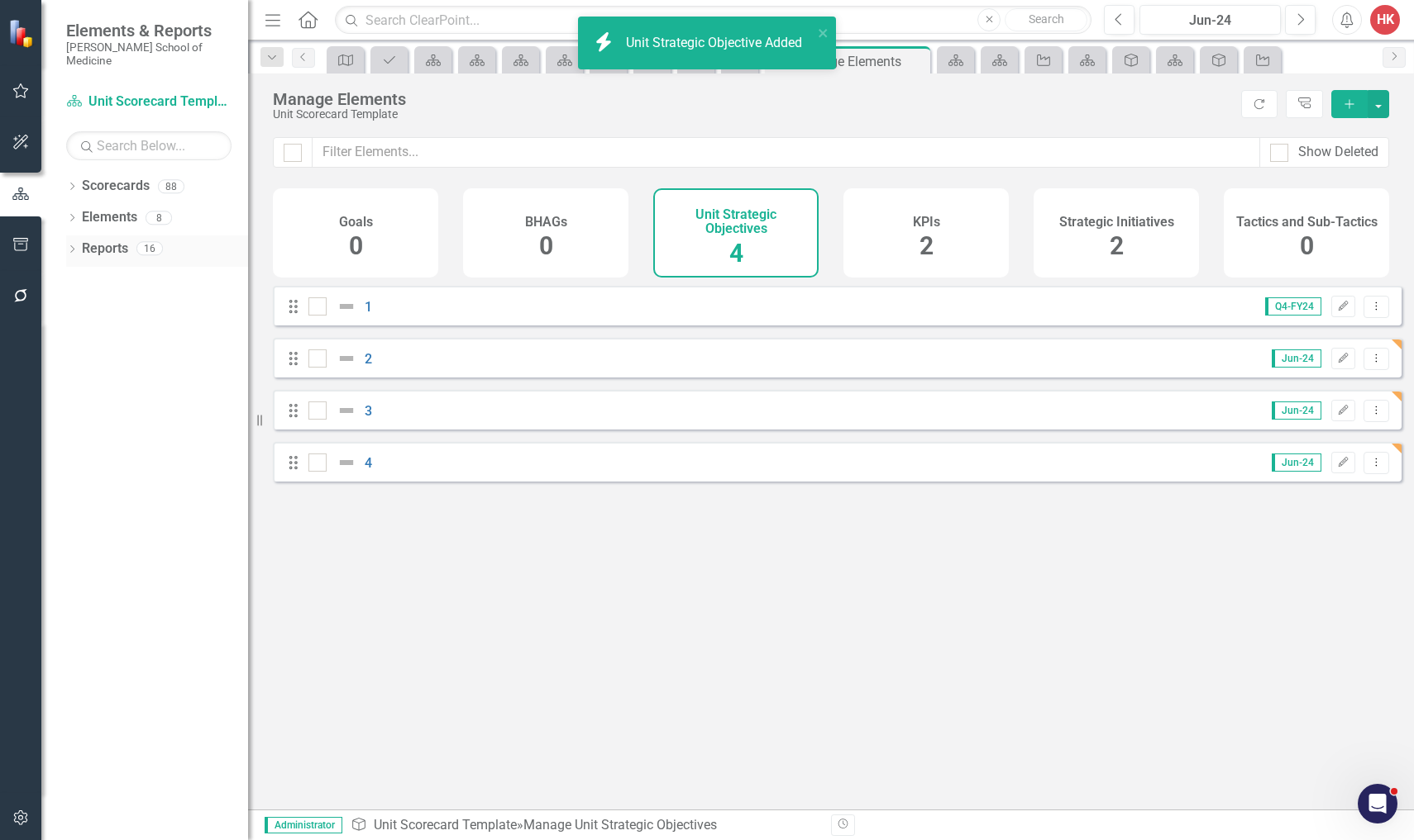
click at [97, 240] on link "Reports" at bounding box center [105, 249] width 46 height 19
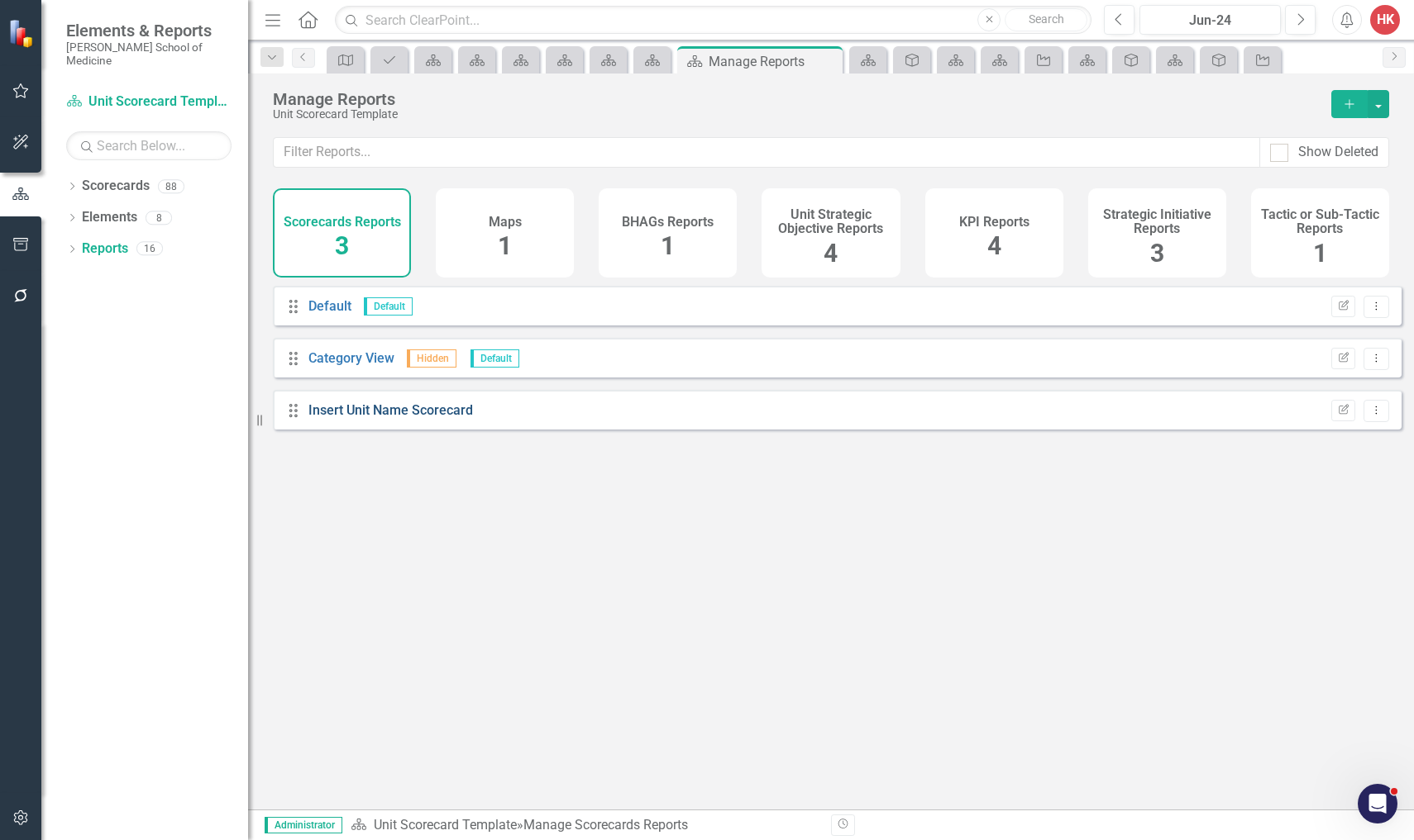
click at [371, 419] on link "Insert Unit Name Scorecard" at bounding box center [391, 410] width 164 height 15
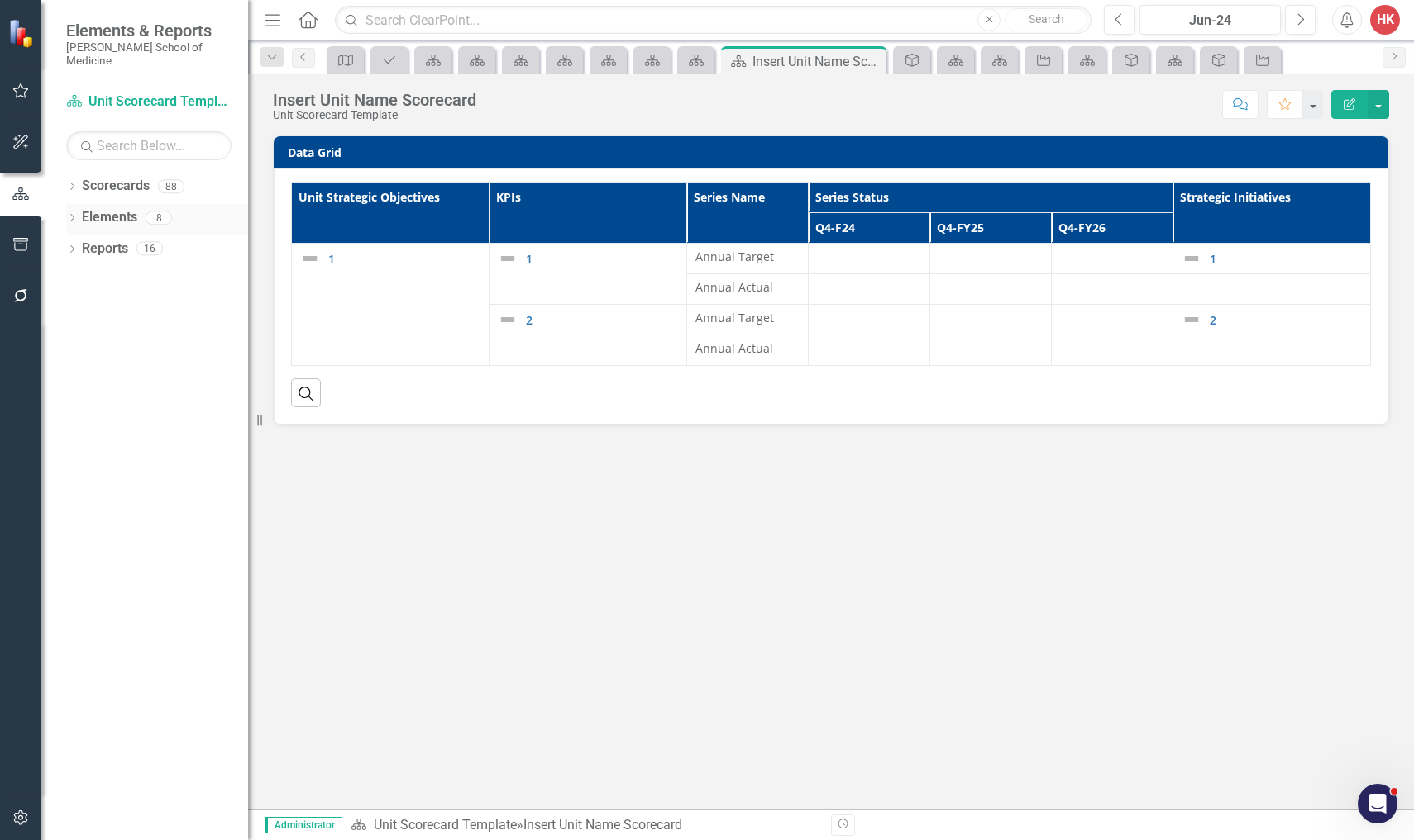
click at [130, 208] on link "Elements" at bounding box center [110, 218] width 55 height 19
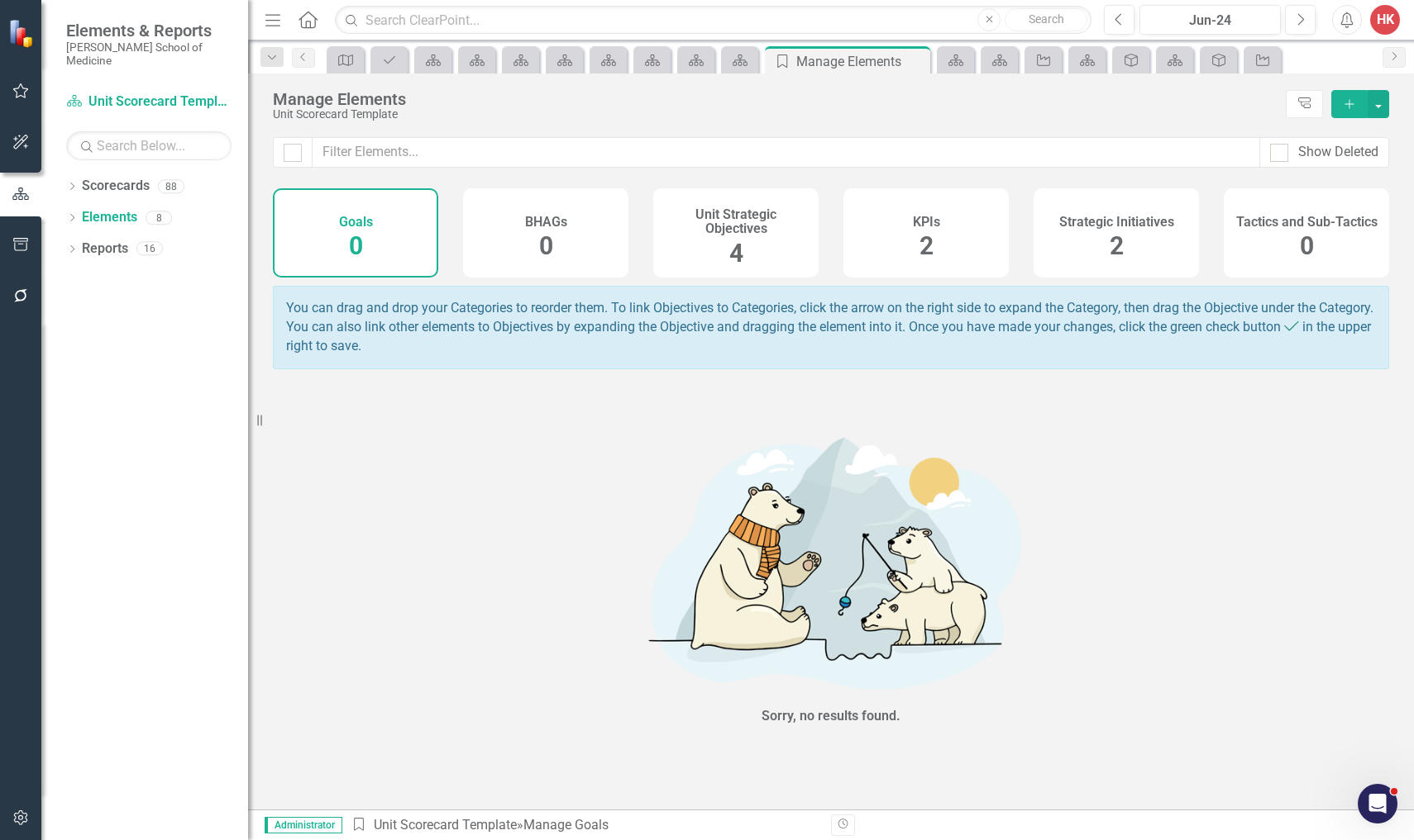
click at [734, 239] on span "4" at bounding box center [736, 253] width 14 height 29
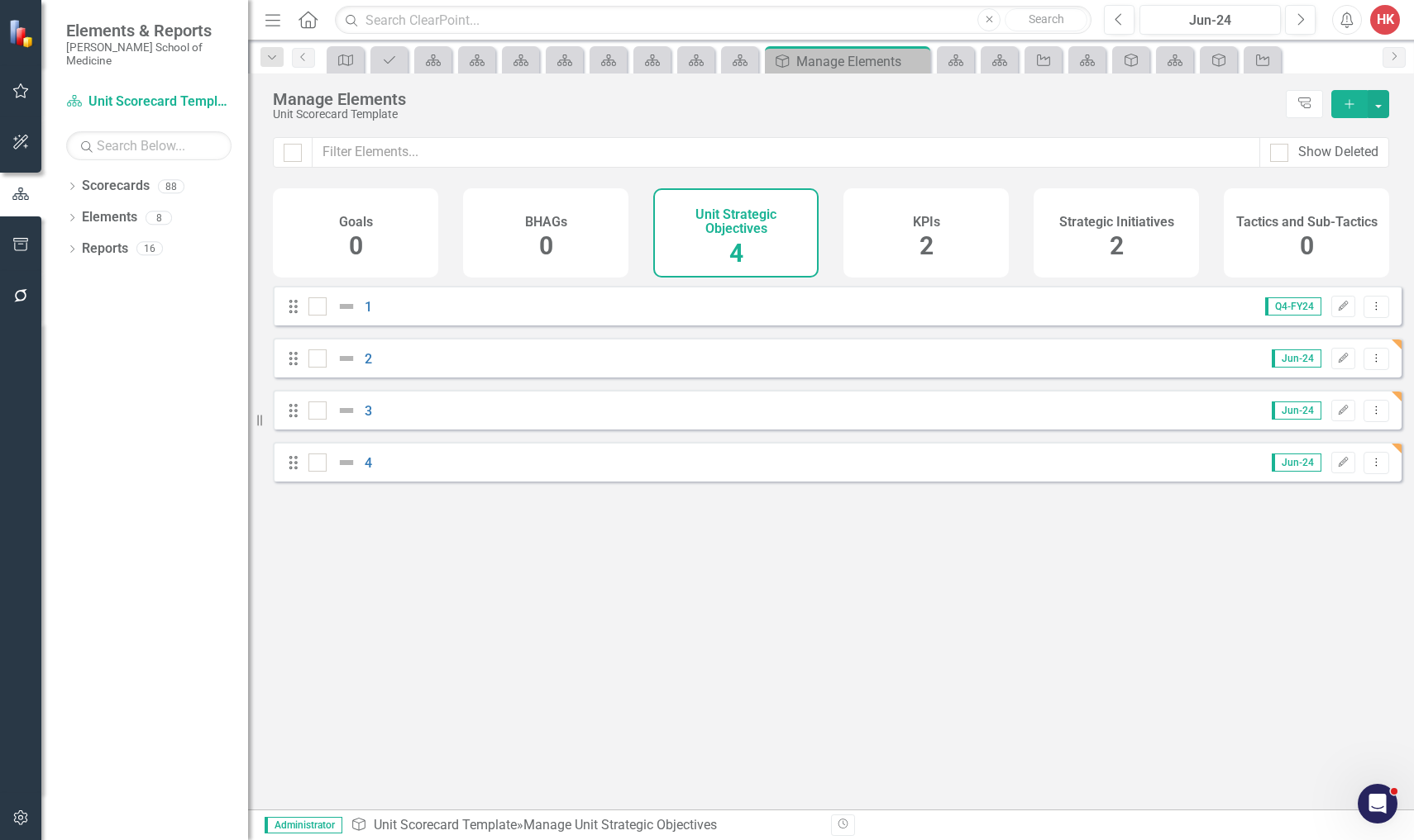
checkbox input "false"
drag, startPoint x: 1291, startPoint y: 321, endPoint x: 755, endPoint y: 306, distance: 536.2
click at [1287, 315] on span "Q4-FY24" at bounding box center [1293, 306] width 56 height 18
click at [430, 324] on div "Drag 1 Q4-FY24 Edit Dropdown Menu" at bounding box center [837, 306] width 1128 height 40
click at [351, 316] on img at bounding box center [346, 306] width 20 height 20
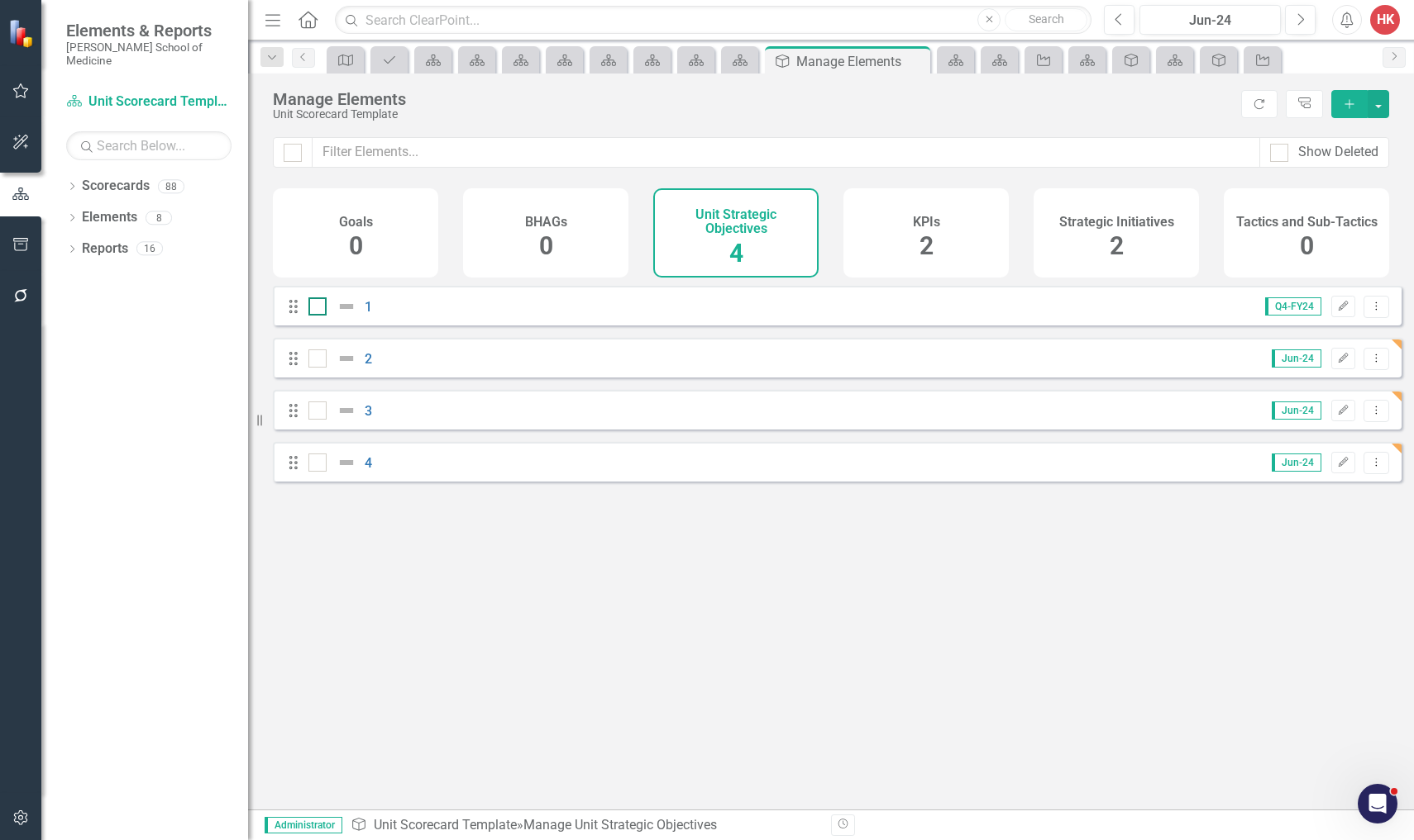
click at [319, 309] on input "checkbox" at bounding box center [314, 302] width 11 height 11
checkbox input "true"
click at [367, 314] on link "1" at bounding box center [368, 307] width 8 height 15
checkbox input "false"
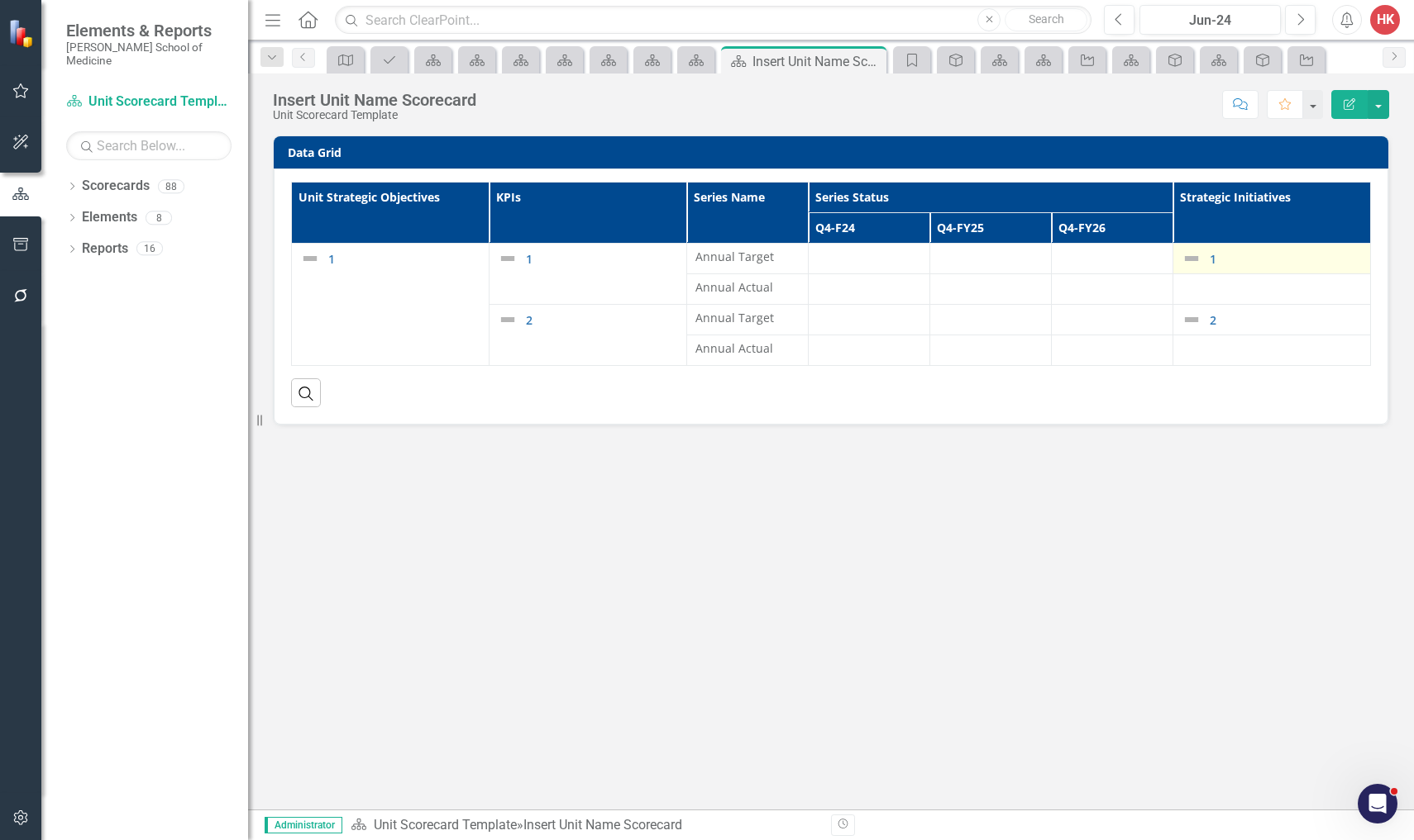
click at [1207, 263] on div "1" at bounding box center [1272, 258] width 181 height 20
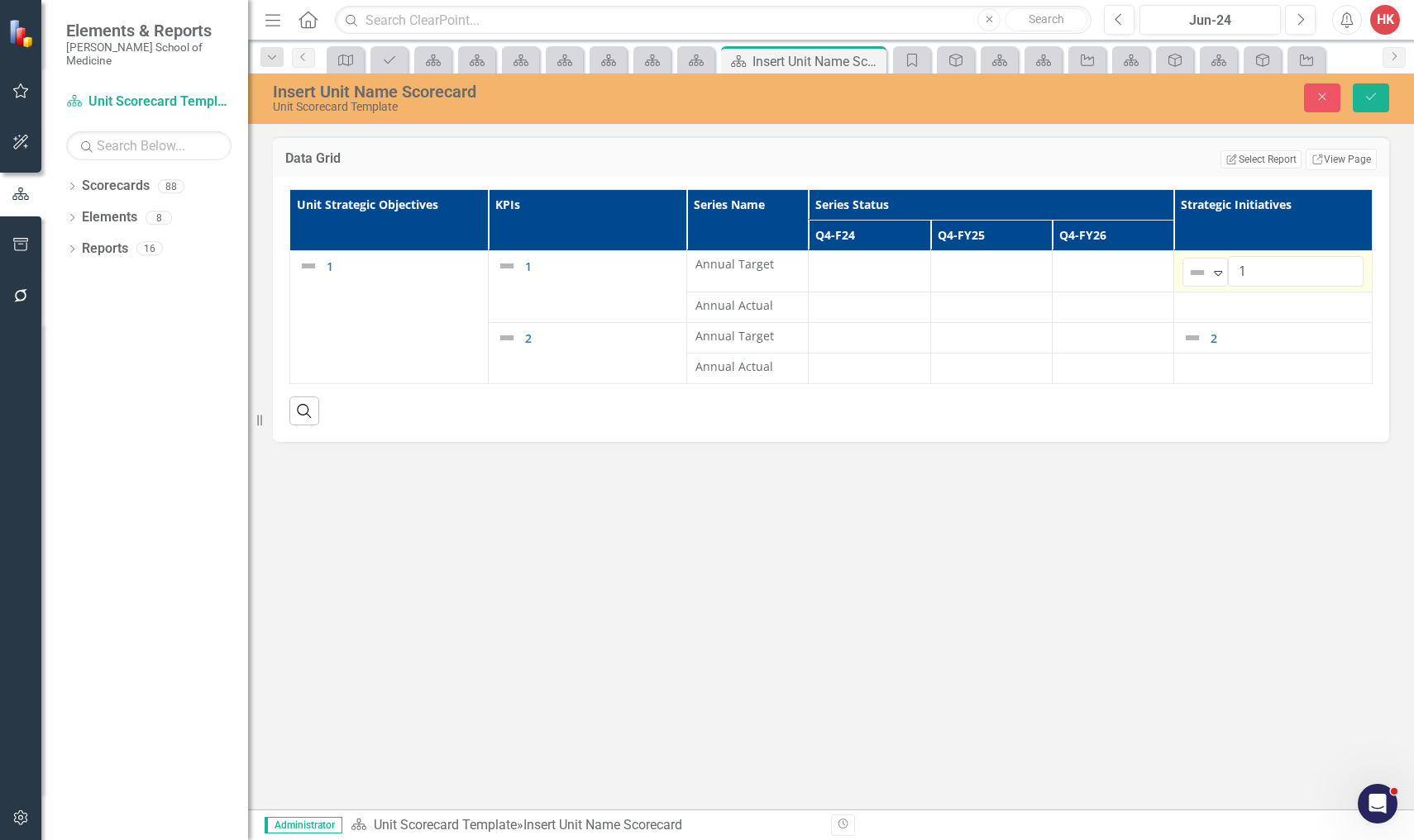
click at [1207, 263] on div "Not Defined Expand 1" at bounding box center [1273, 271] width 181 height 31
click at [1381, 107] on button "Save" at bounding box center [1371, 97] width 36 height 29
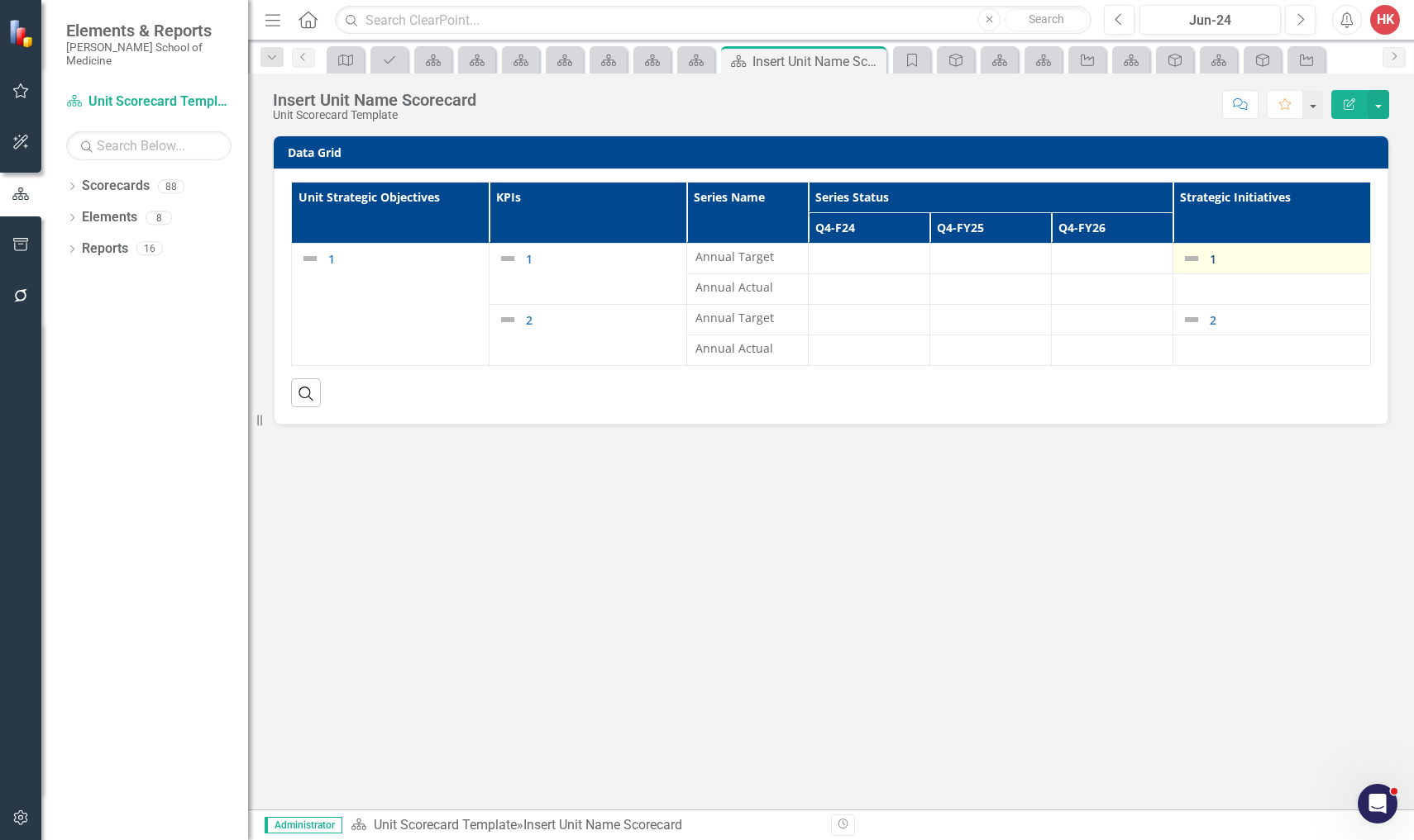
click at [1222, 260] on link "1" at bounding box center [1285, 259] width 152 height 12
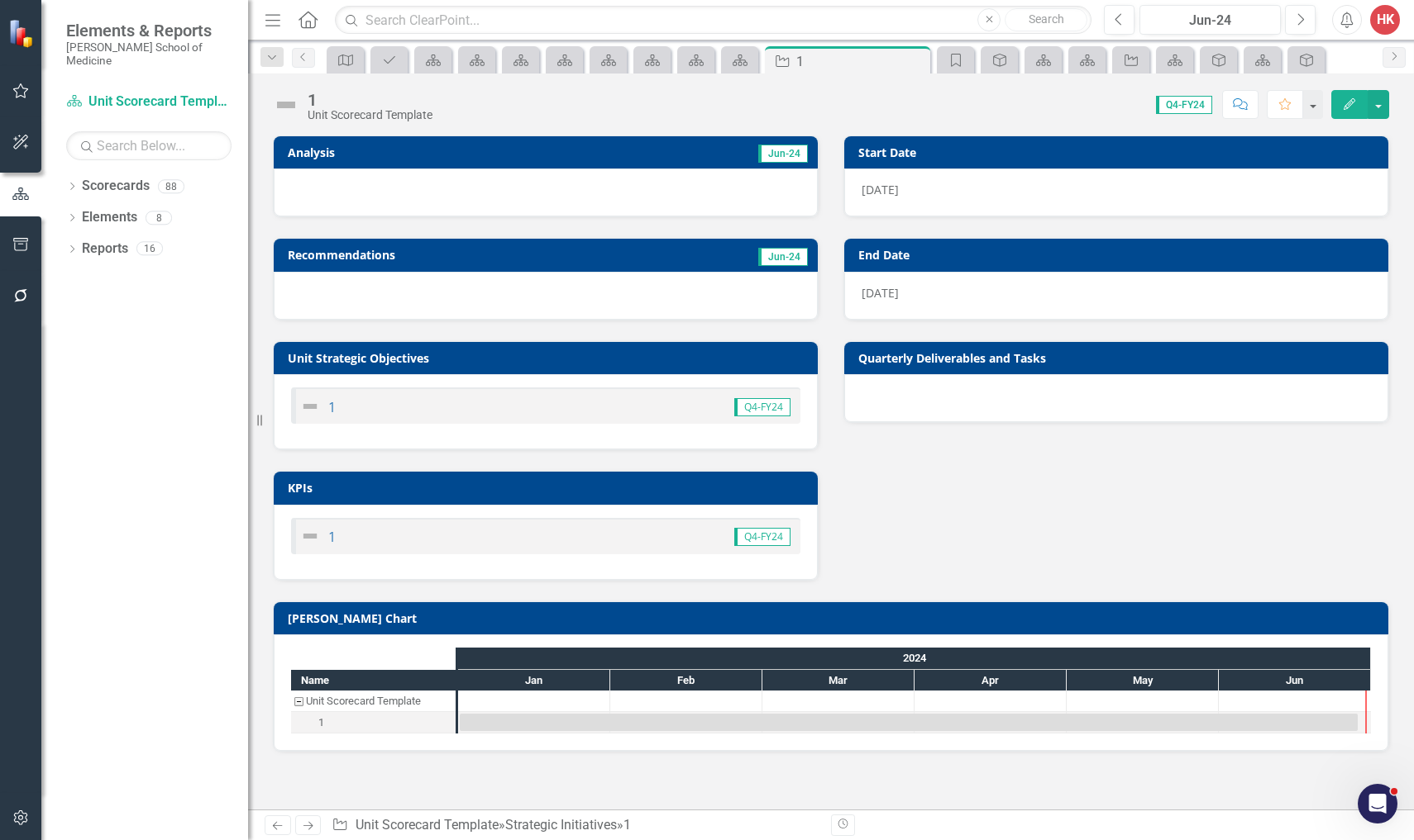
click at [1175, 345] on div "Quarterly Deliverables and Tasks" at bounding box center [1116, 358] width 544 height 32
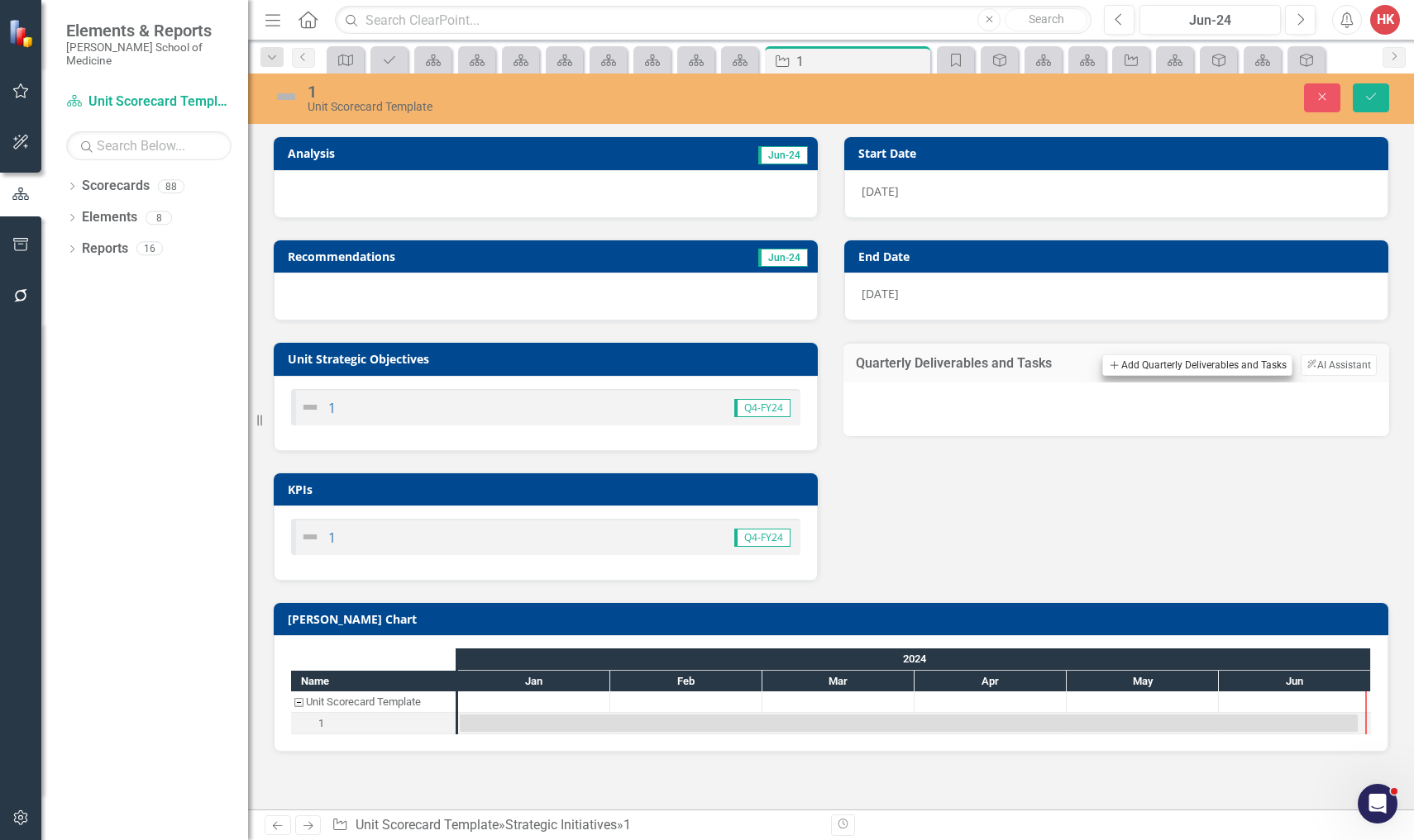
click at [1220, 355] on button "Add Add Quarterly Deliverables and Tasks" at bounding box center [1197, 365] width 189 height 21
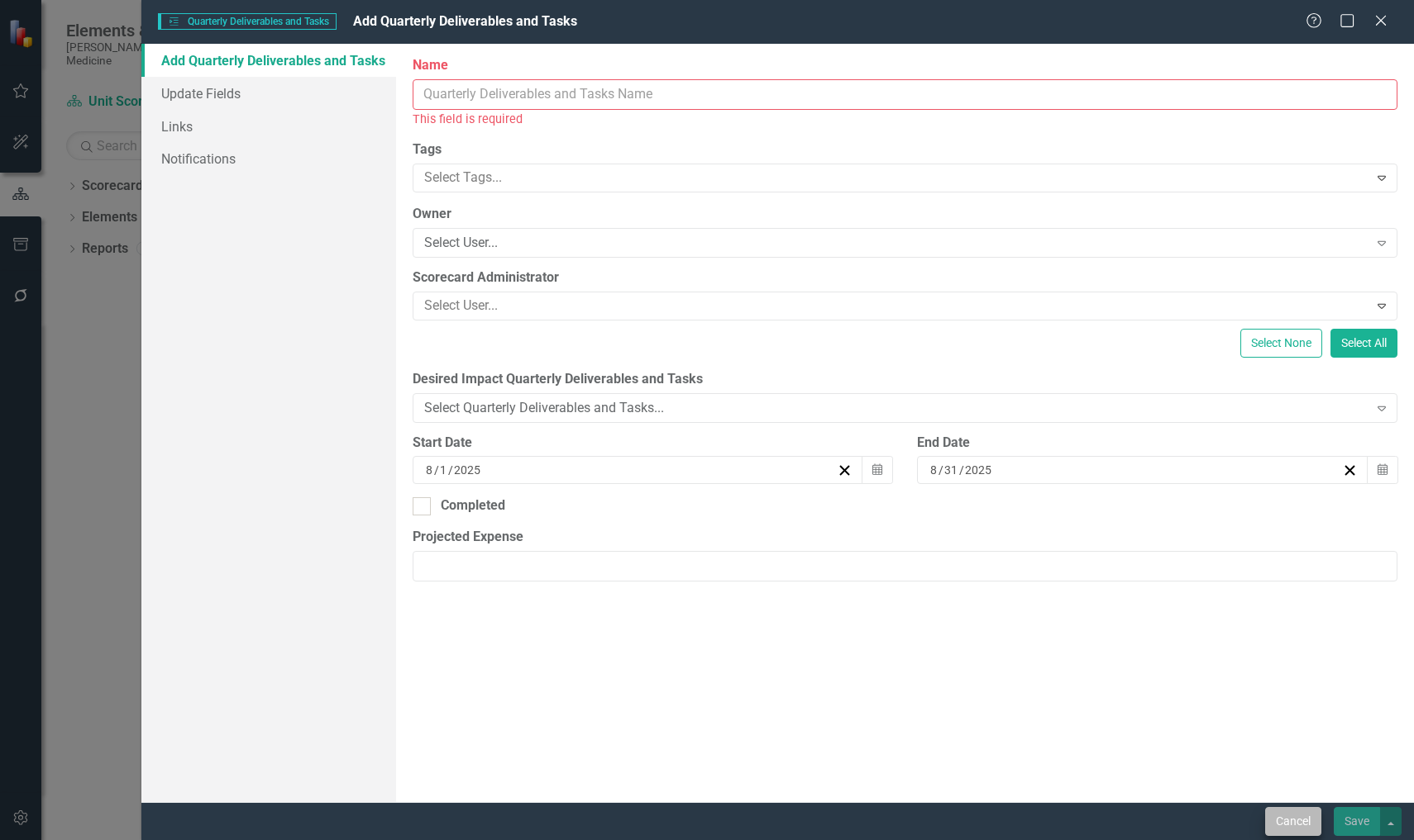
click at [1306, 819] on button "Cancel" at bounding box center [1293, 822] width 56 height 29
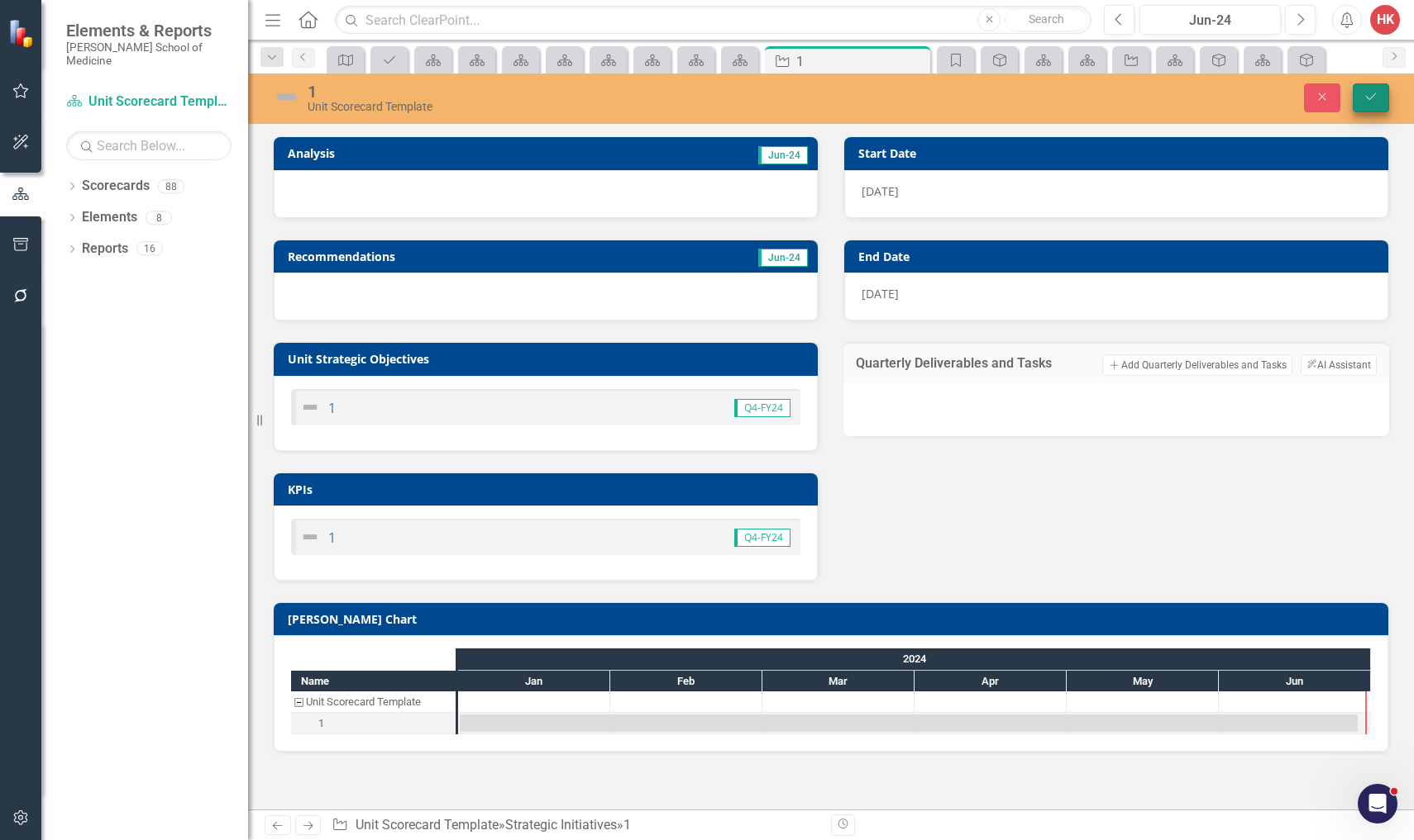
click at [1374, 97] on icon "Save" at bounding box center [1371, 97] width 15 height 11
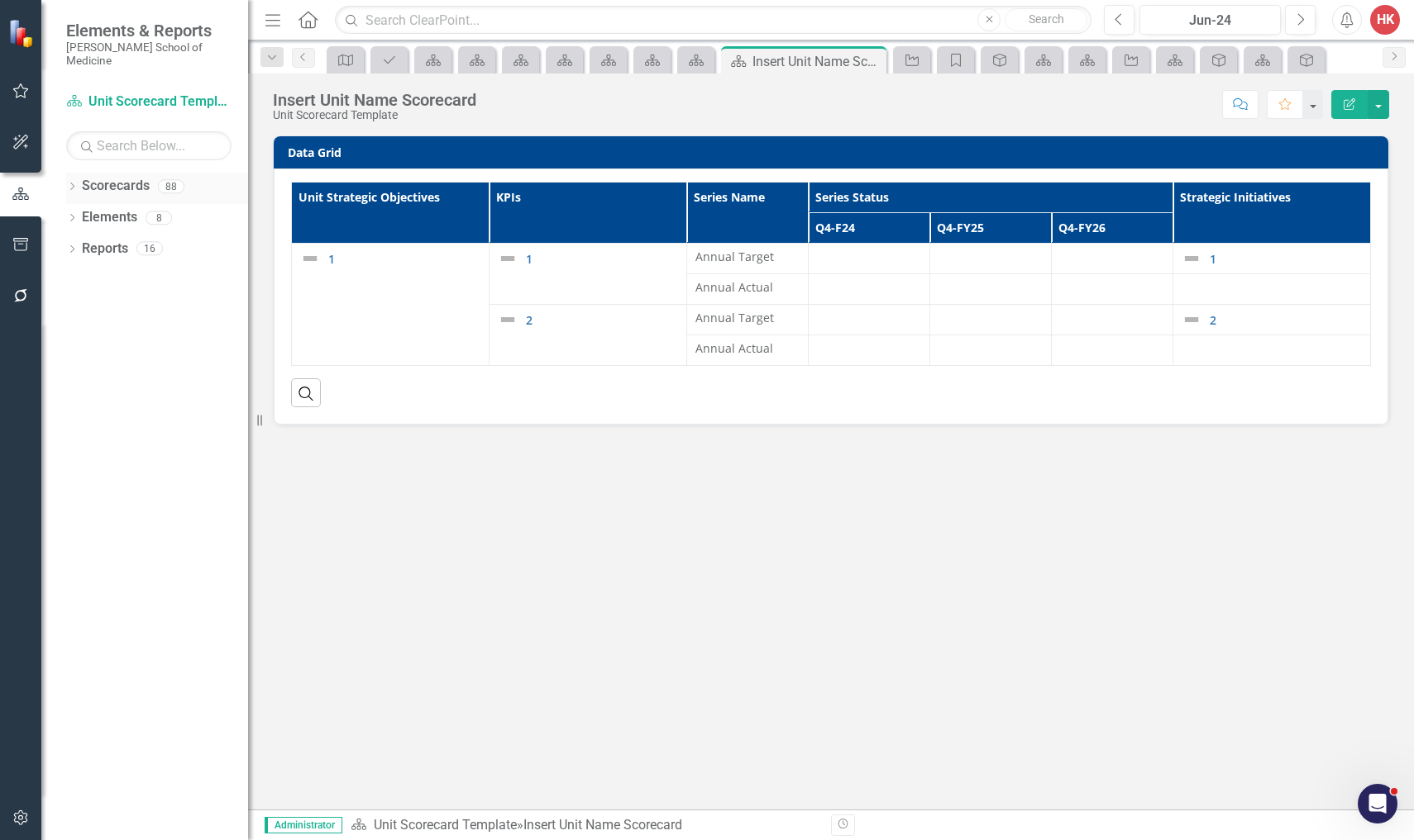
click at [123, 177] on link "Scorecards" at bounding box center [116, 186] width 68 height 19
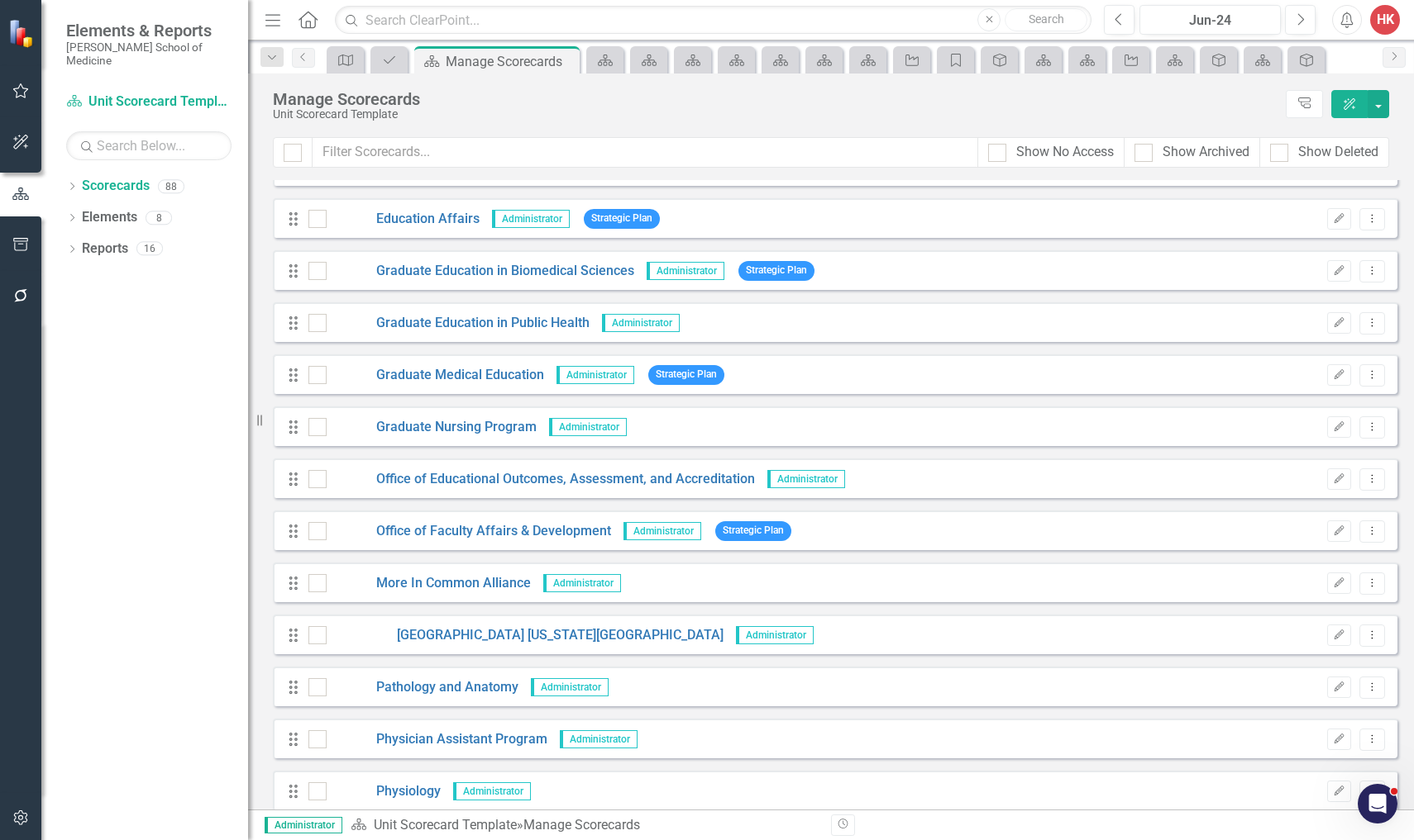
scroll to position [1684, 0]
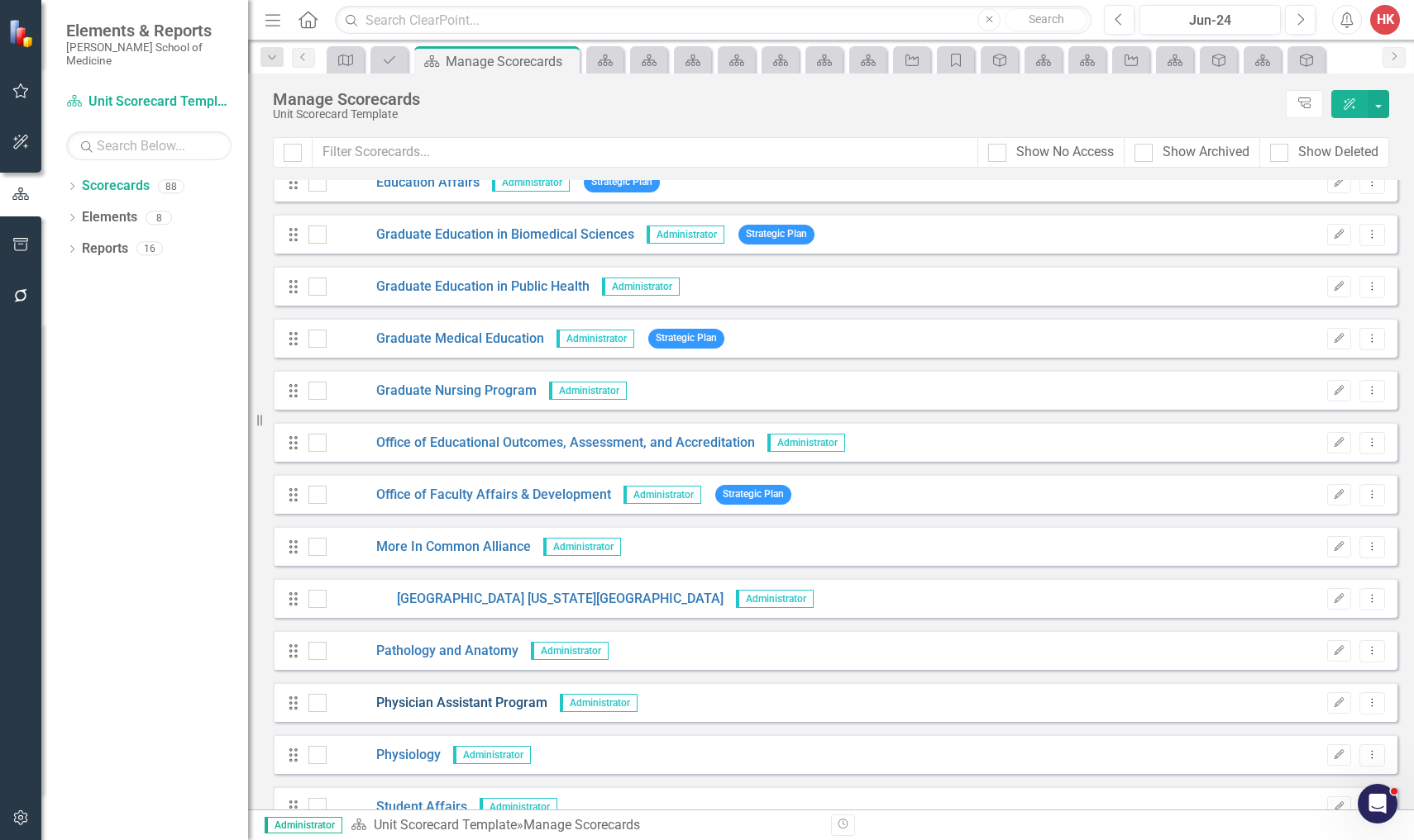
click at [446, 707] on link "Physician Assistant Program" at bounding box center [437, 703] width 221 height 19
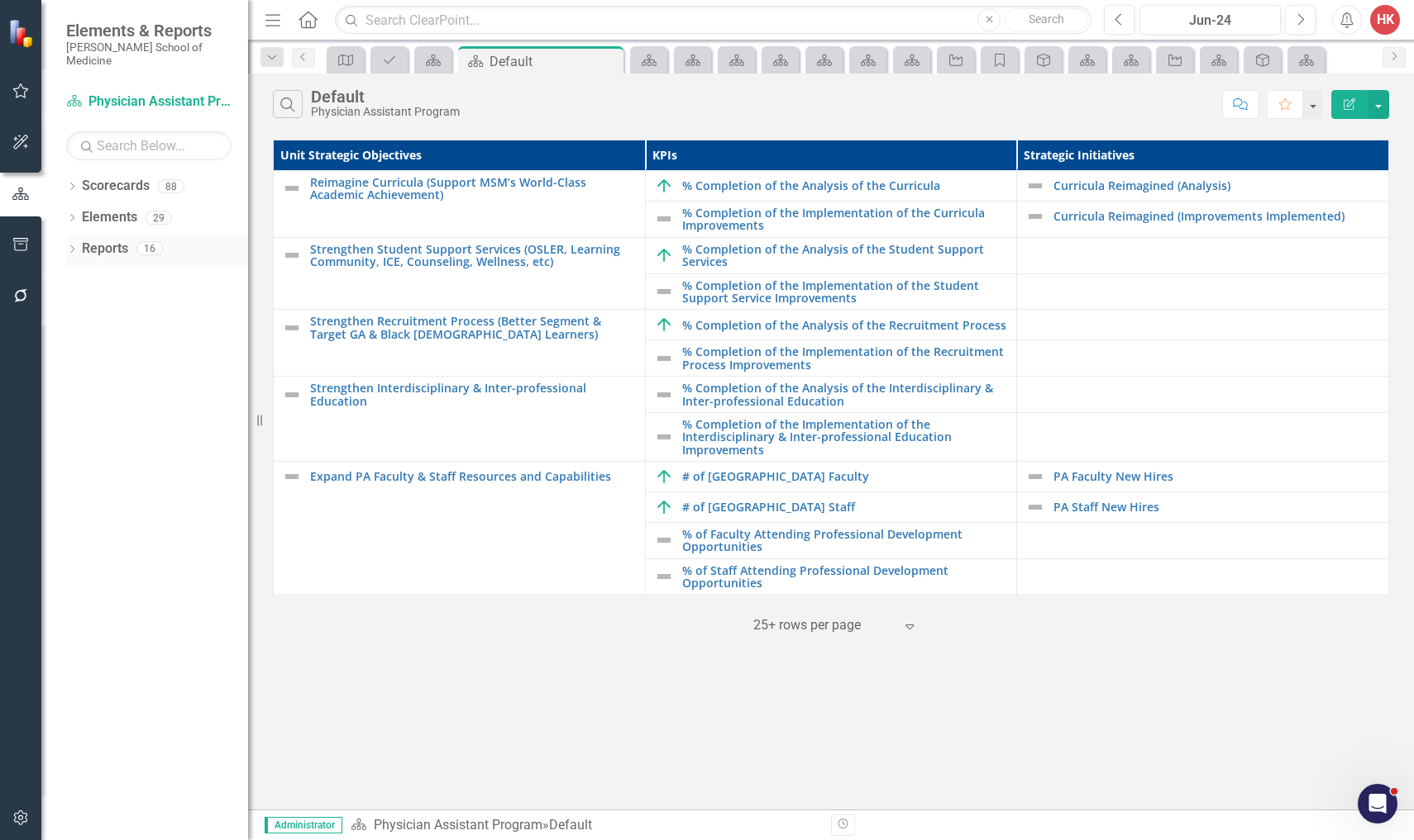
click at [119, 240] on link "Reports" at bounding box center [105, 249] width 46 height 19
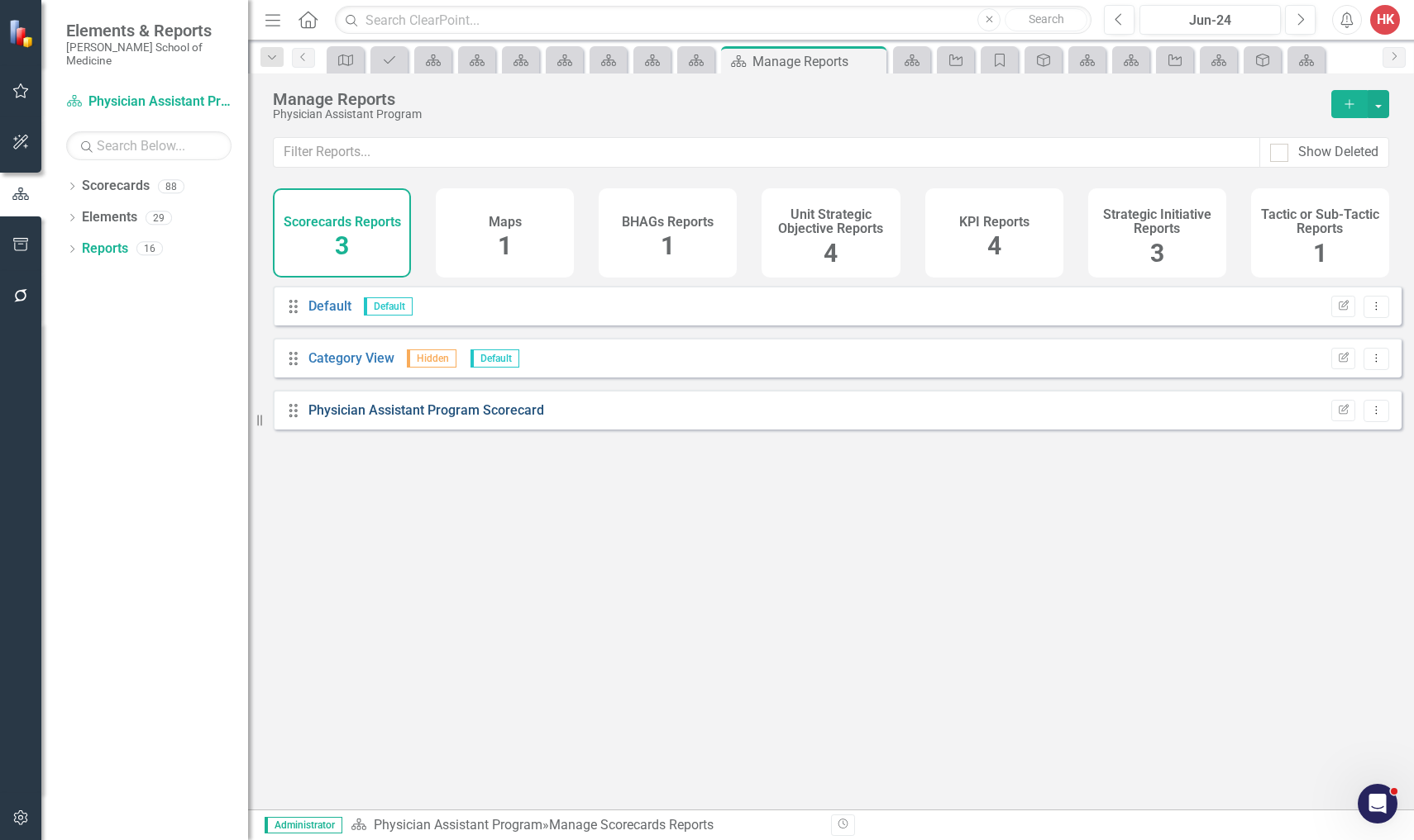
click at [378, 419] on link "Physician Assistant Program Scorecard" at bounding box center [426, 410] width 235 height 15
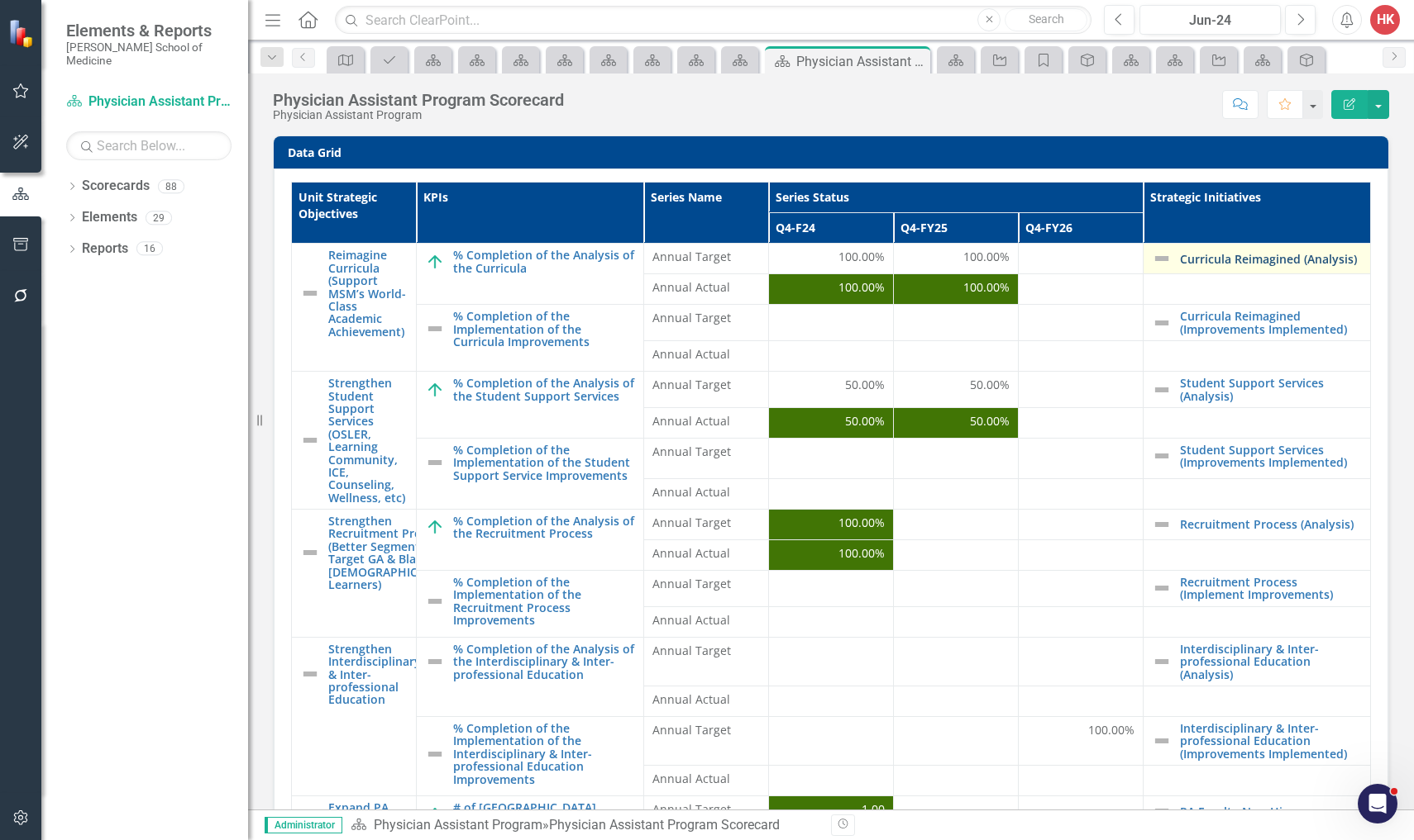
click at [1251, 262] on link "Curricula Reimagined (Analysis)" at bounding box center [1271, 259] width 182 height 12
click at [114, 240] on link "Reports" at bounding box center [105, 249] width 46 height 19
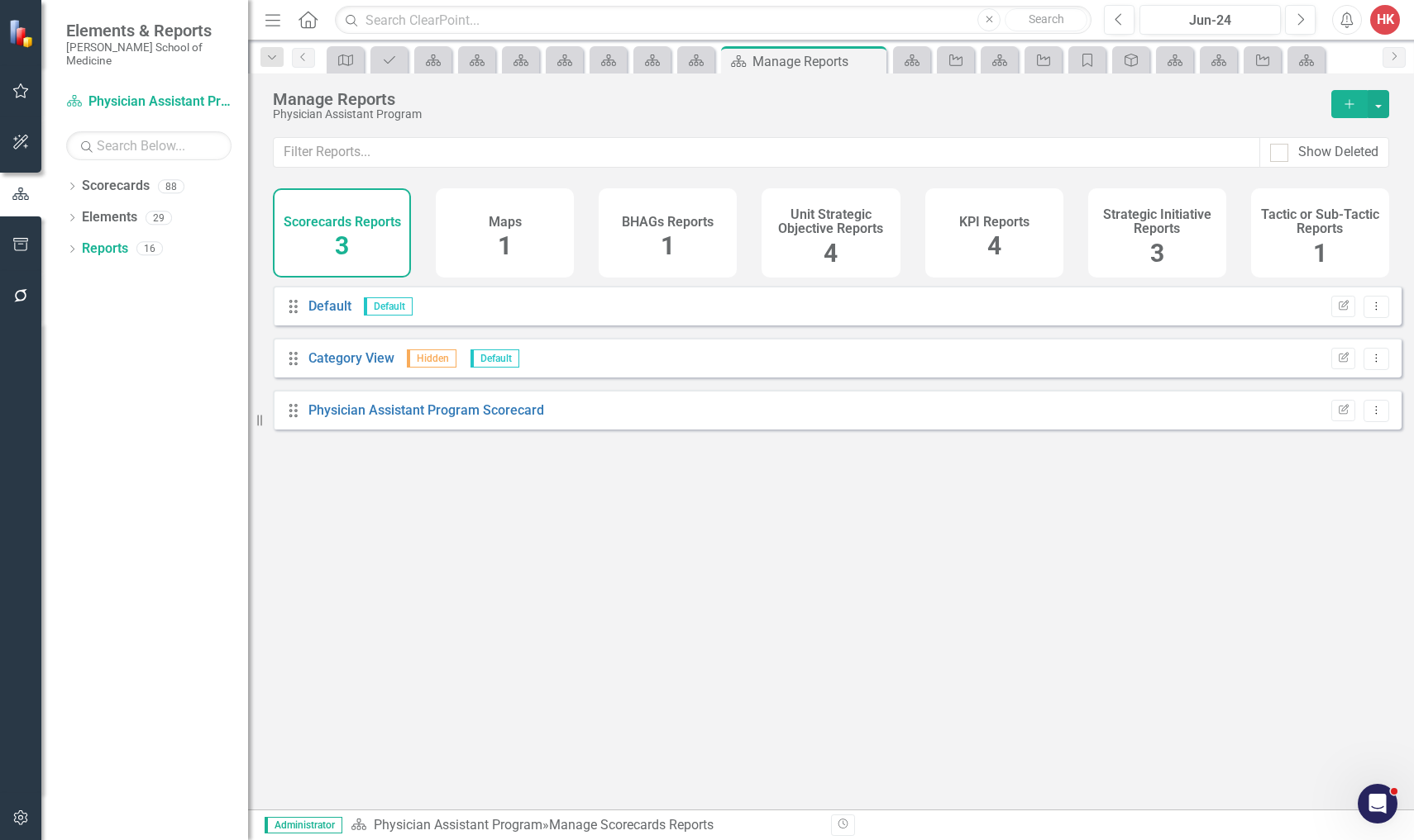
click at [1037, 222] on div "KPI Reports 4" at bounding box center [994, 232] width 138 height 89
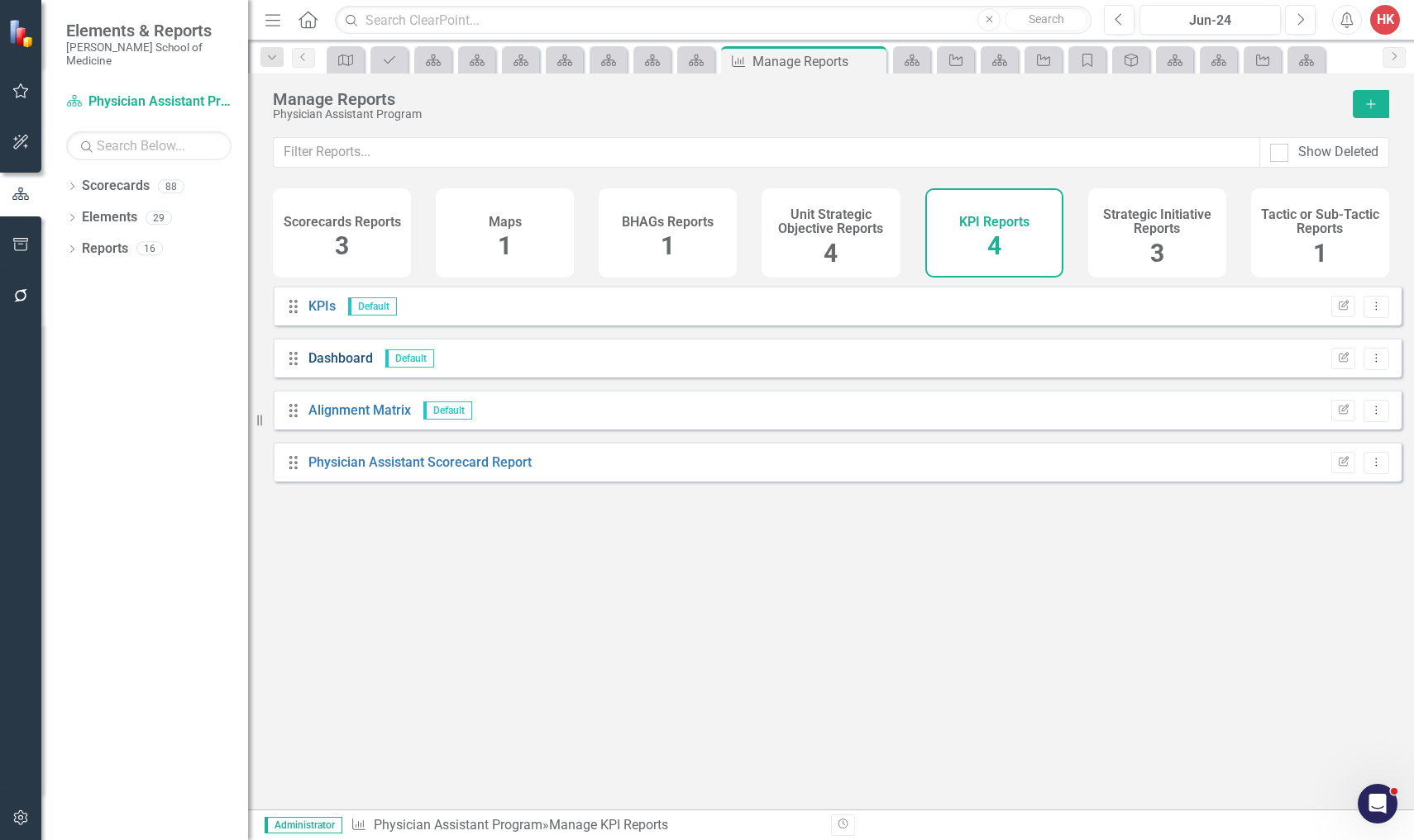
click at [356, 366] on link "Dashboard" at bounding box center [340, 358] width 64 height 15
